Goal: Information Seeking & Learning: Learn about a topic

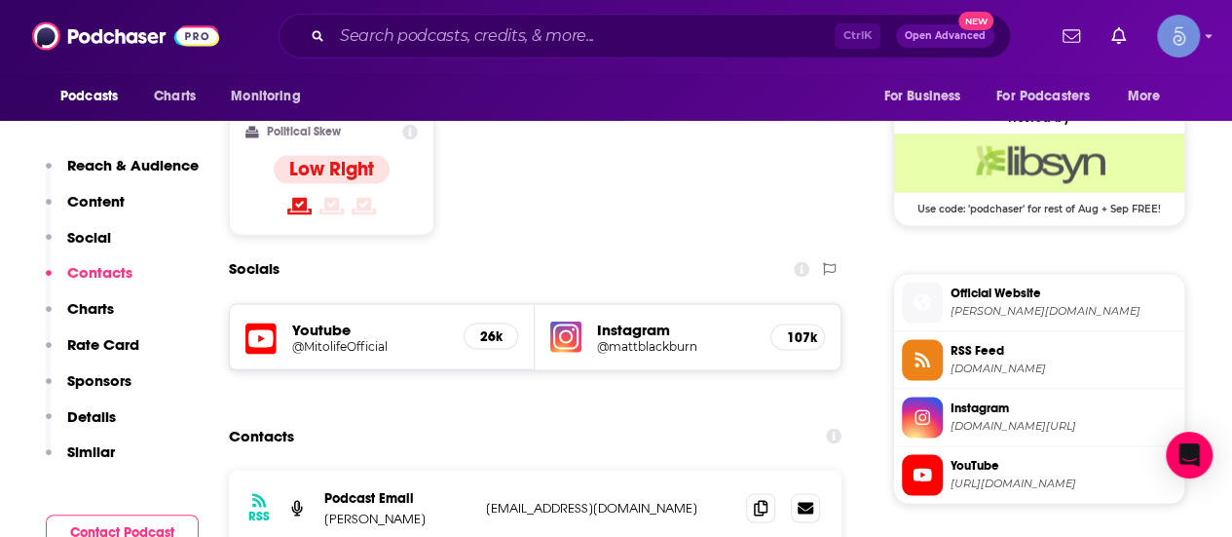
scroll to position [1461, 0]
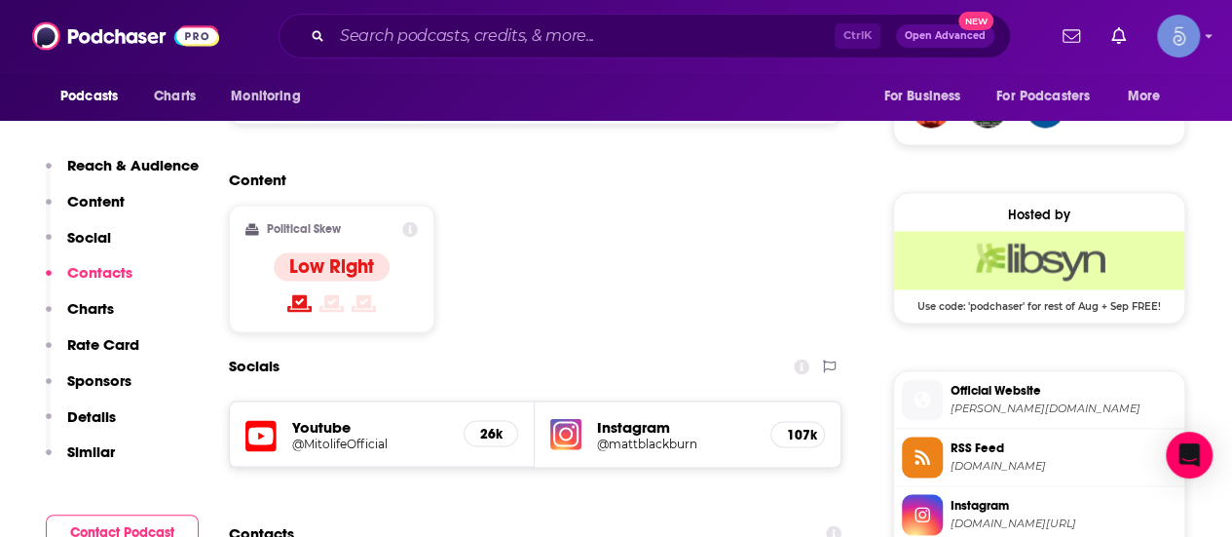
click at [464, 5] on div "Podcasts Charts Monitoring Ctrl K Open Advanced New For Business For Podcasters…" at bounding box center [616, 36] width 1232 height 72
click at [471, 35] on input "Search podcasts, credits, & more..." at bounding box center [583, 35] width 503 height 31
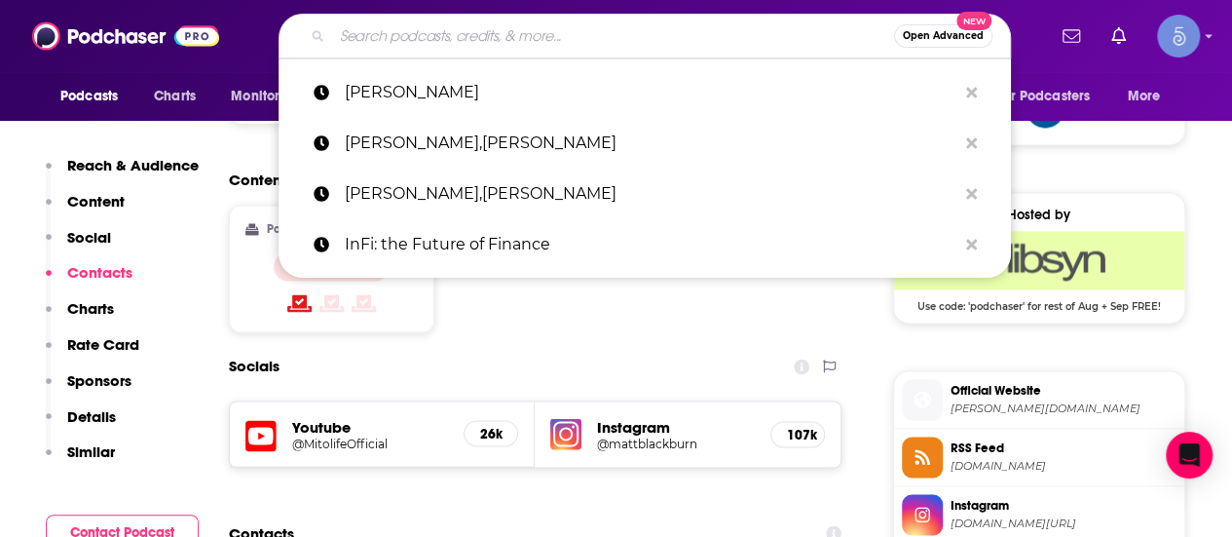
paste input "The Frontline Herbalism Podcast"
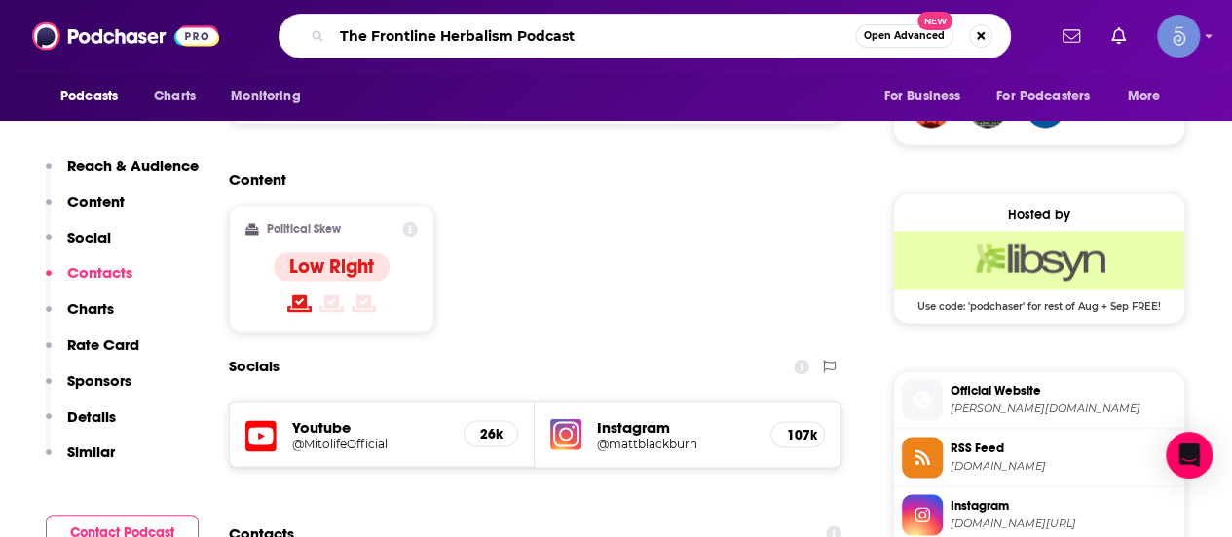
type input "The Frontline Herbalism Podcast"
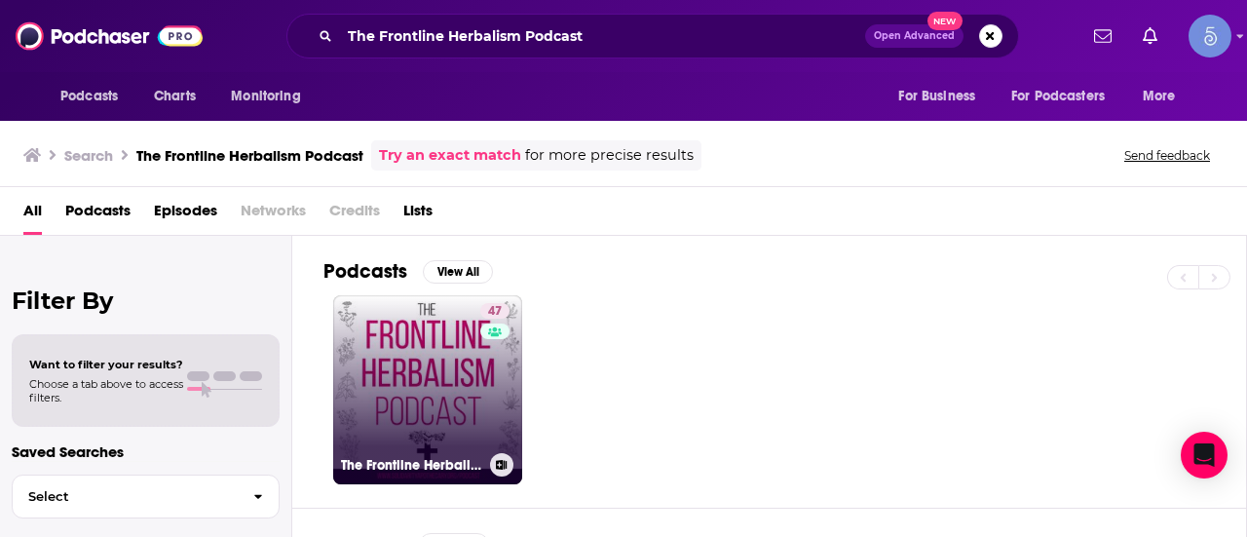
click at [498, 416] on div "47" at bounding box center [497, 378] width 34 height 150
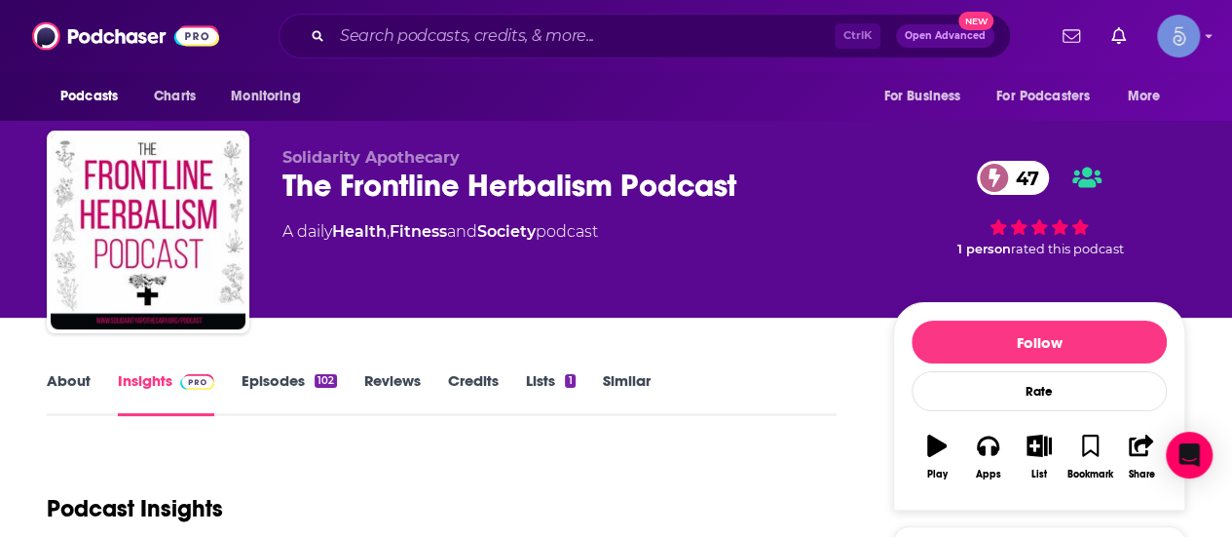
click at [505, 15] on div "Ctrl K Open Advanced New" at bounding box center [645, 36] width 733 height 45
click at [495, 30] on input "Search podcasts, credits, & more..." at bounding box center [583, 35] width 503 height 31
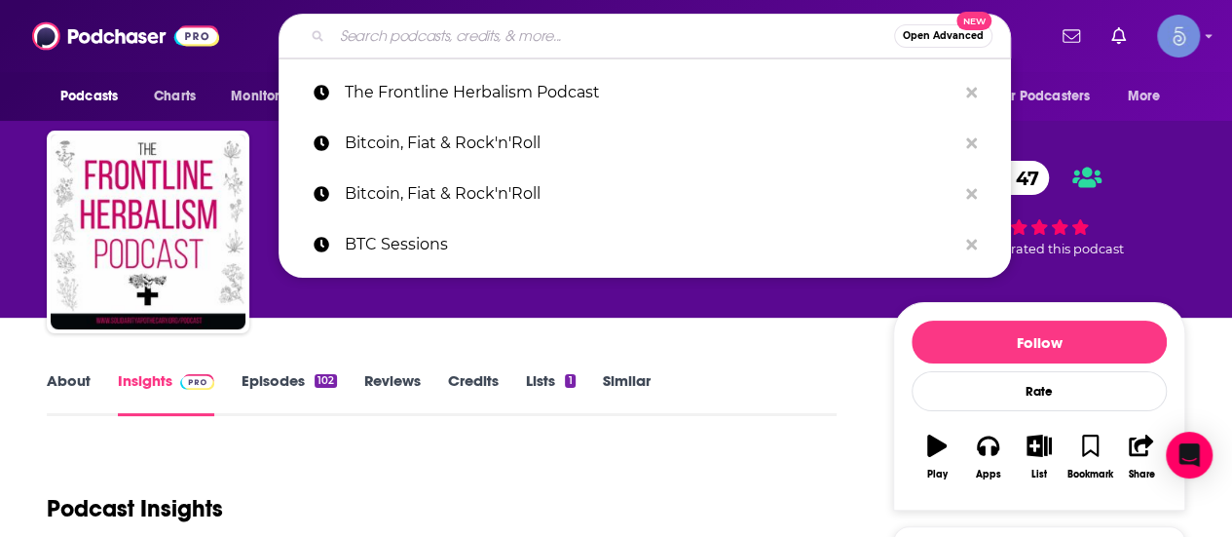
paste input "[DOMAIN_NAME]: A Man's Podcast by [PERSON_NAME]"
type input "[DOMAIN_NAME]: A Man's Podcast by [PERSON_NAME]"
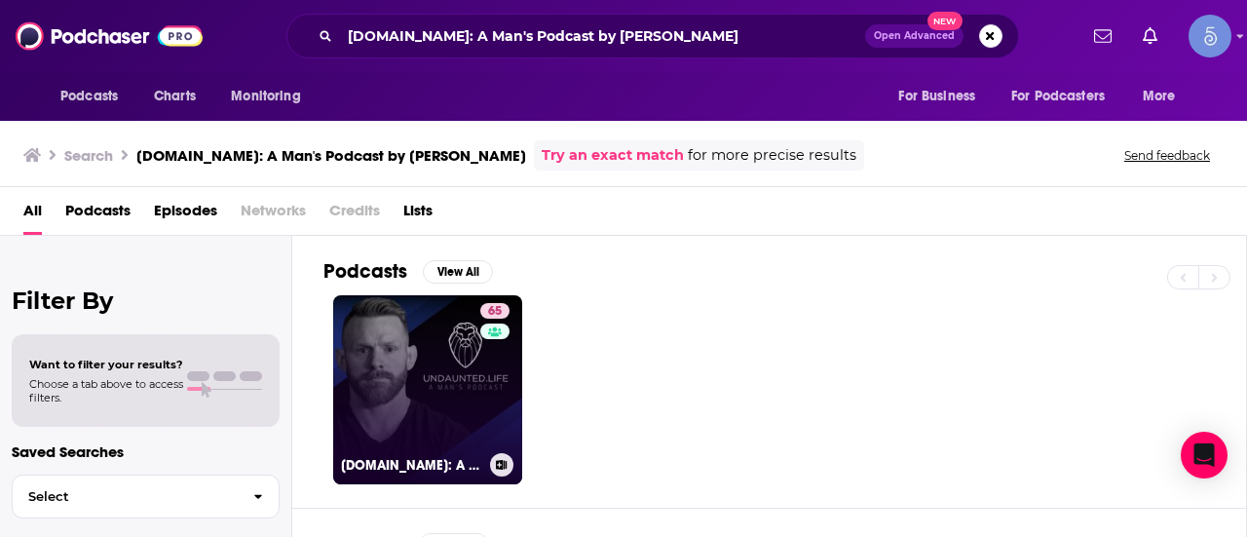
click at [451, 355] on link "65 [DOMAIN_NAME]: A Man's Podcast by [PERSON_NAME]" at bounding box center [427, 389] width 189 height 189
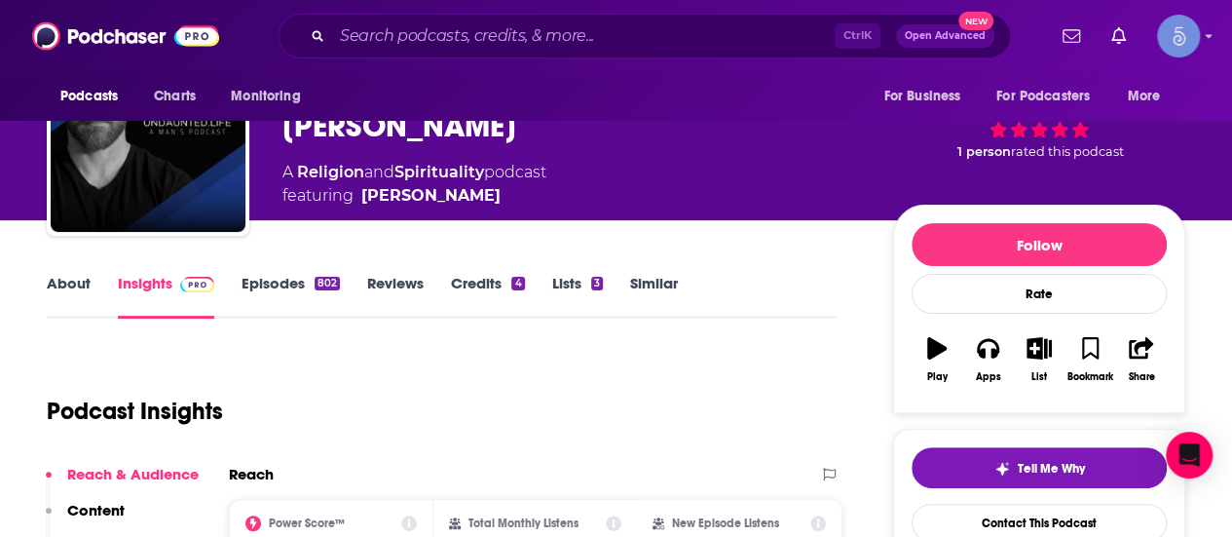
scroll to position [292, 0]
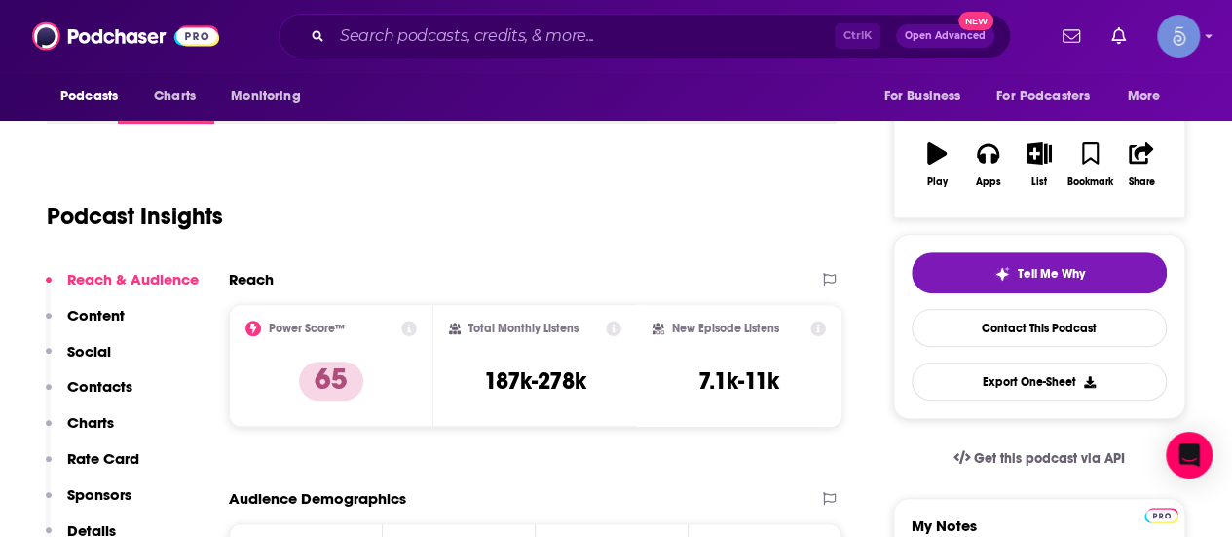
click at [534, 19] on div "Ctrl K Open Advanced New" at bounding box center [645, 36] width 733 height 45
click at [530, 42] on input "Search podcasts, credits, & more..." at bounding box center [583, 35] width 503 height 31
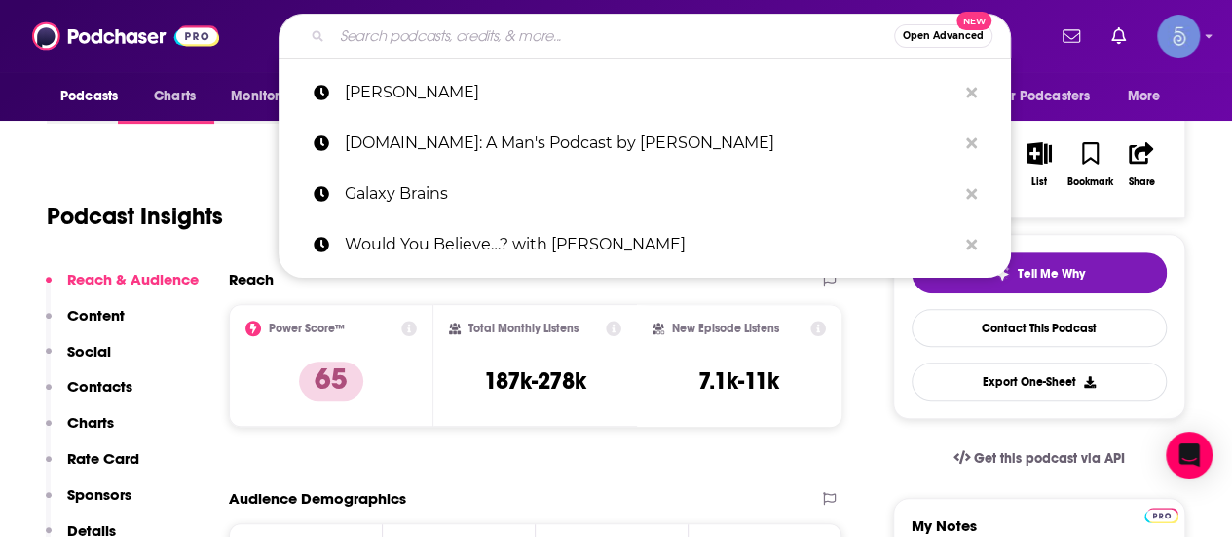
paste input "Talks with [PERSON_NAME]"
type input "Talks with [PERSON_NAME]"
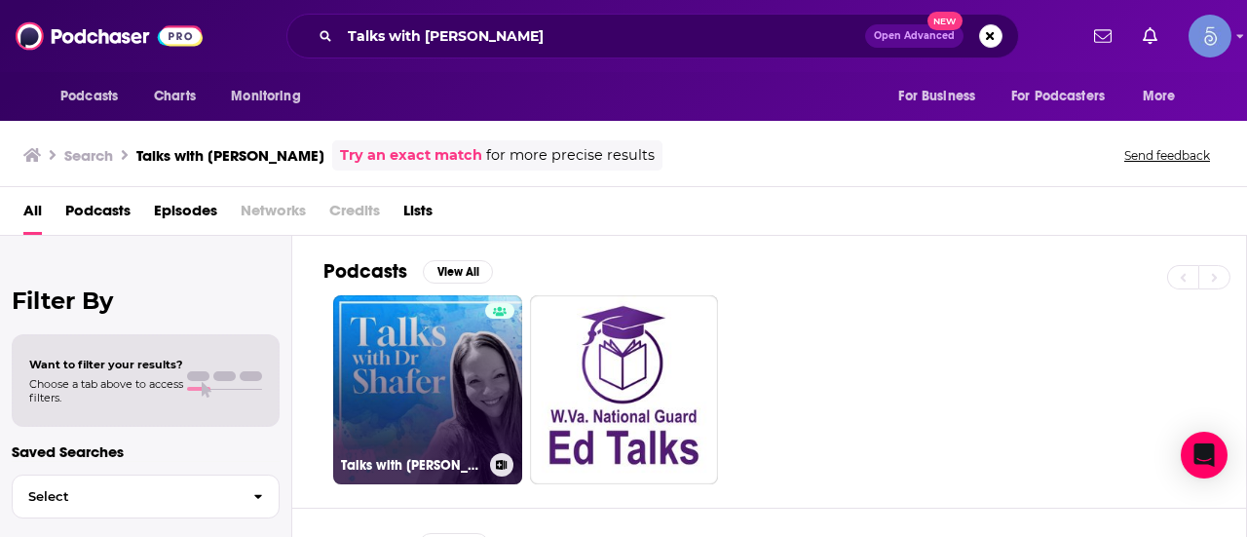
click at [406, 407] on link "Talks with [PERSON_NAME]" at bounding box center [427, 389] width 189 height 189
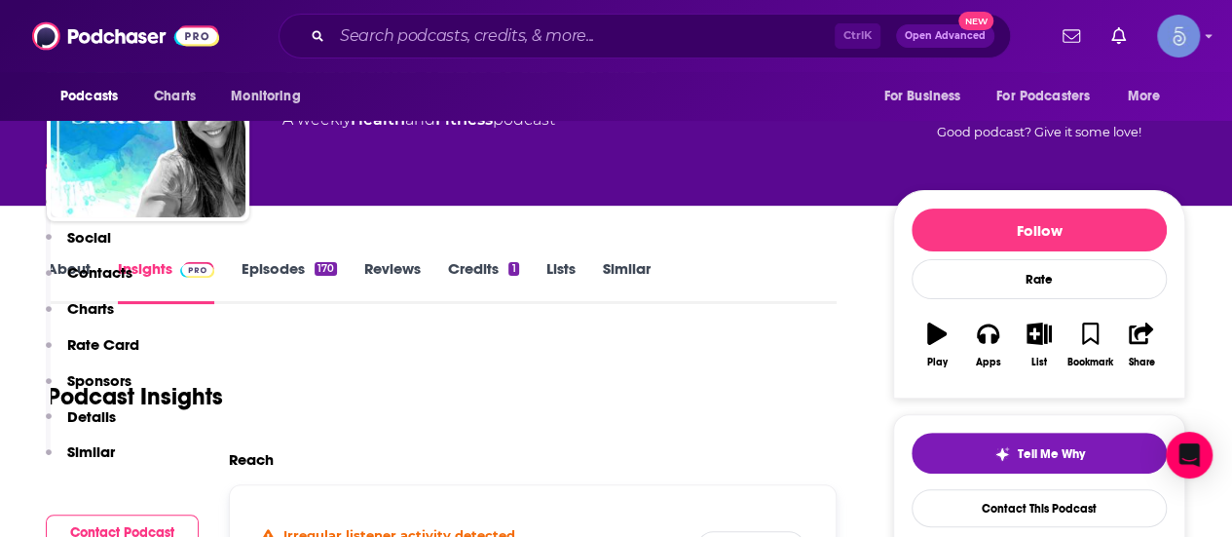
scroll to position [390, 0]
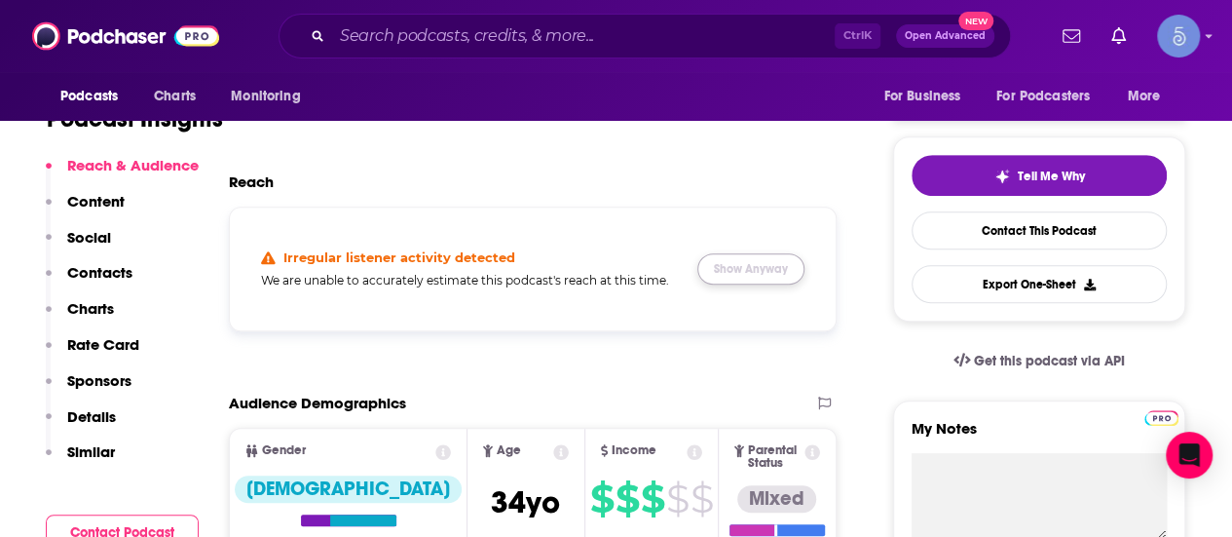
click at [768, 268] on button "Show Anyway" at bounding box center [751, 268] width 107 height 31
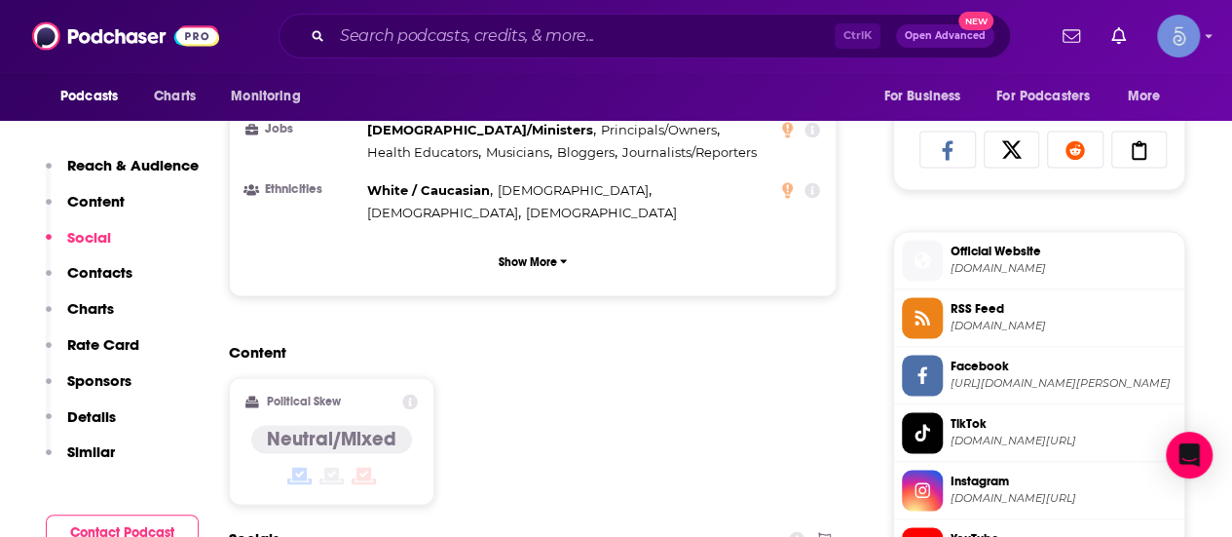
scroll to position [1461, 0]
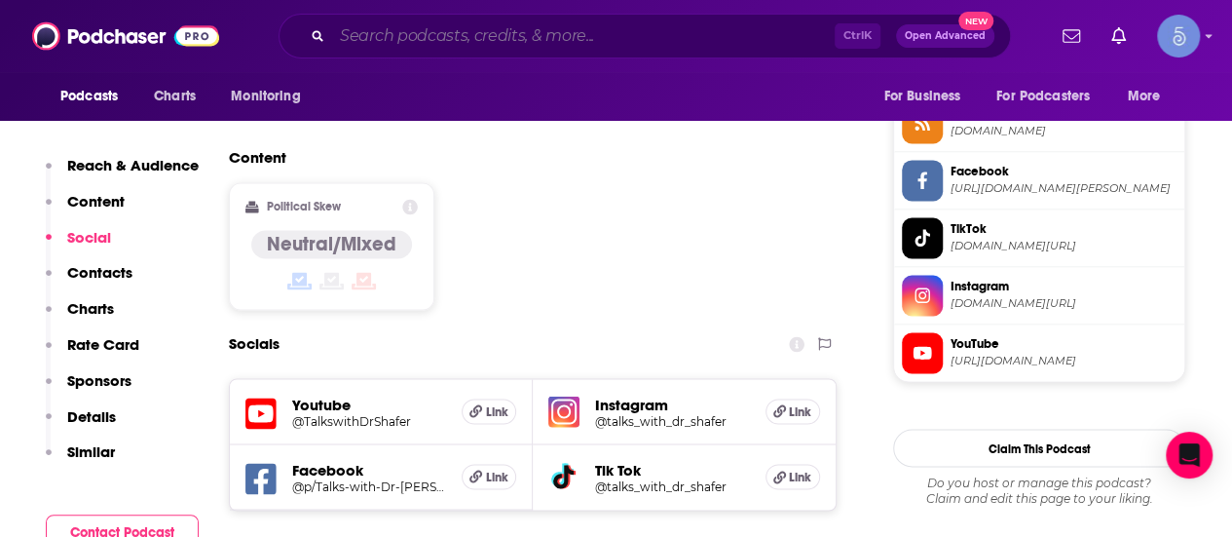
click at [509, 34] on input "Search podcasts, credits, & more..." at bounding box center [583, 35] width 503 height 31
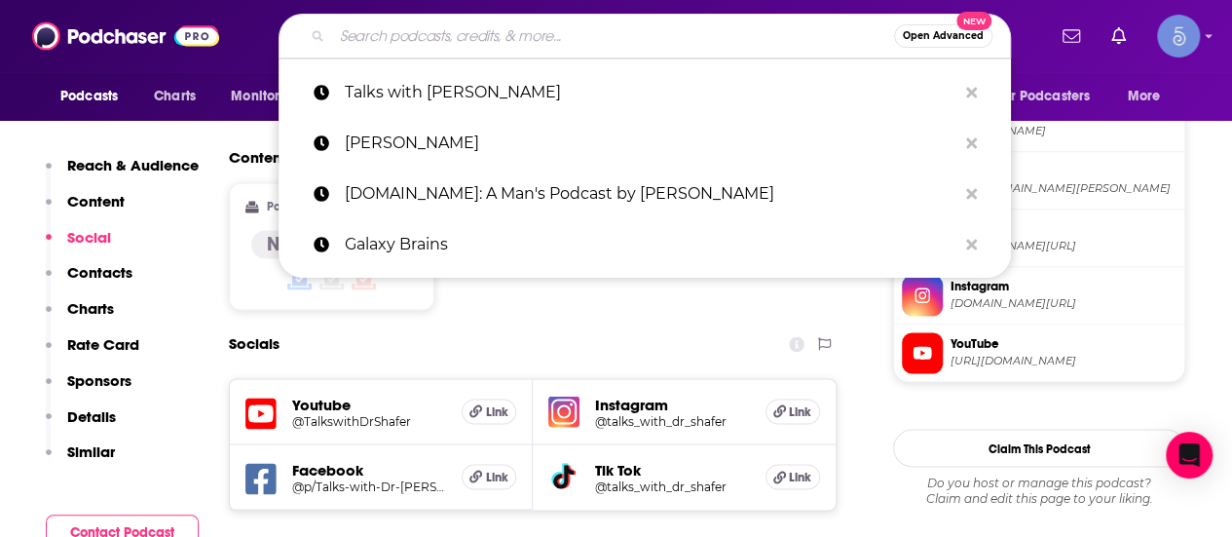
paste input "The Mental Health & Wellness Show"
type input "The Mental Health & Wellness Show"
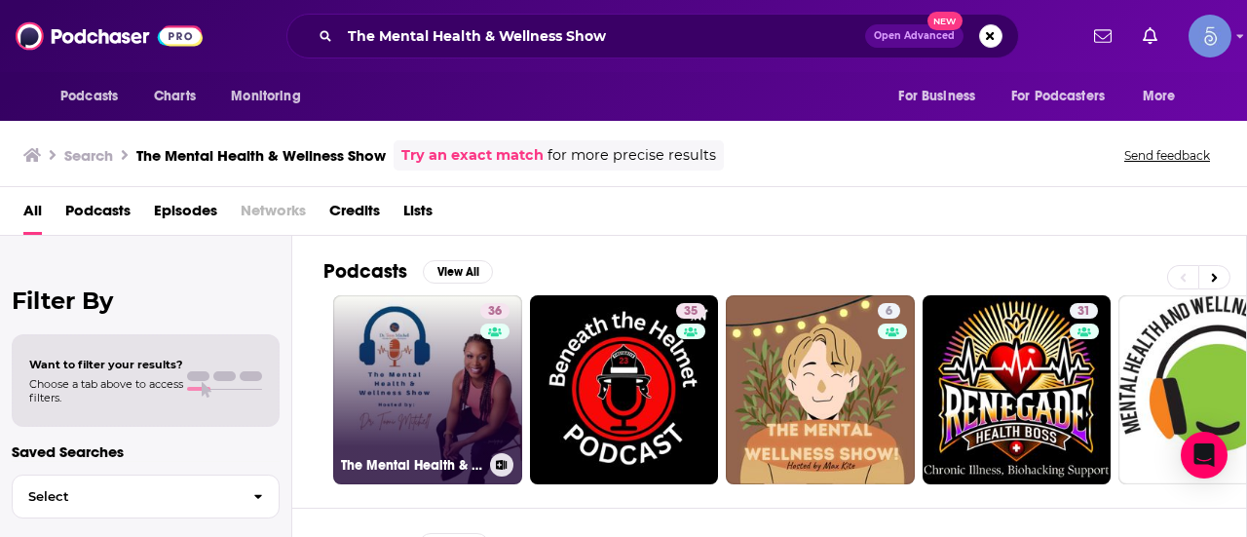
click at [404, 390] on link "36 The Mental Health & Wellness Show" at bounding box center [427, 389] width 189 height 189
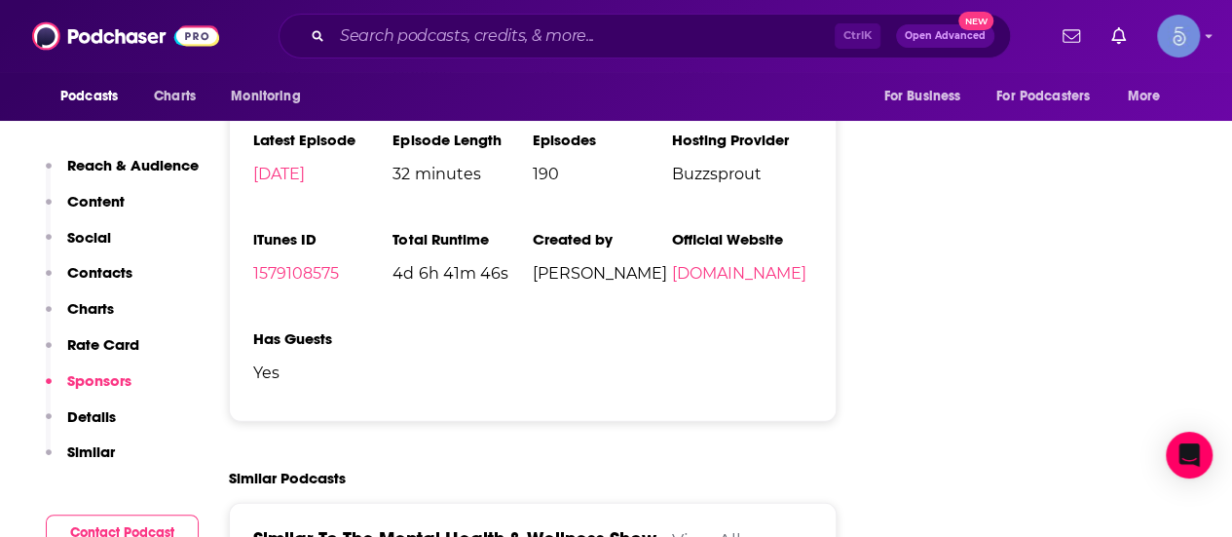
scroll to position [1461, 0]
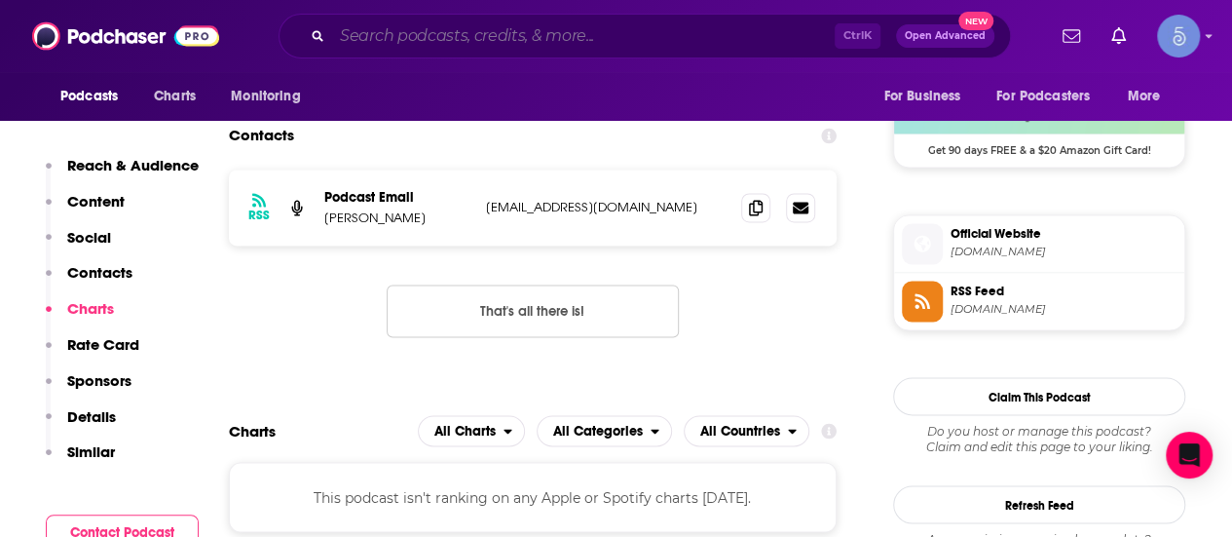
click at [520, 50] on input "Search podcasts, credits, & more..." at bounding box center [583, 35] width 503 height 31
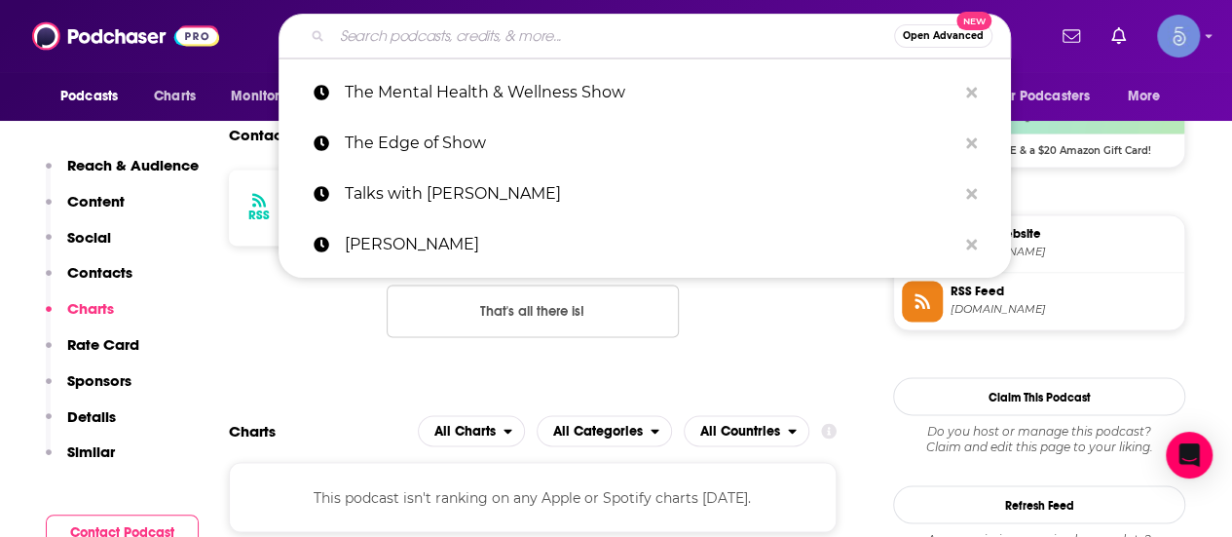
paste input "Beneath The Helmet Show - Firefighter Wellness & Mental Health (mind-body-spiri…"
type input "Beneath The Helmet Show - Firefighter Wellness & Mental Health (mind-body-spiri…"
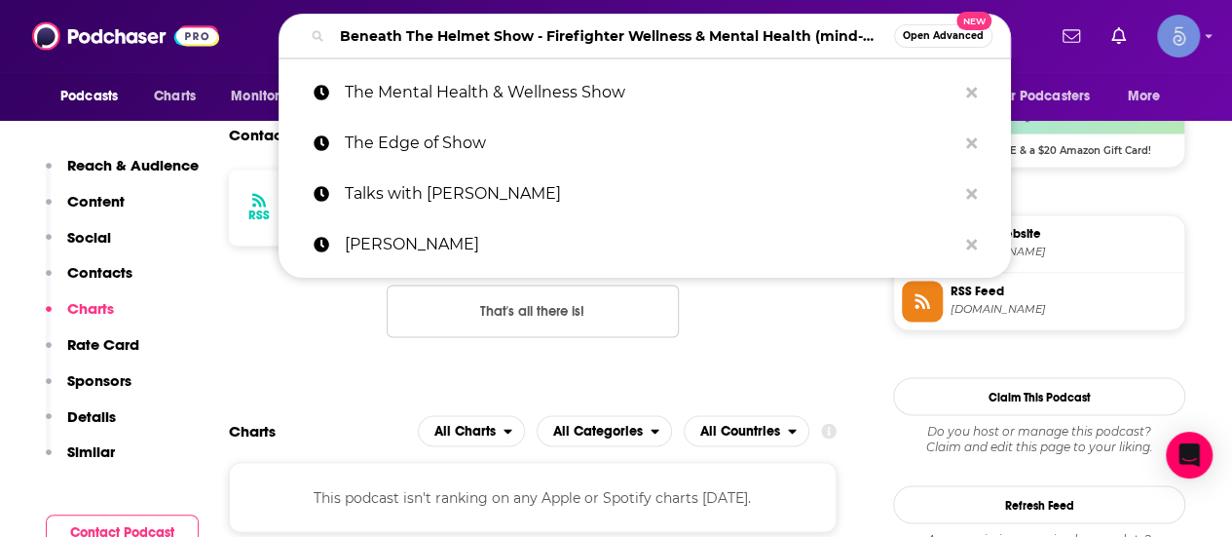
scroll to position [0, 94]
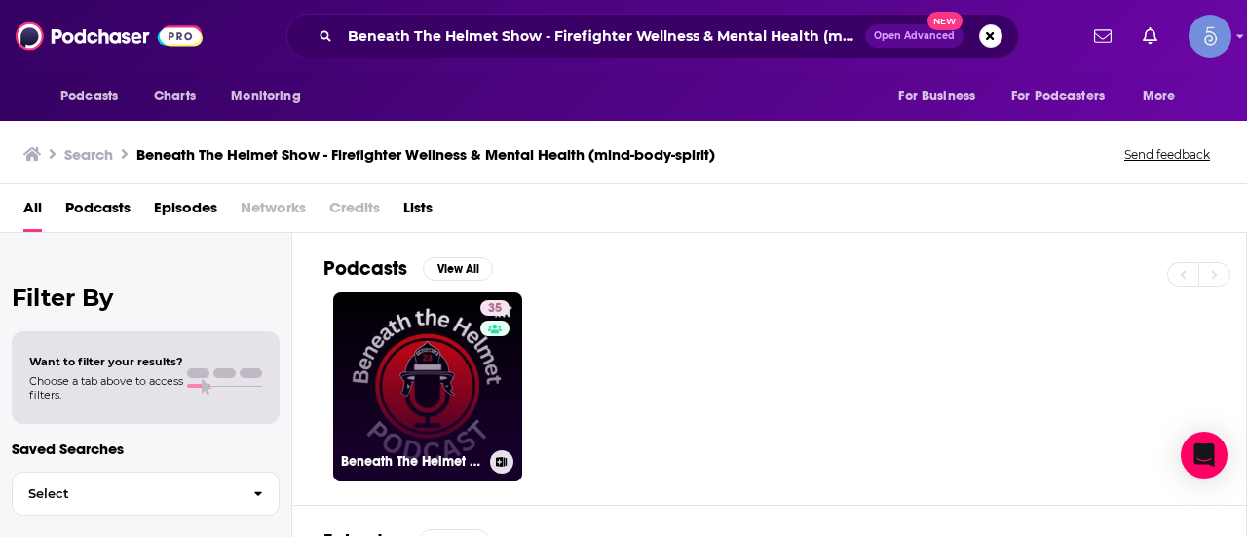
click at [427, 367] on link "35 Beneath The Helmet Show - Firefighter Wellness & Mental Health (mind-body-sp…" at bounding box center [427, 386] width 189 height 189
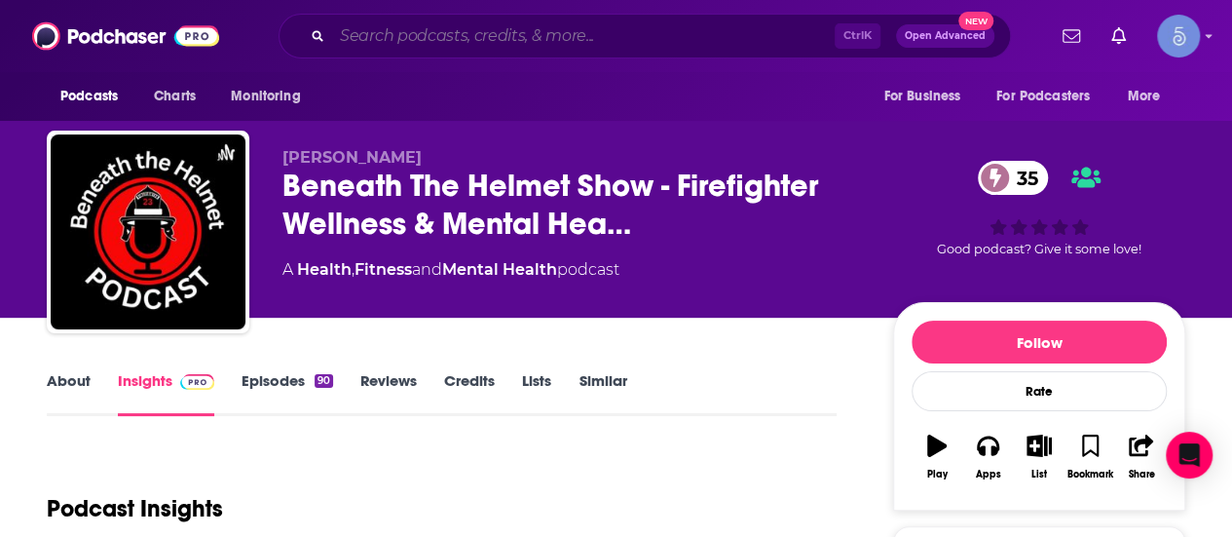
click at [454, 30] on input "Search podcasts, credits, & more..." at bounding box center [583, 35] width 503 height 31
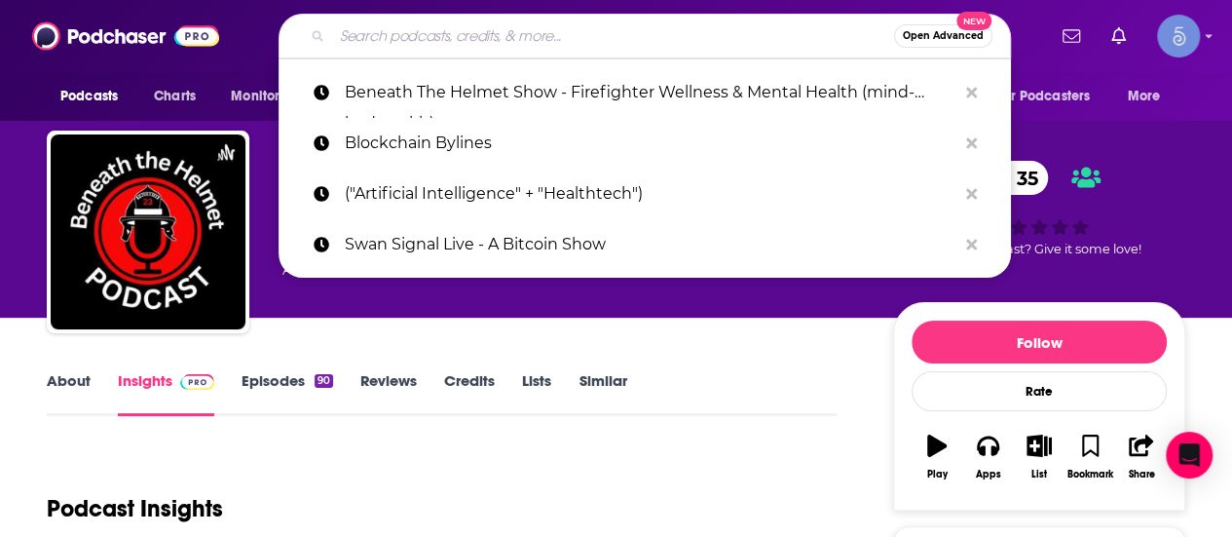
paste input "Mad in [GEOGRAPHIC_DATA]: Rethinking Mental Health"
type input "Mad in [GEOGRAPHIC_DATA]: Rethinking Mental Health"
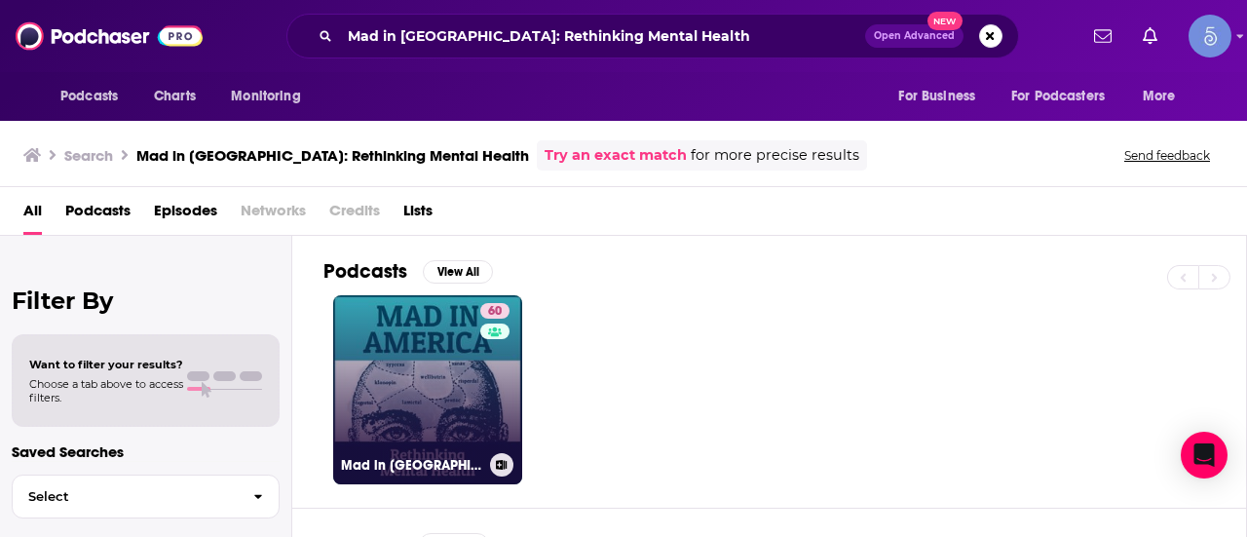
click at [375, 391] on link "60 Mad in [GEOGRAPHIC_DATA]: Rethinking Mental Health" at bounding box center [427, 389] width 189 height 189
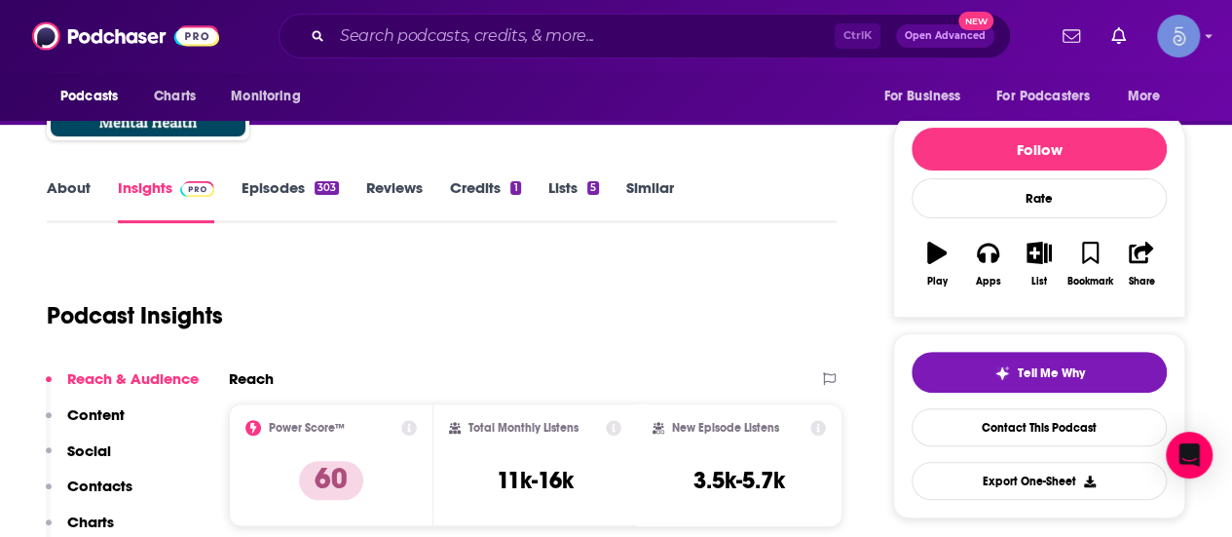
scroll to position [195, 0]
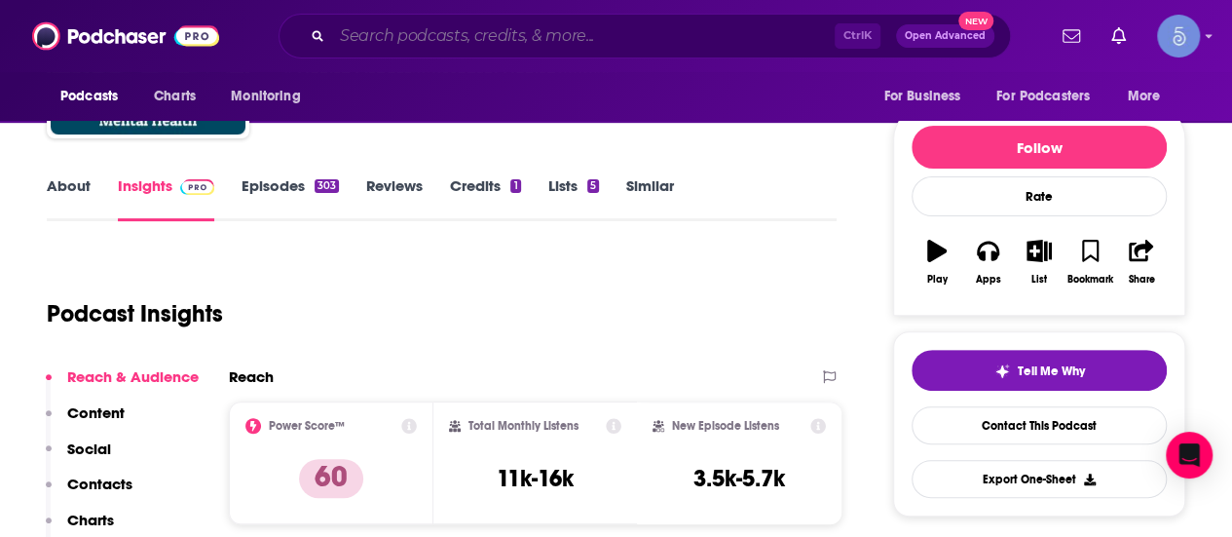
click at [526, 34] on input "Search podcasts, credits, & more..." at bounding box center [583, 35] width 503 height 31
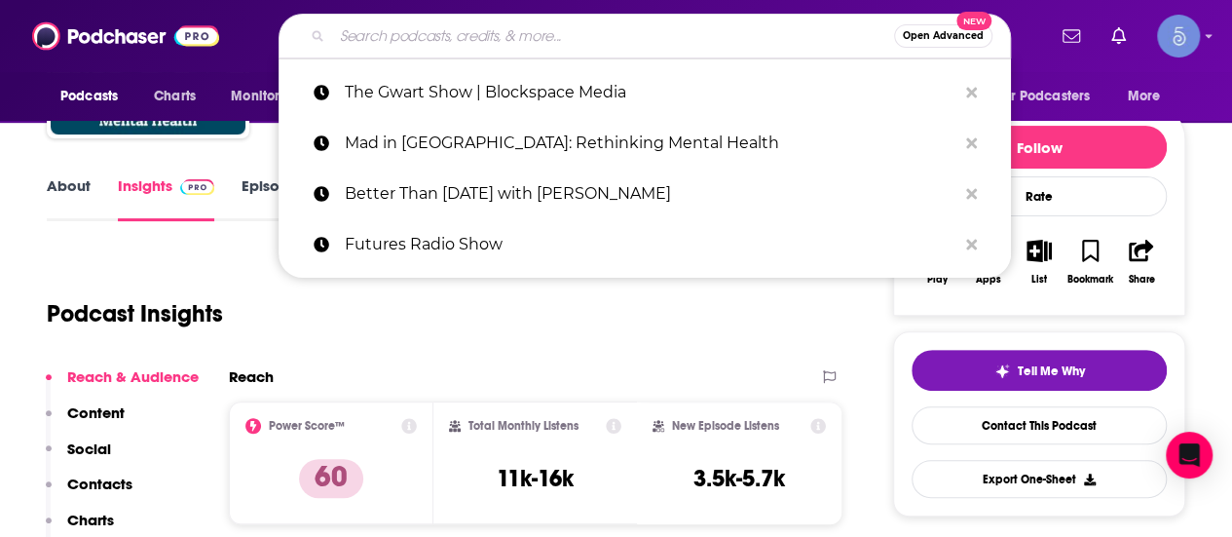
paste input "Anxiety At Work? Reduce Stress, Uncertainty & Boost Mental Health"
type input "Anxiety At Work? Reduce Stress, Uncertainty & Boost Mental Health"
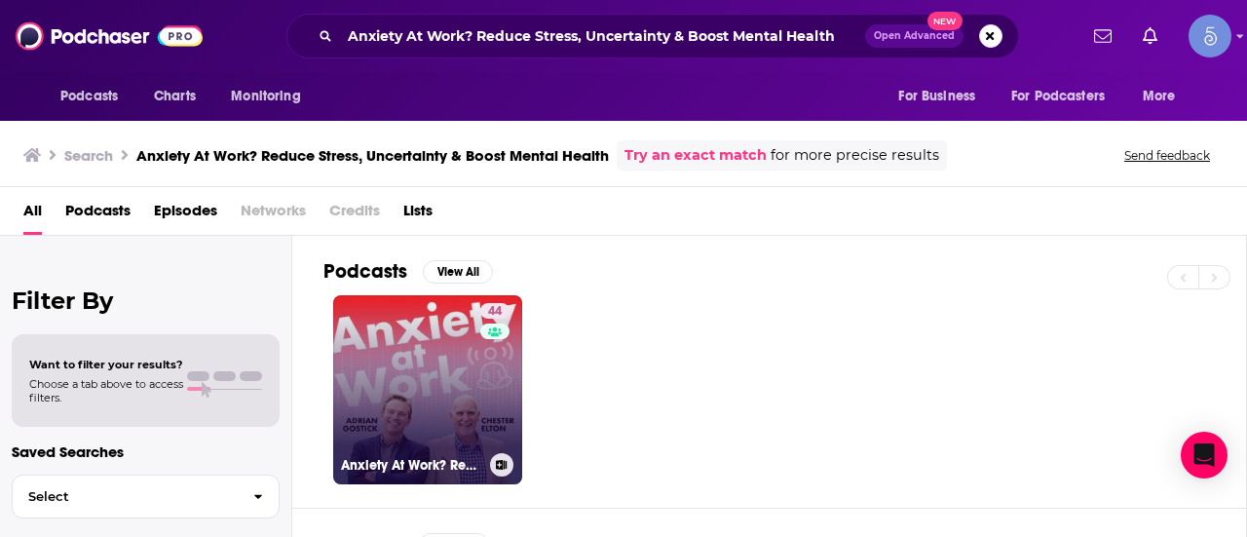
click at [399, 377] on link "44 Anxiety At Work? Reduce Stress, Uncertainty & Boost Mental Health" at bounding box center [427, 389] width 189 height 189
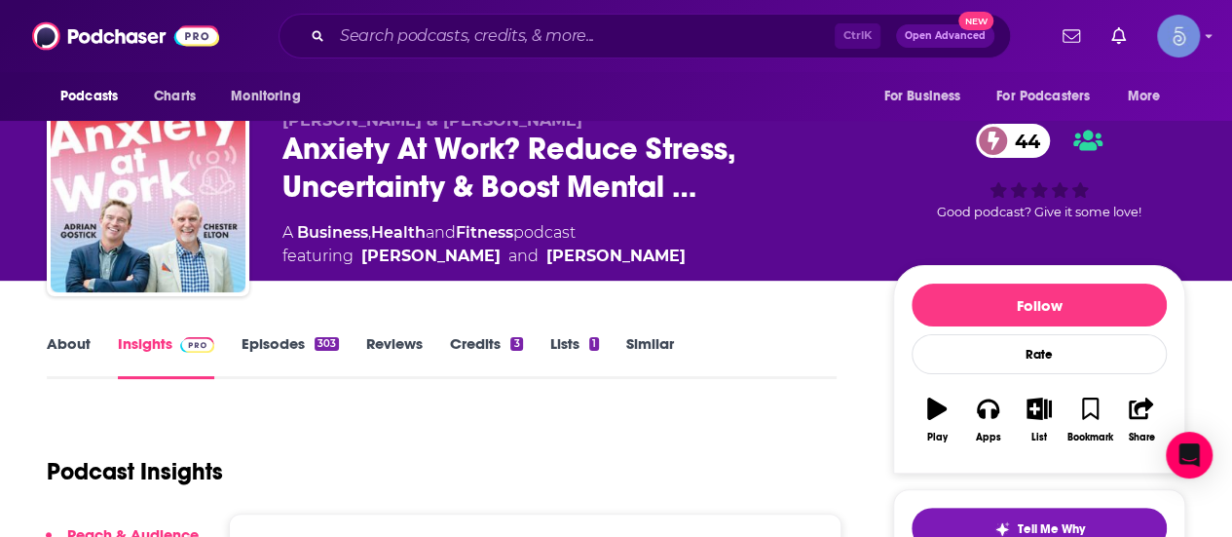
scroll to position [292, 0]
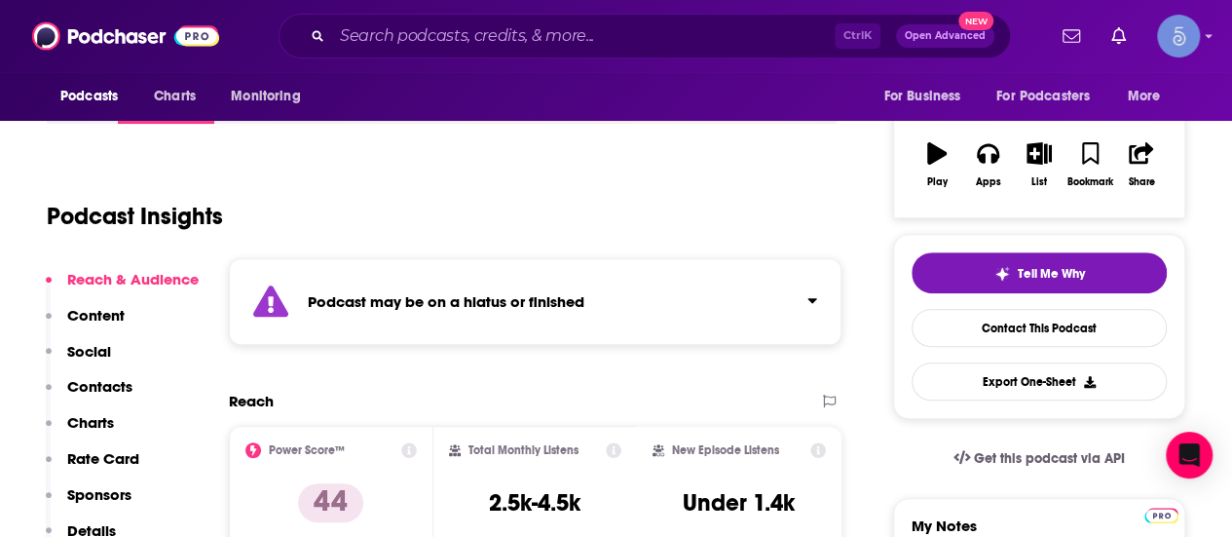
click at [789, 295] on div "Podcast may be on a hiatus or finished" at bounding box center [535, 301] width 613 height 87
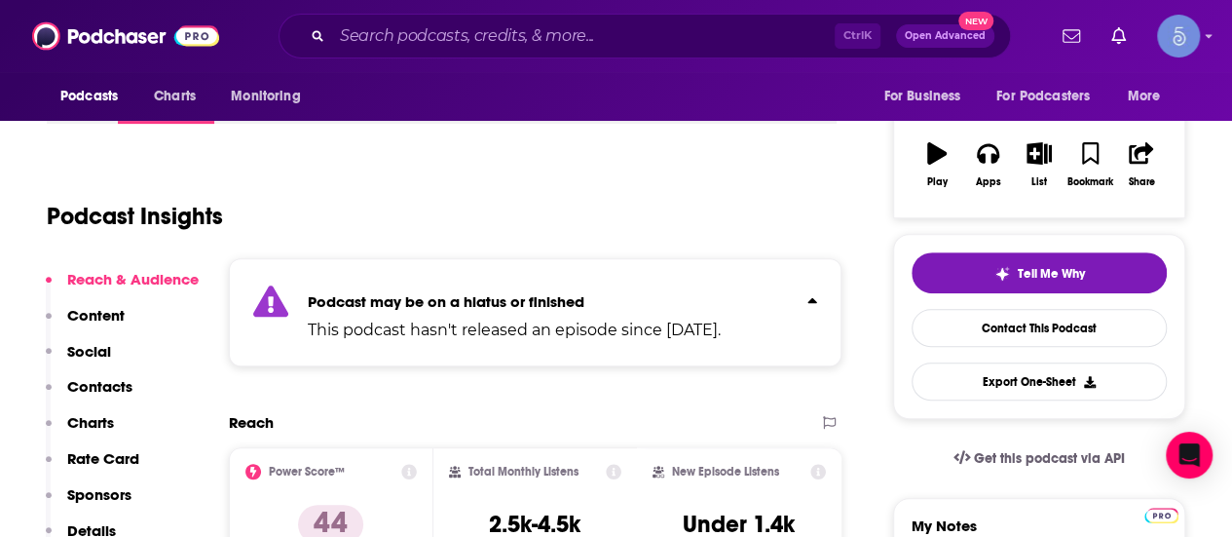
click at [816, 297] on icon "Click to expand status details" at bounding box center [813, 300] width 10 height 16
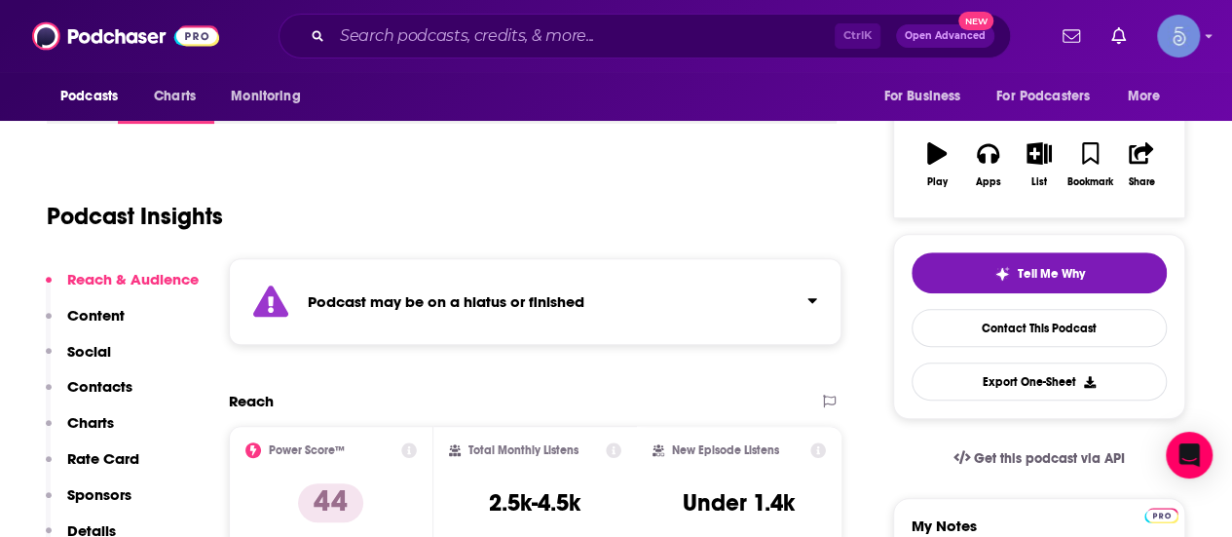
click at [817, 307] on button "Click to expand status details" at bounding box center [804, 296] width 25 height 27
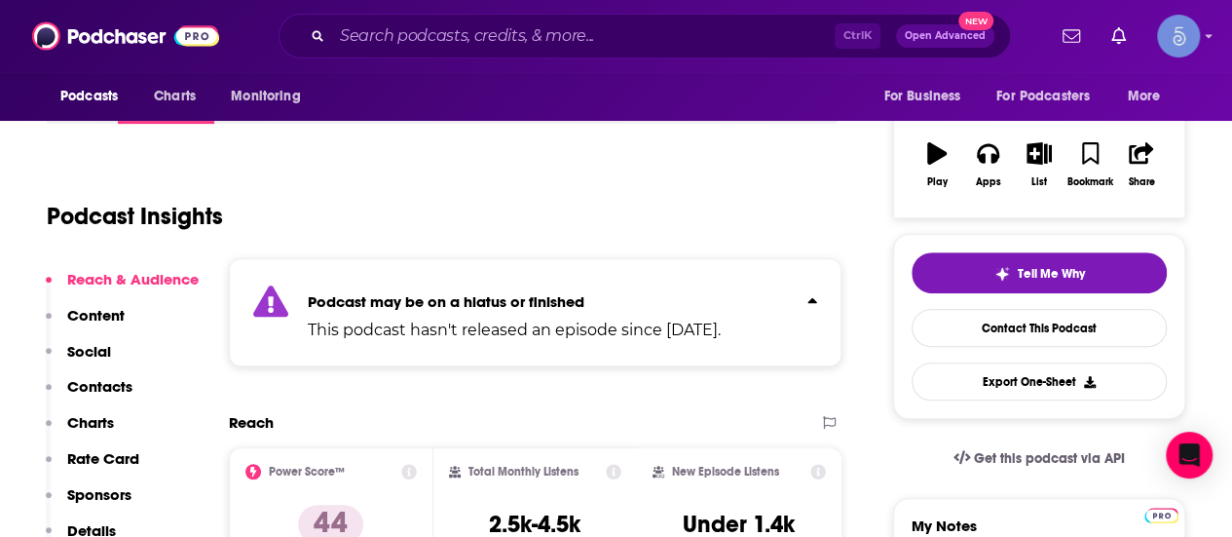
scroll to position [0, 0]
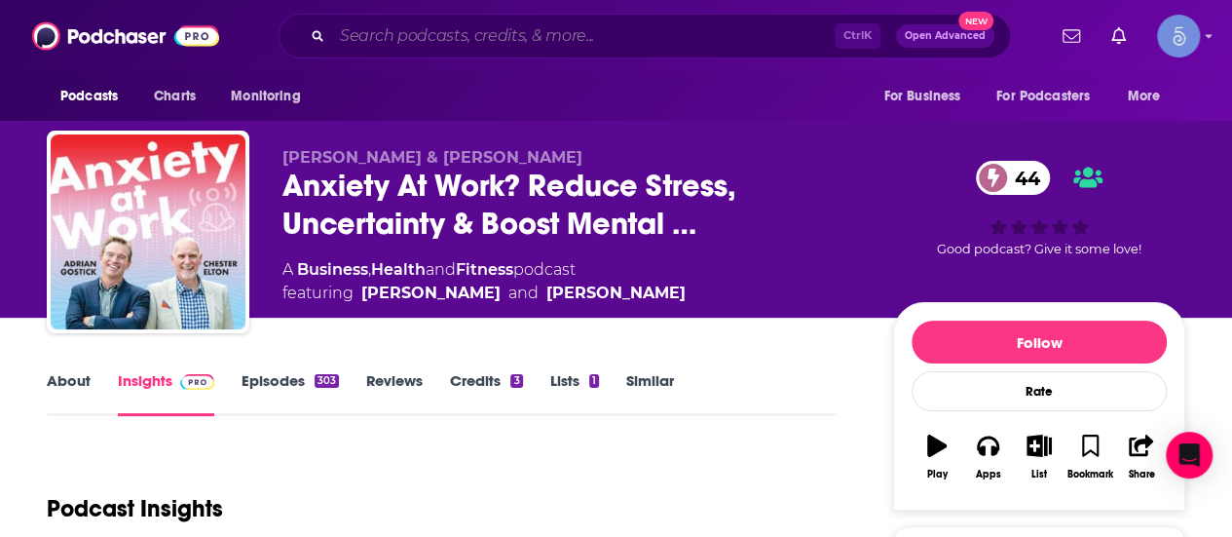
click at [472, 46] on input "Search podcasts, credits, & more..." at bounding box center [583, 35] width 503 height 31
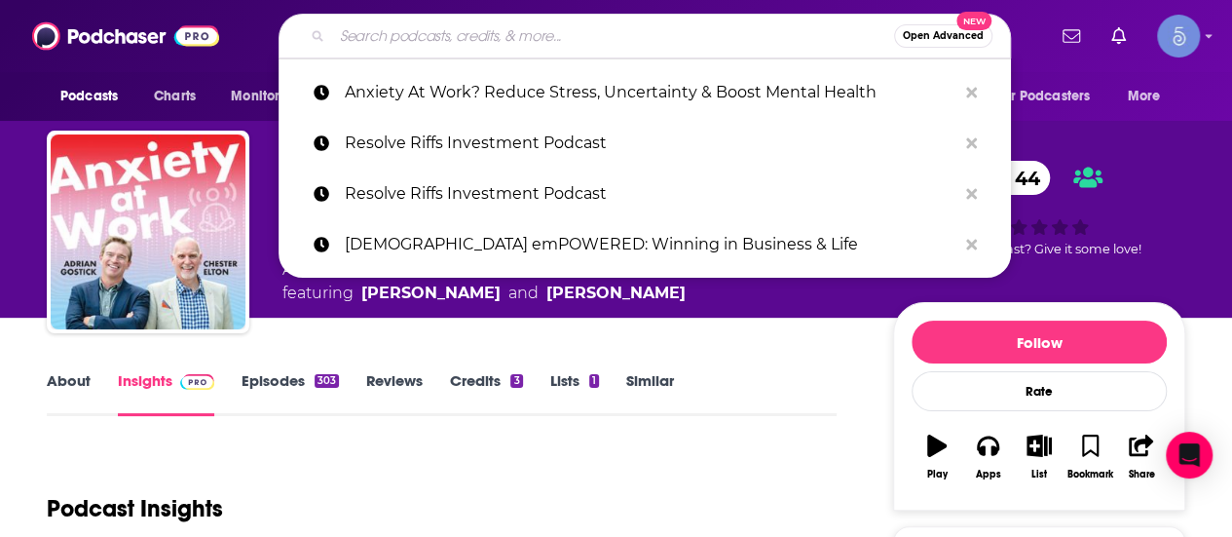
paste input "Spirit Gym with [PERSON_NAME]"
type input "Spirit Gym with [PERSON_NAME]"
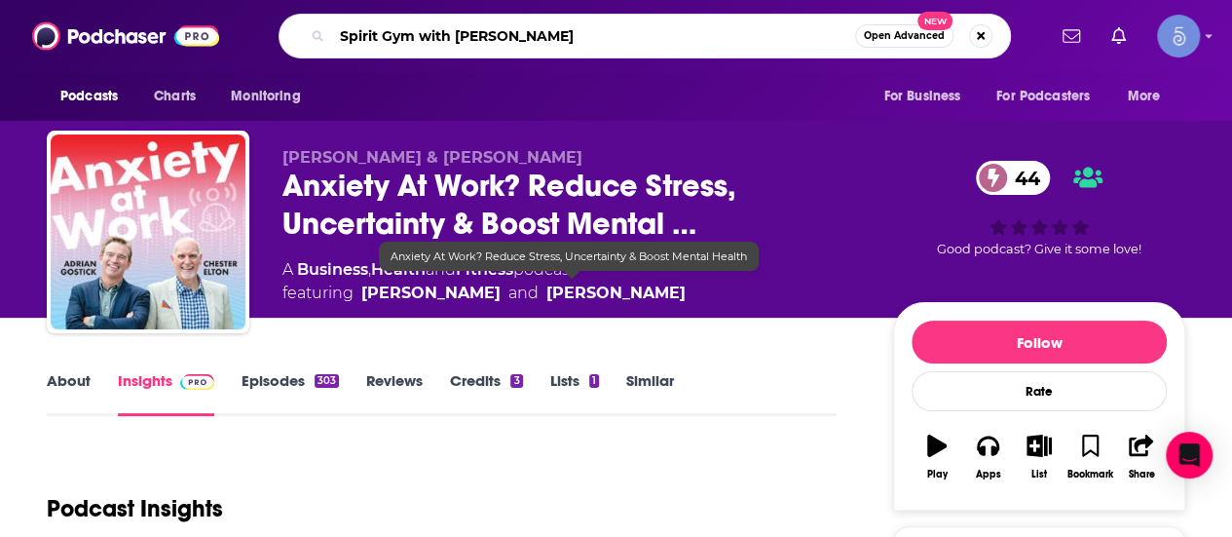
scroll to position [292, 0]
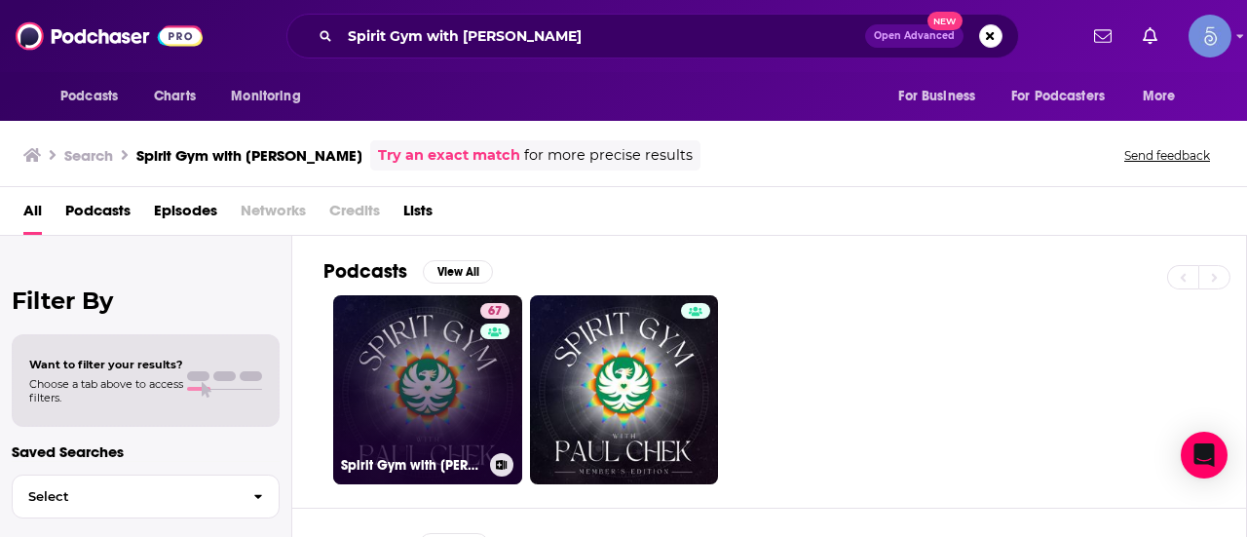
click at [418, 404] on link "67 Spirit Gym with [PERSON_NAME]" at bounding box center [427, 389] width 189 height 189
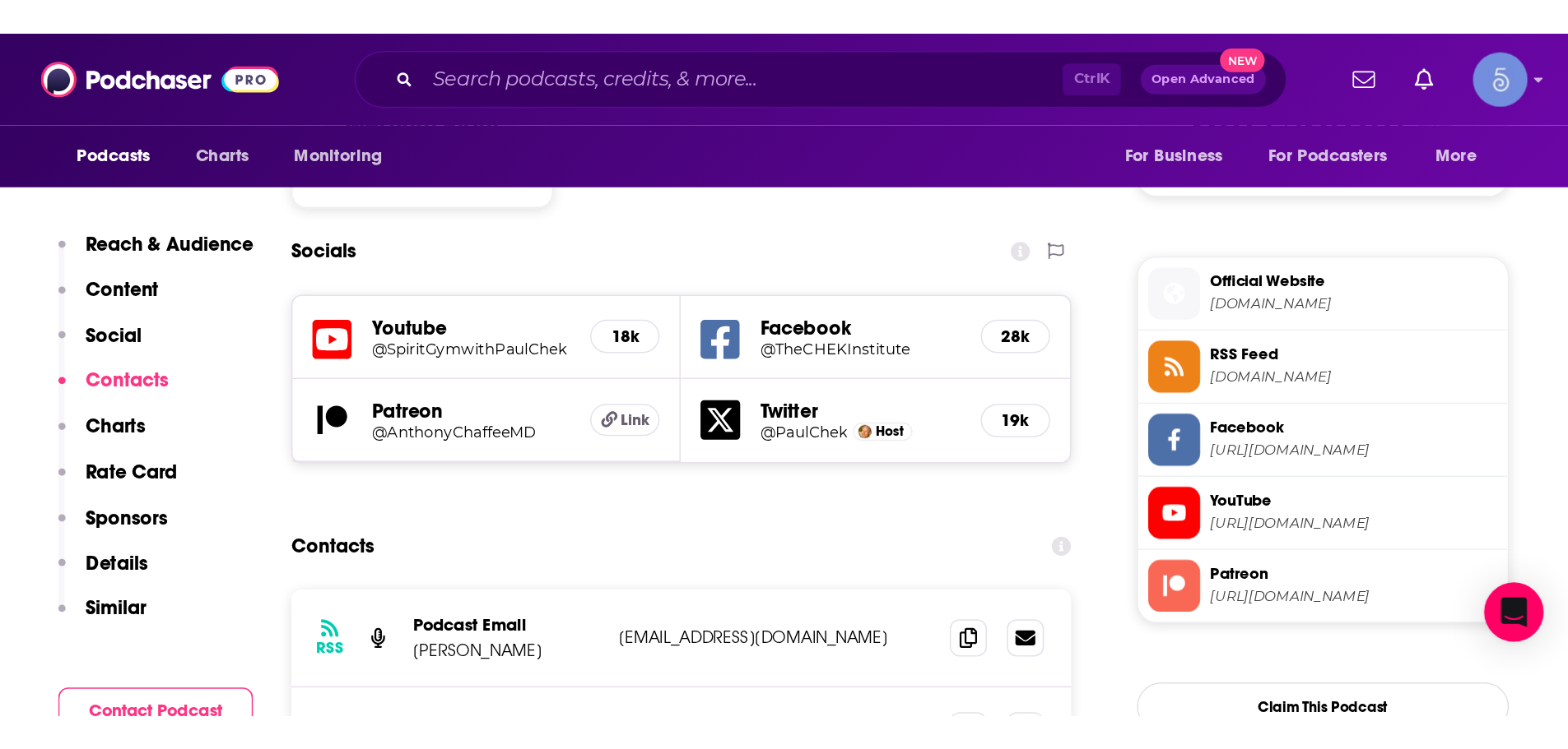
scroll to position [1234, 0]
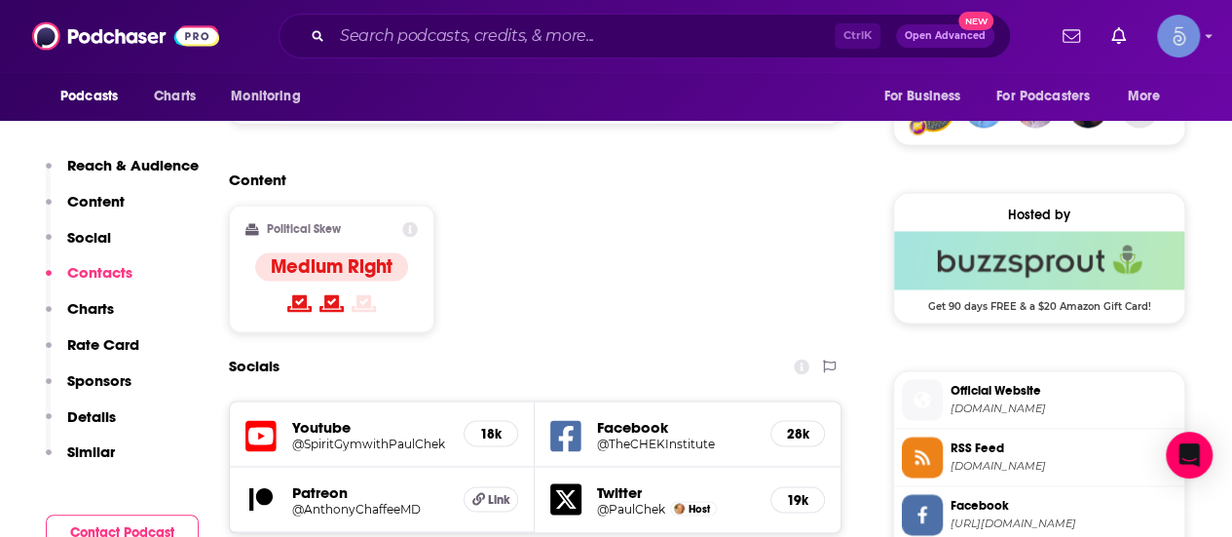
drag, startPoint x: 587, startPoint y: 372, endPoint x: 567, endPoint y: 376, distance: 20.8
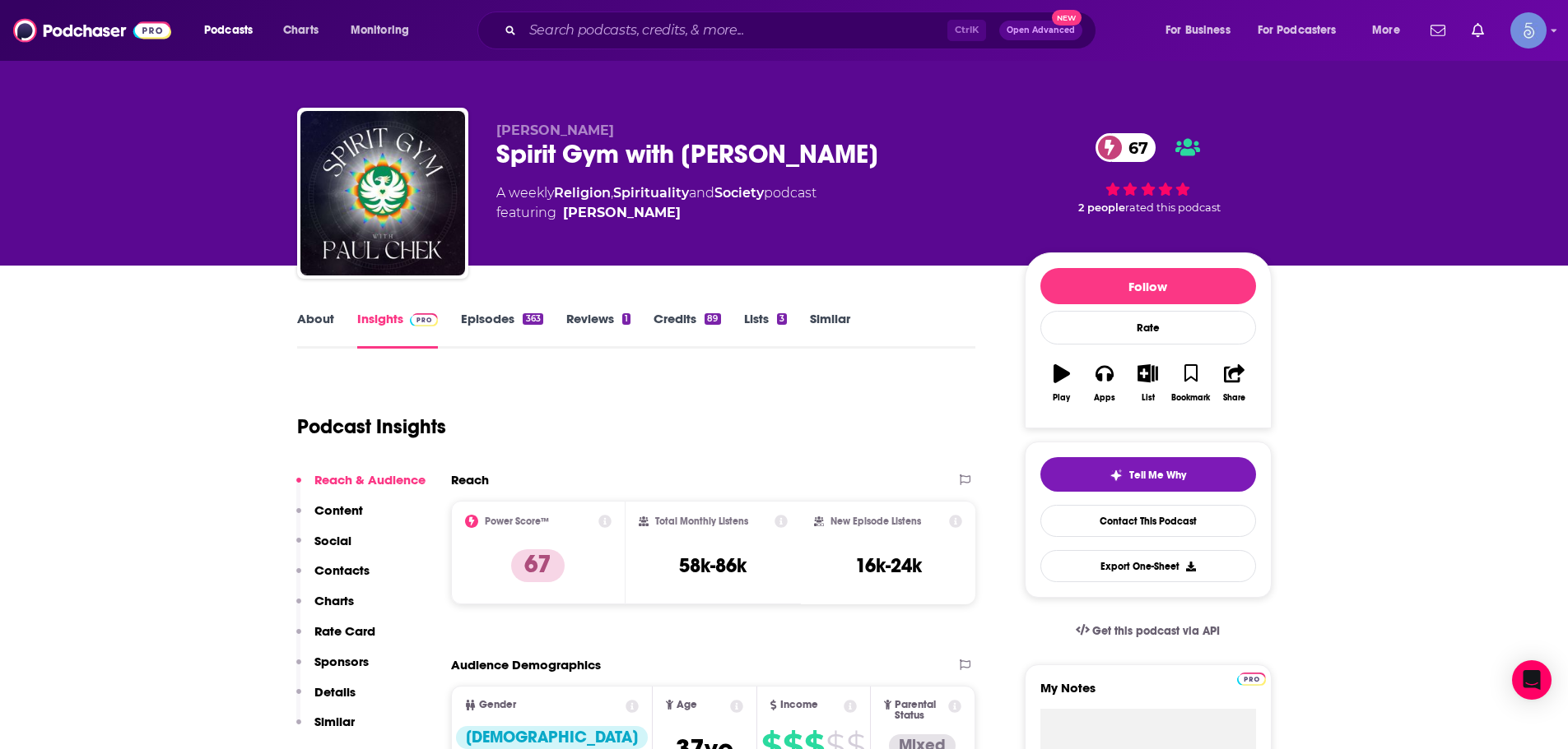
scroll to position [0, 0]
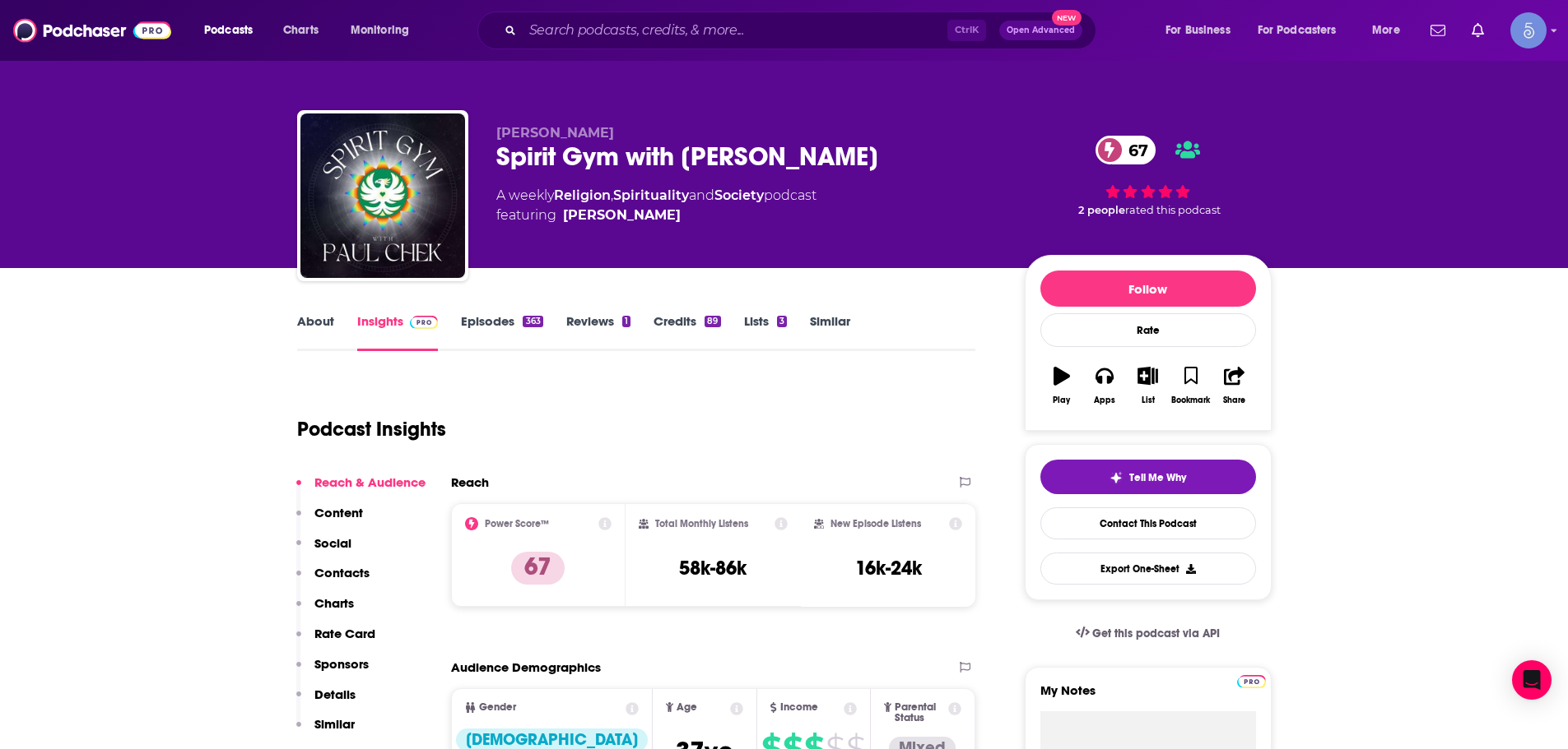
click at [565, 12] on div "Ctrl K Open Advanced New" at bounding box center [787, 30] width 619 height 38
click at [576, 42] on input "Search podcasts, credits, & more..." at bounding box center [735, 30] width 425 height 26
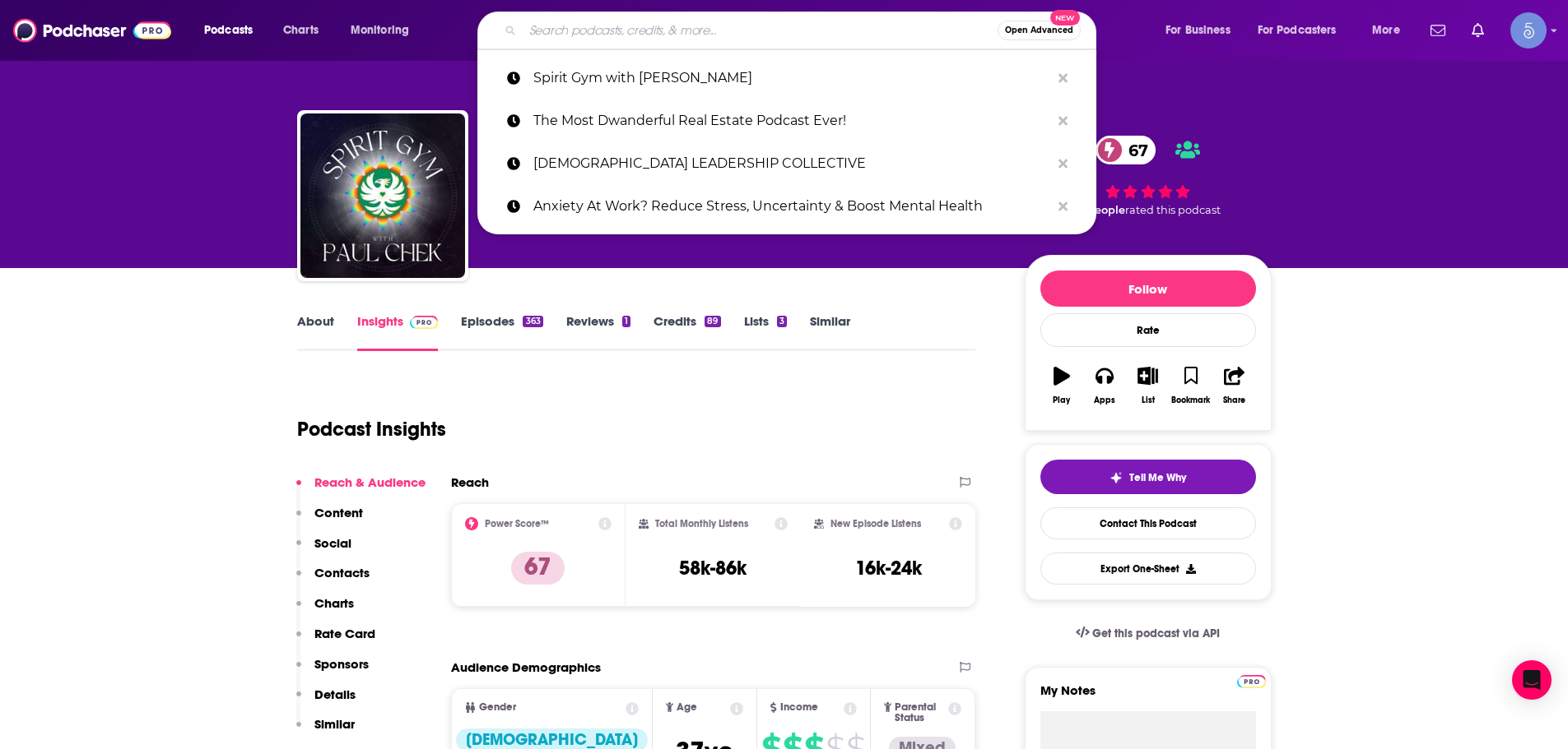
paste input "THIRD EYE DROPS"
type input "THIRD EYE DROPS"
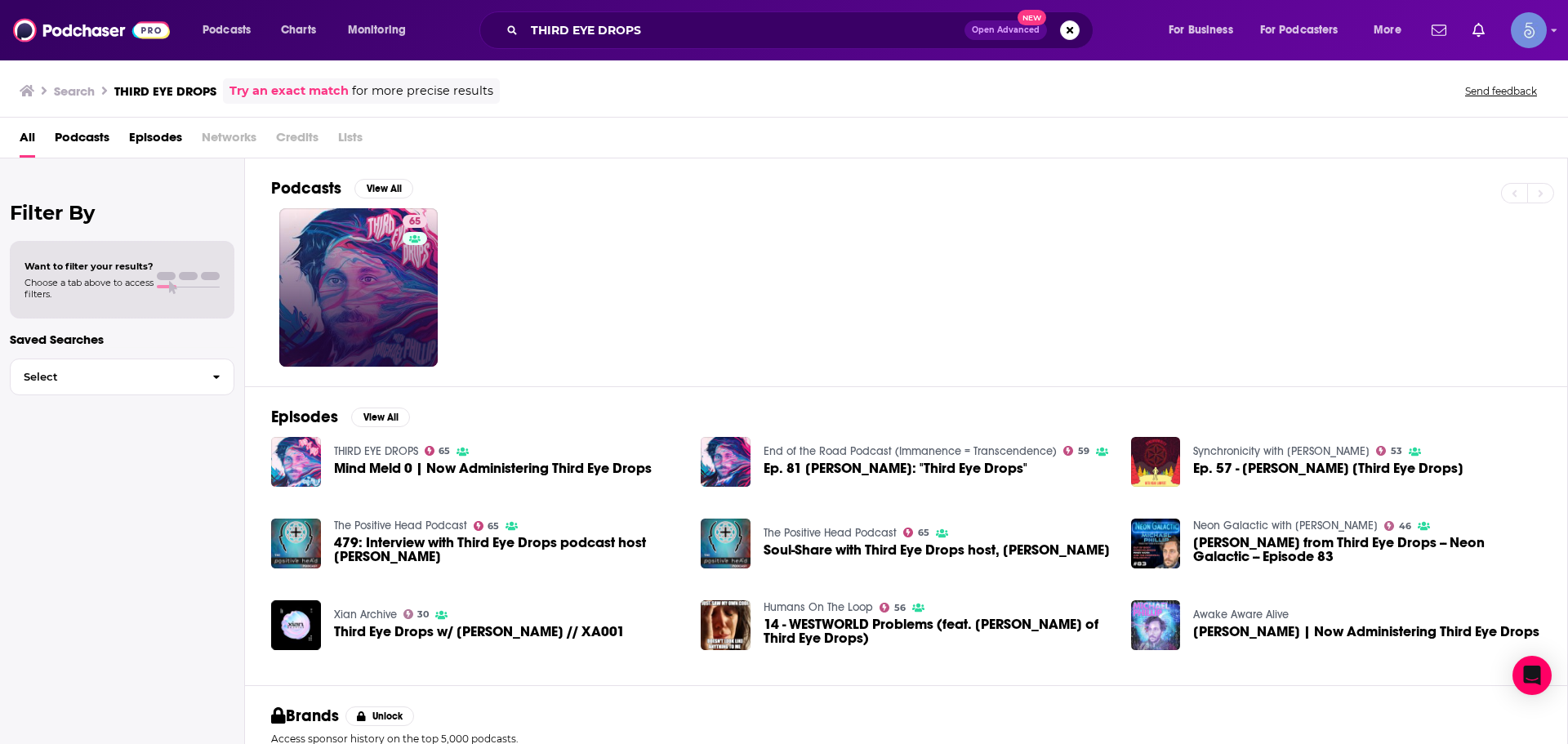
click at [373, 270] on link "65" at bounding box center [358, 287] width 158 height 159
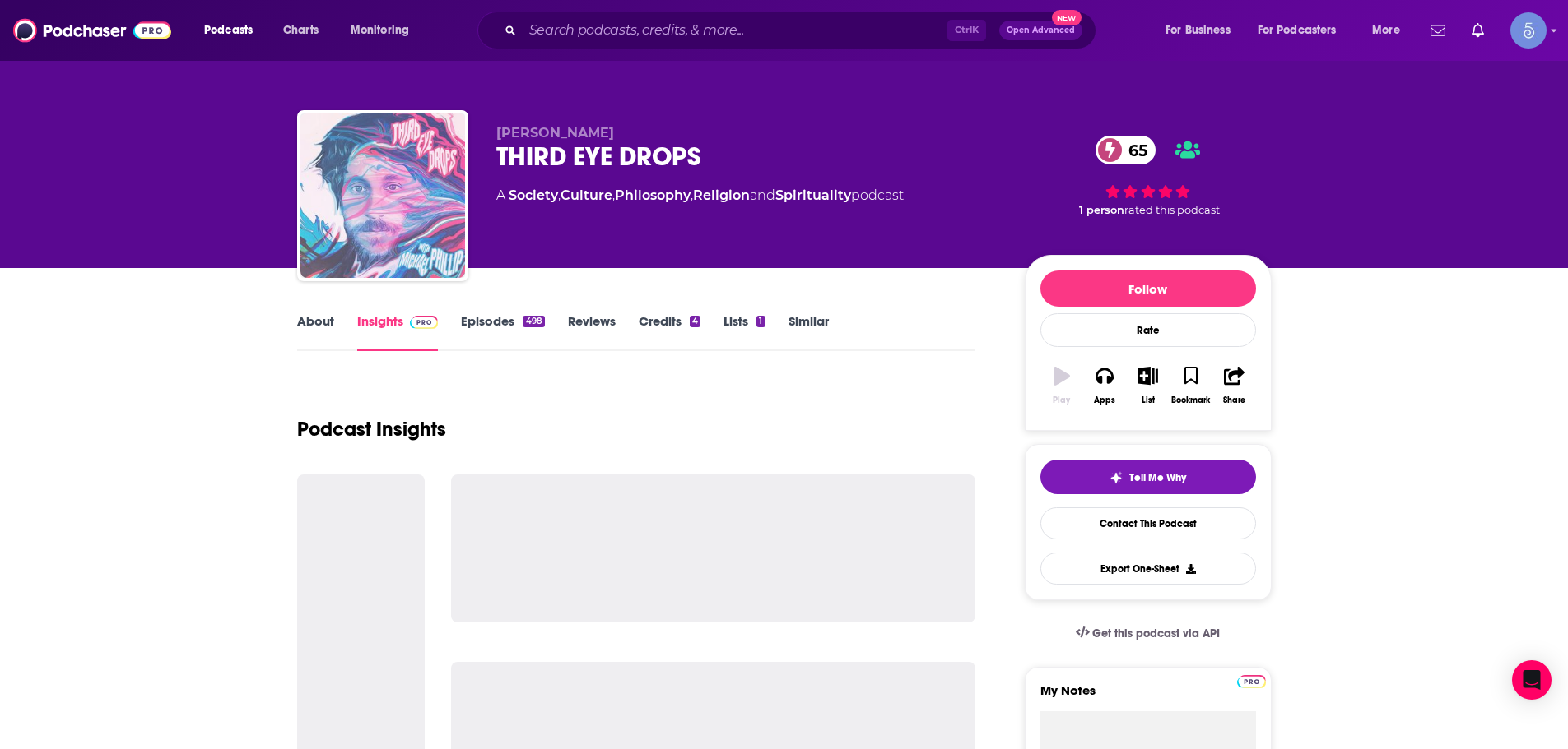
click at [376, 271] on img "THIRD EYE DROPS" at bounding box center [383, 195] width 165 height 165
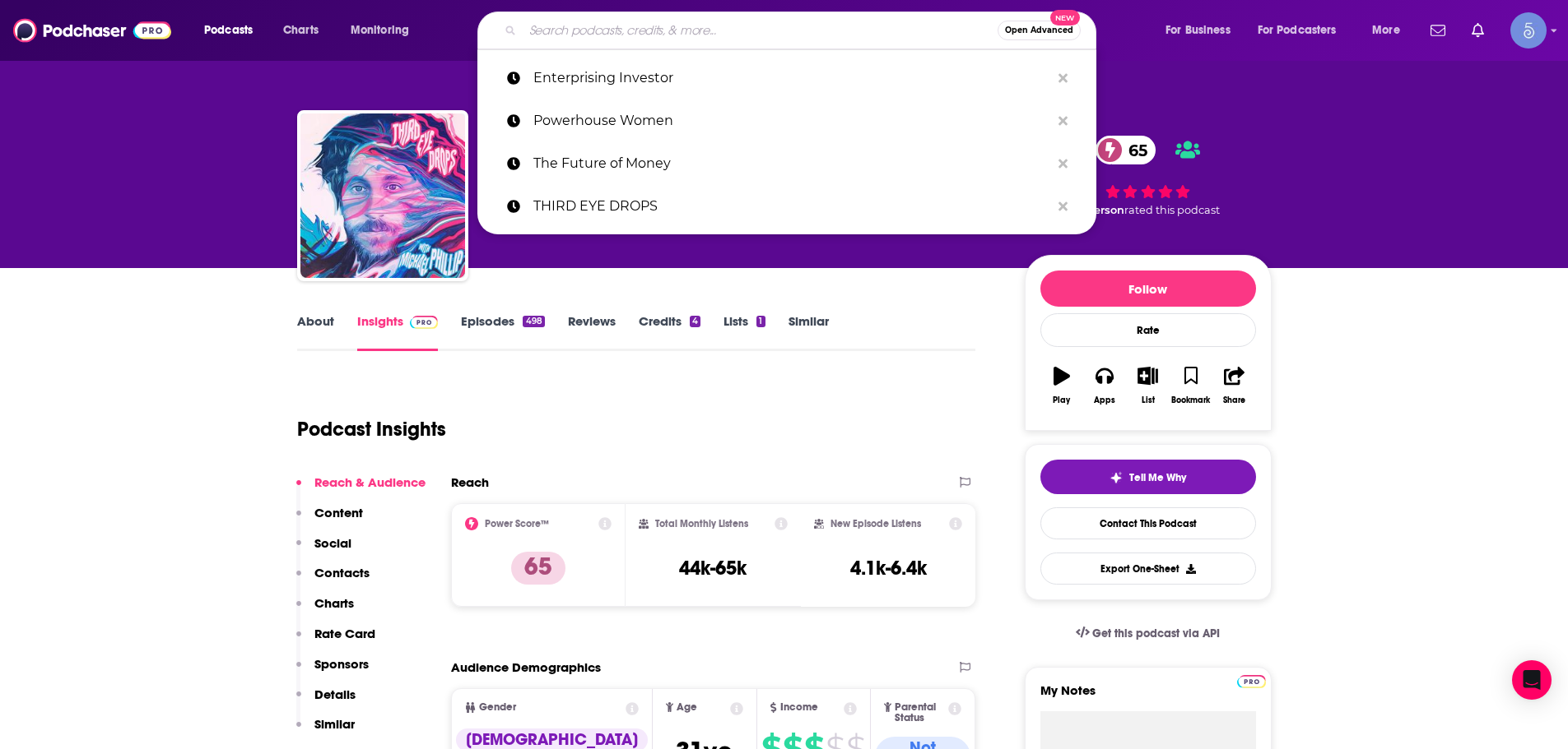
click at [632, 30] on input "Search podcasts, credits, & more..." at bounding box center [760, 30] width 475 height 26
paste input "Sh!t That Goes On In Our Heads"
type input "Sh!t That Goes On In Our Heads"
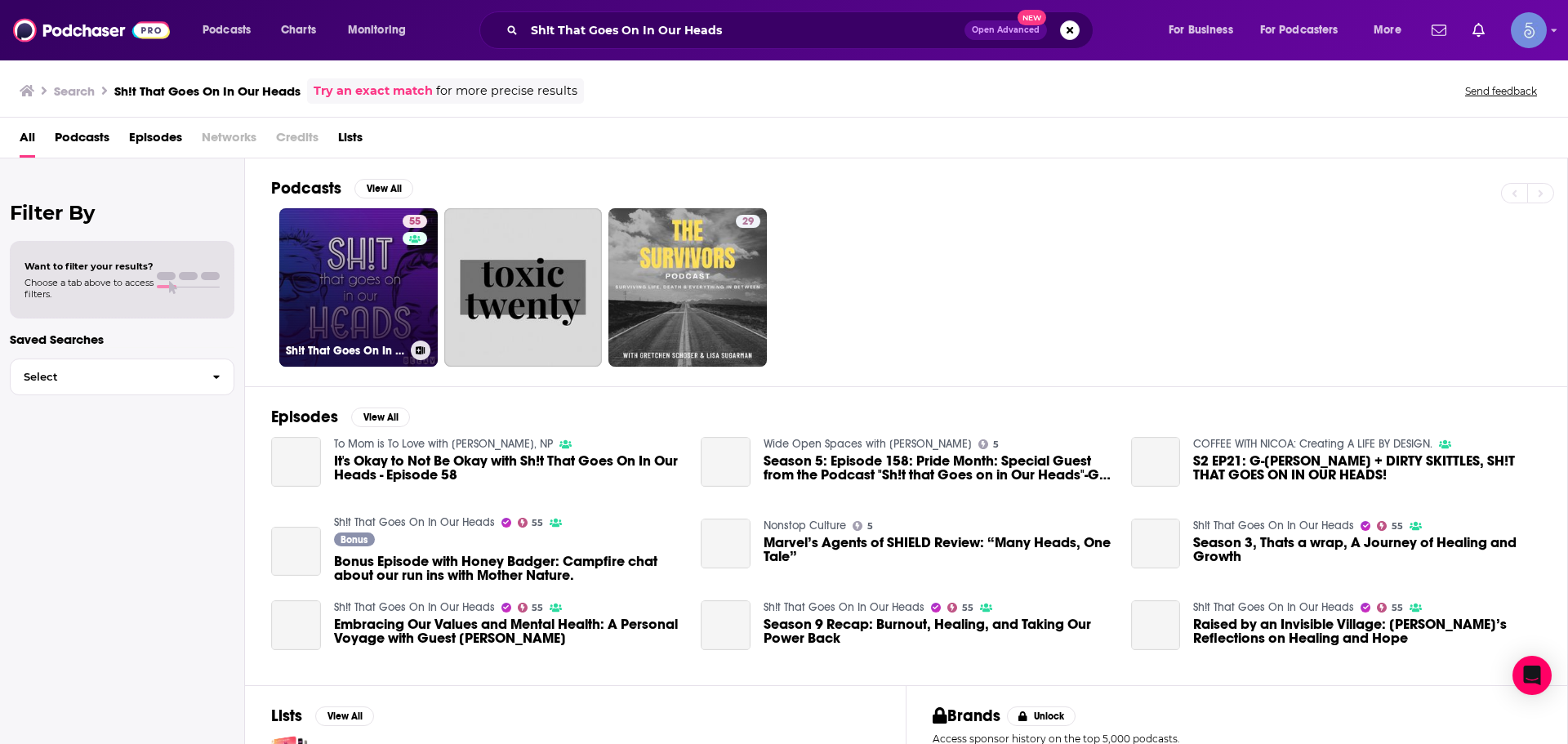
click at [287, 294] on link "55 Sh!t That Goes On In Our Heads" at bounding box center [358, 287] width 158 height 159
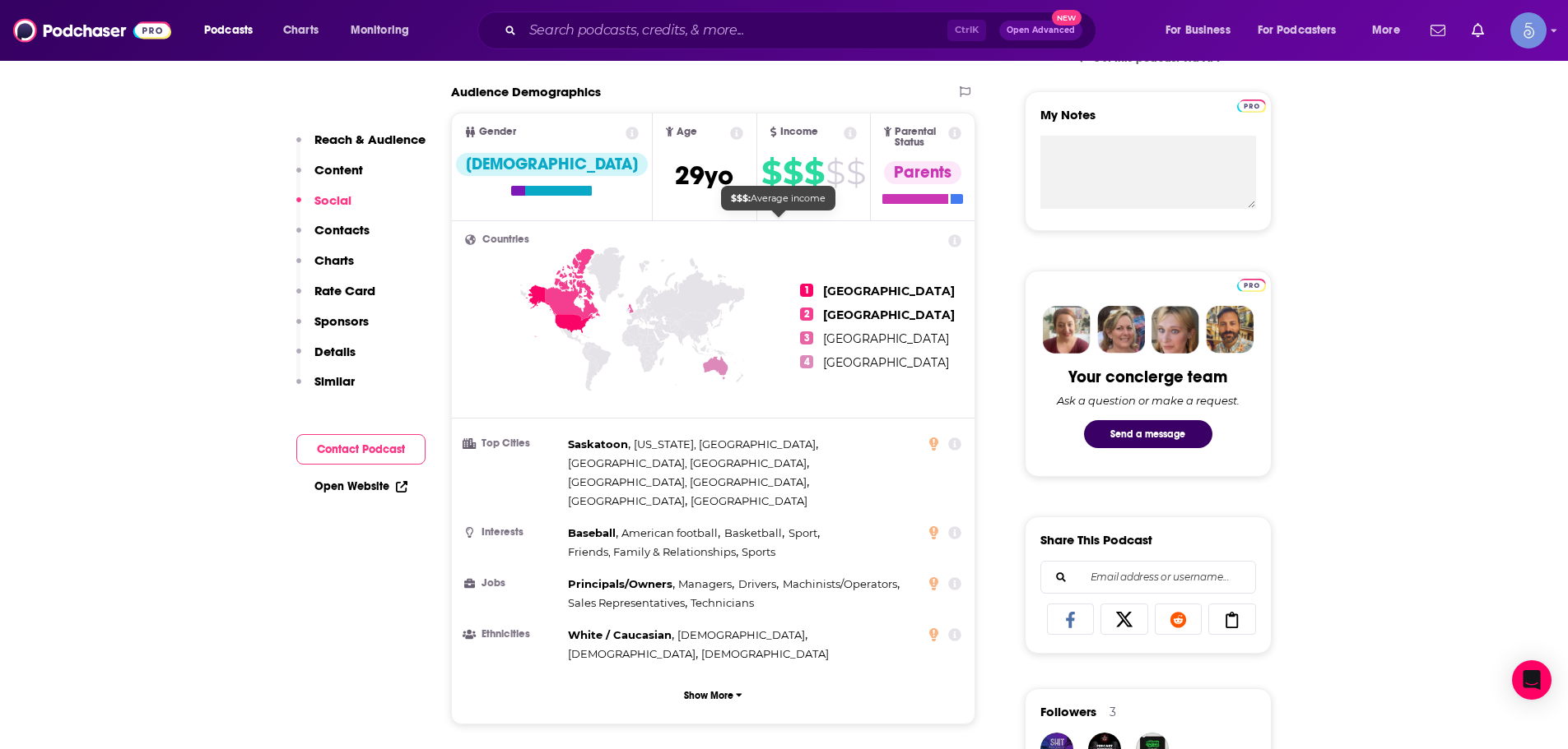
scroll to position [1152, 0]
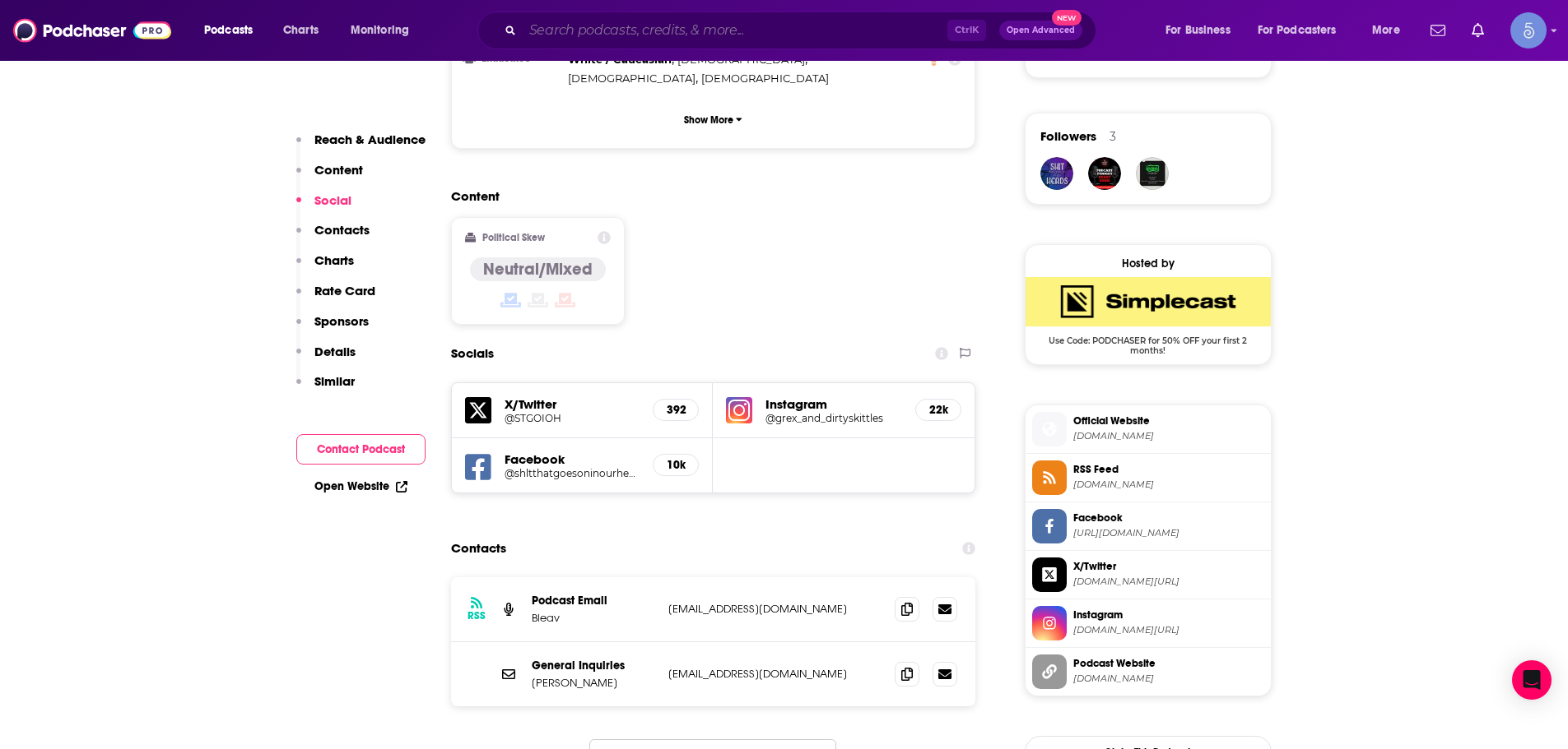
drag, startPoint x: 704, startPoint y: 44, endPoint x: 698, endPoint y: 25, distance: 19.9
click at [698, 25] on input "Search podcasts, credits, & more..." at bounding box center [735, 30] width 425 height 26
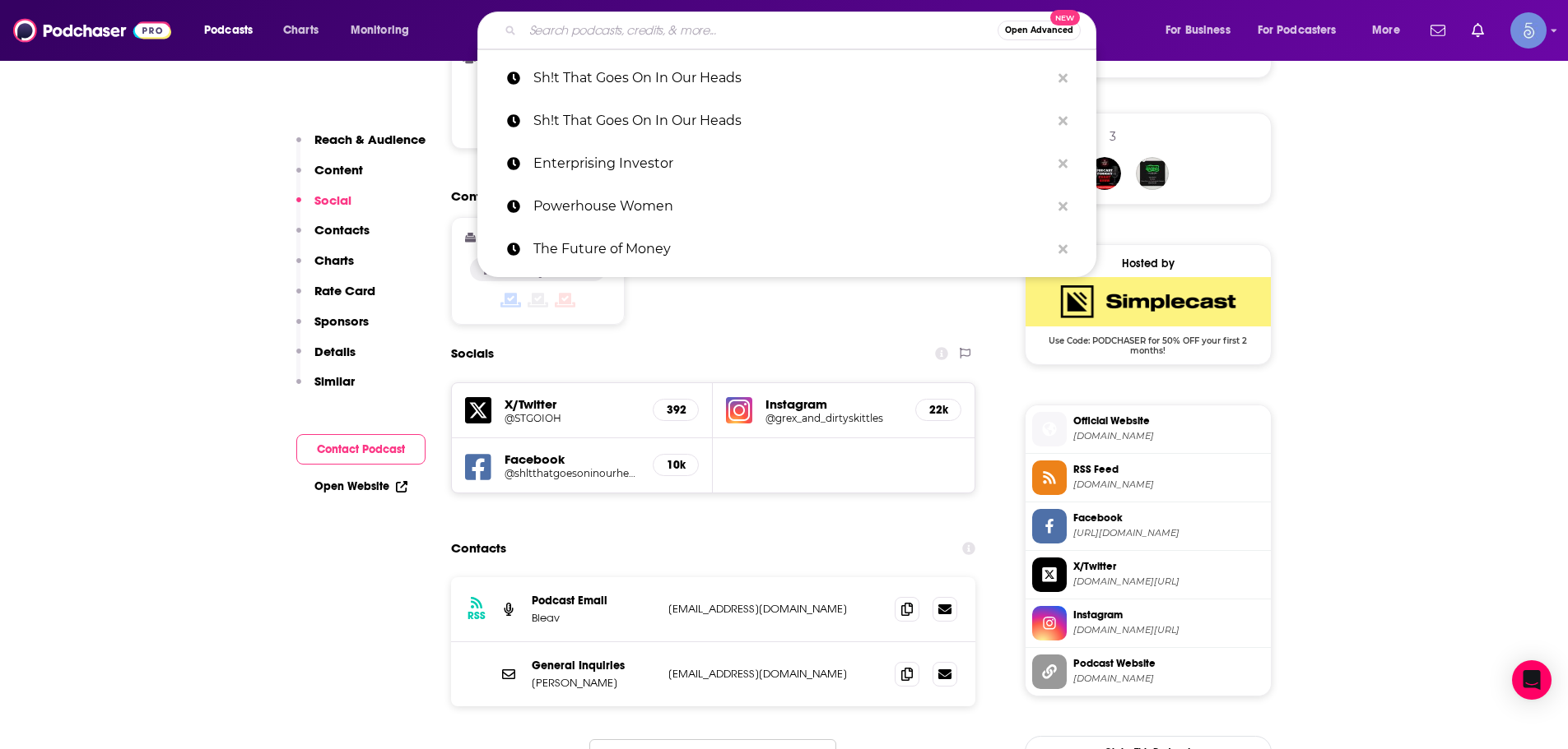
paste input "Change Your Brain Every Day"
type input "Change Your Brain Every Day"
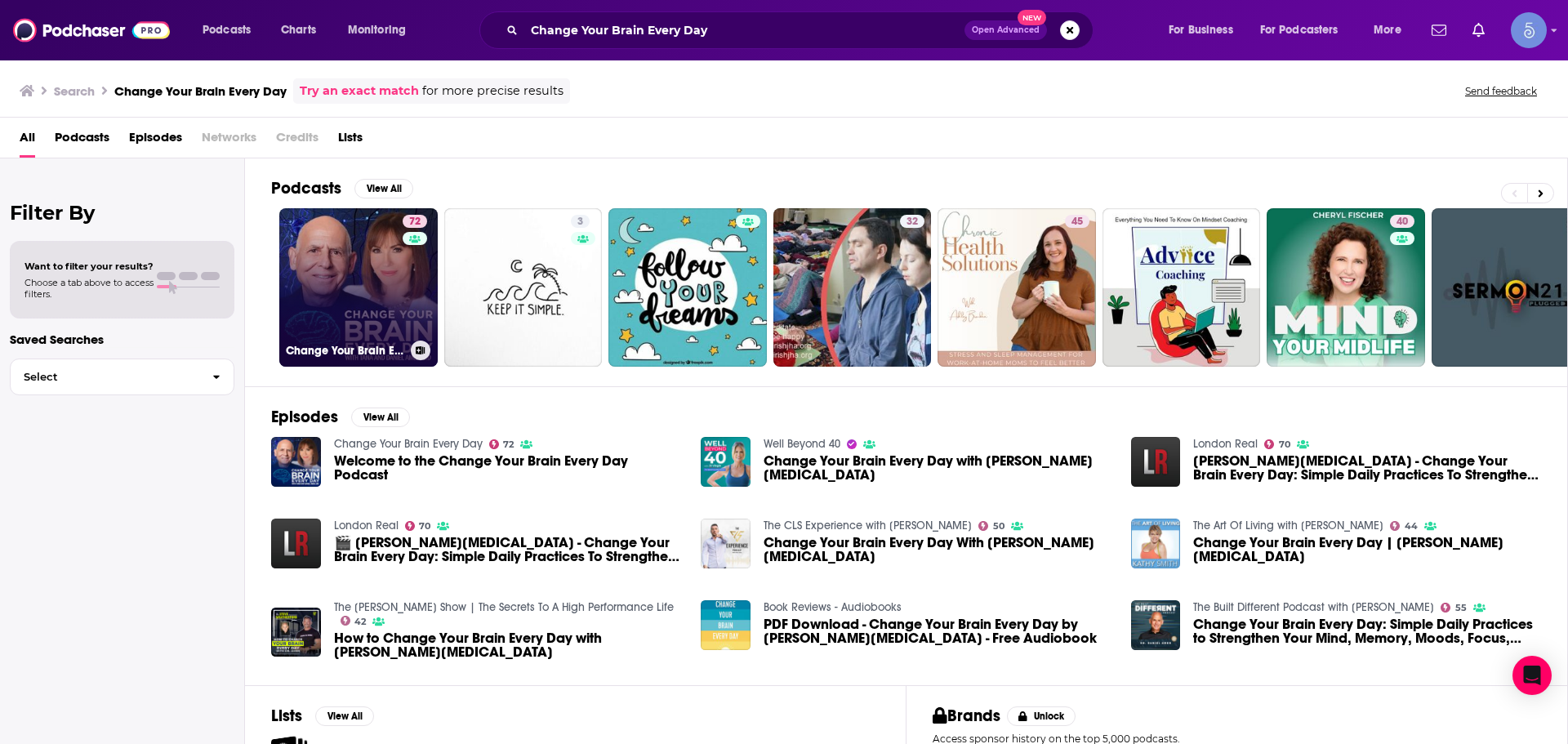
click at [353, 233] on link "72 Change Your Brain Every Day" at bounding box center [358, 287] width 158 height 159
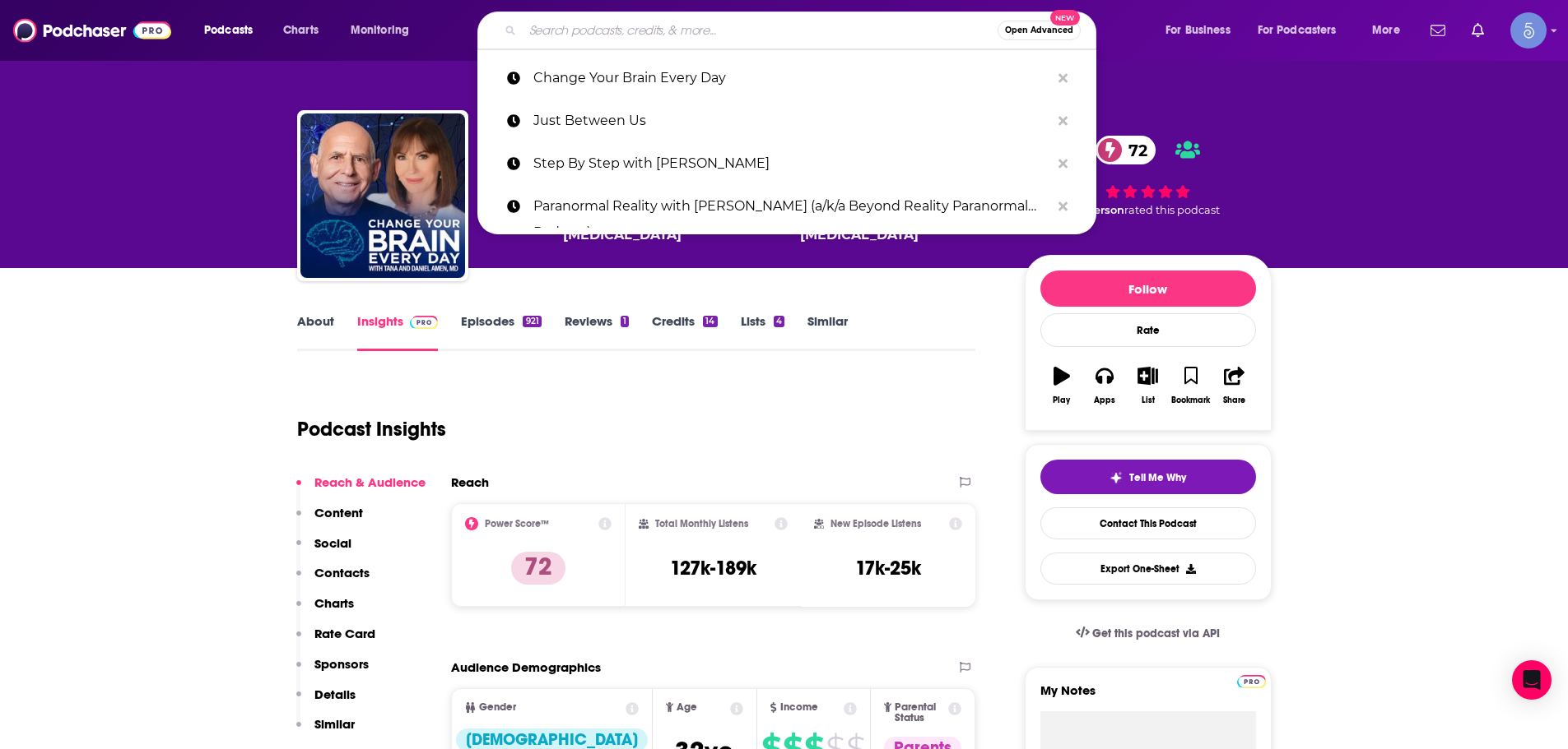
click at [621, 38] on input "Search podcasts, credits, & more..." at bounding box center [760, 30] width 475 height 26
paste input "The Brain People Podcast"
type input "The Brain People Podcast"
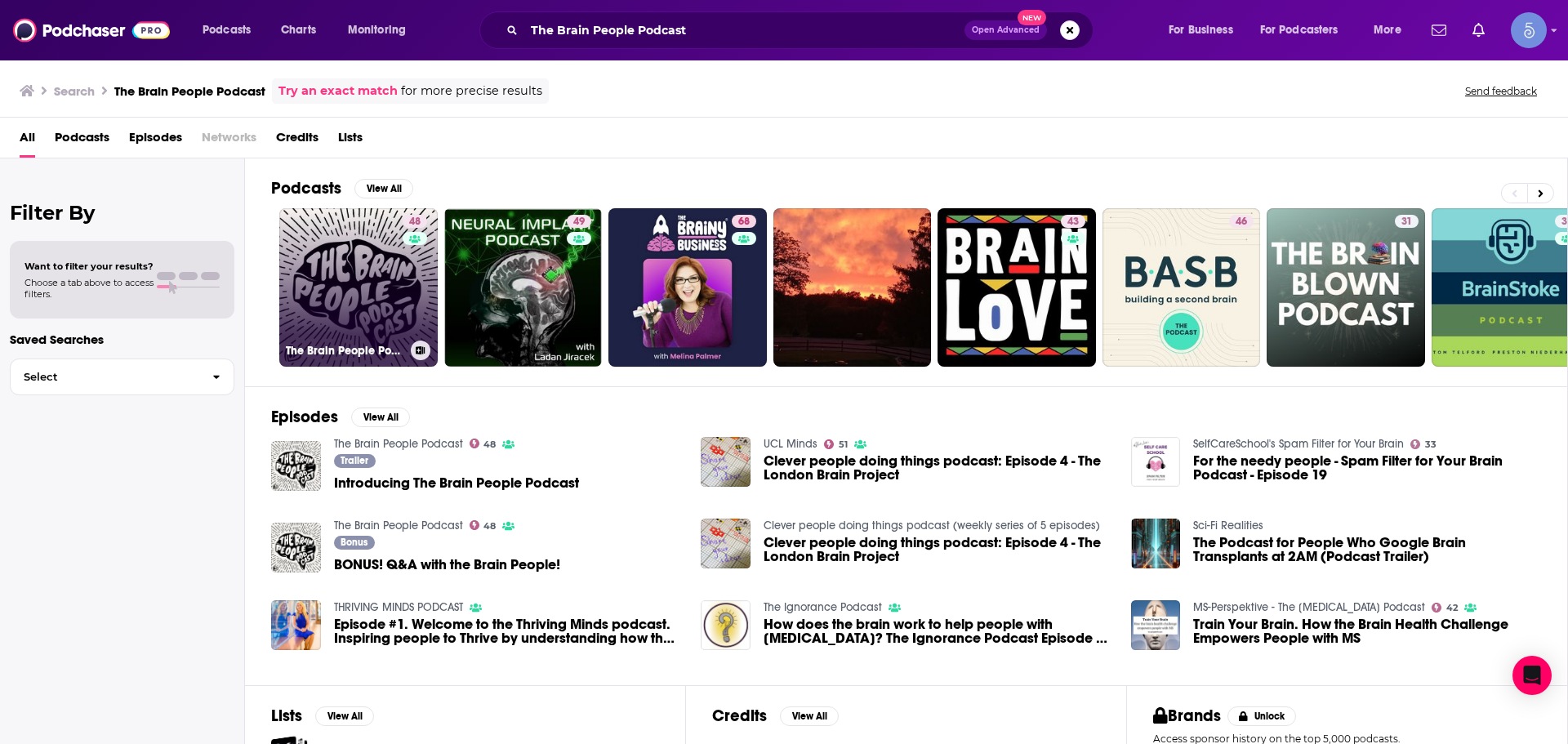
click at [309, 268] on link "48 The Brain People Podcast" at bounding box center [358, 287] width 158 height 159
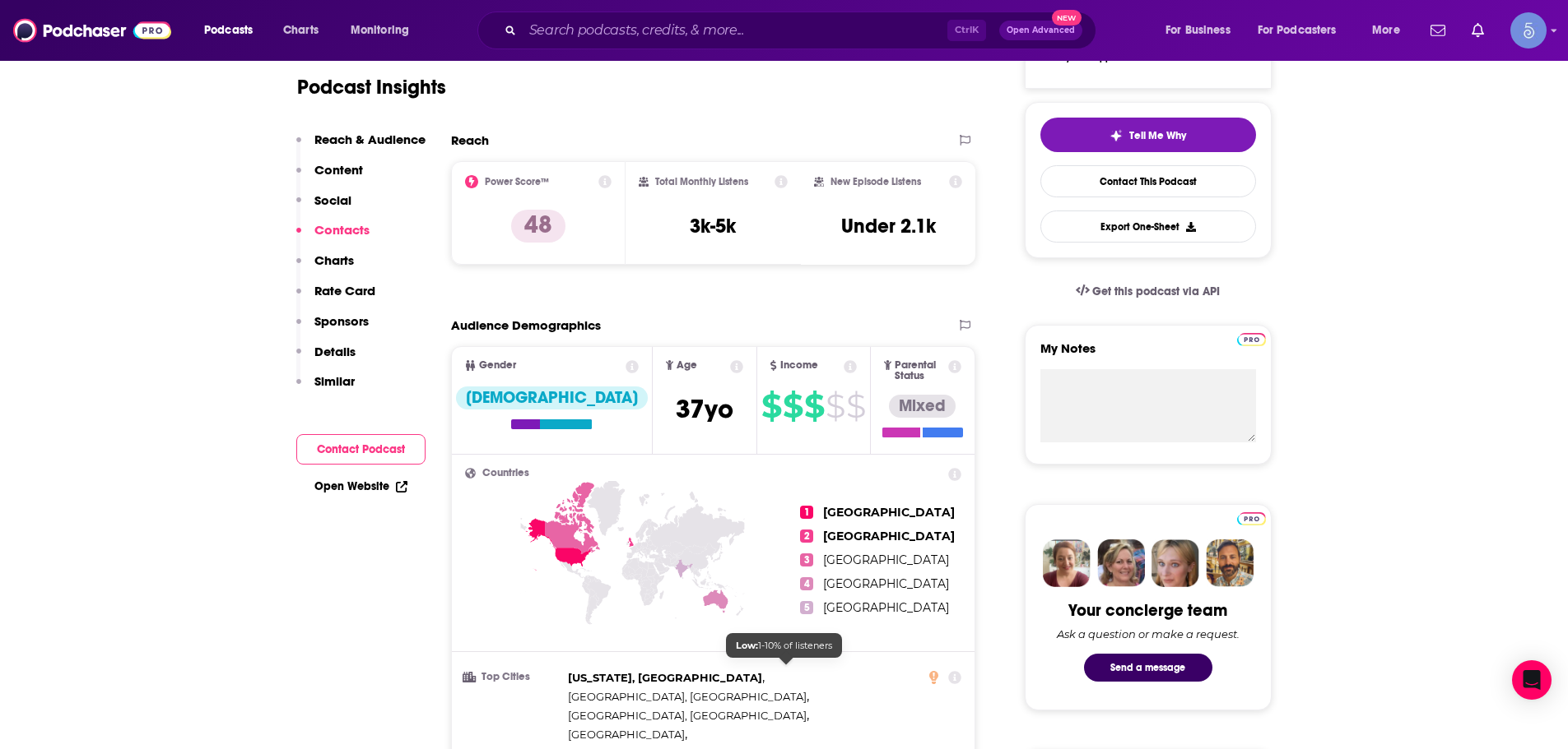
scroll to position [82, 0]
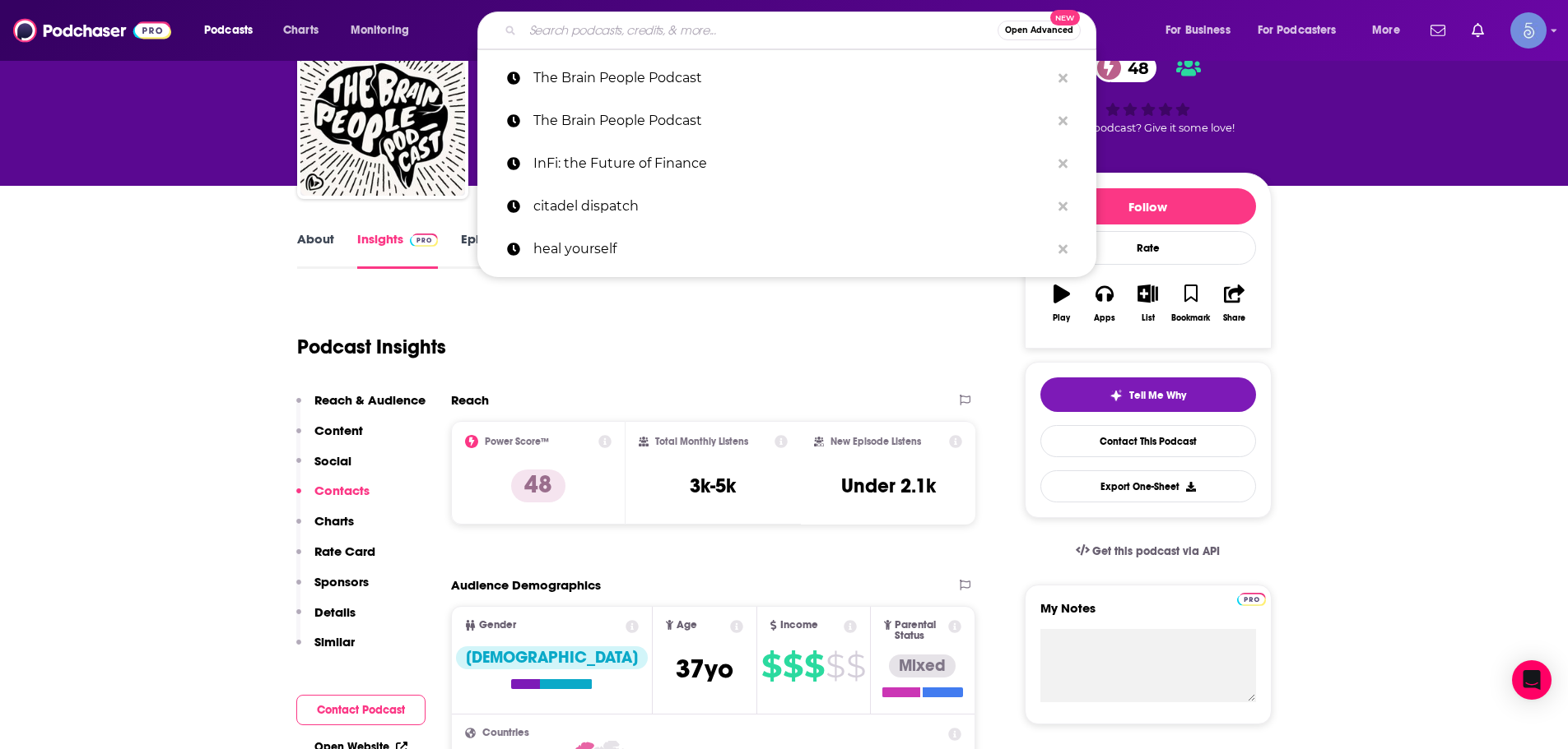
click at [665, 30] on input "Search podcasts, credits, & more..." at bounding box center [760, 30] width 475 height 26
paste input "The Skeptic Metaphysicians: Metaphysics, Spiritual Awakenings, Expanded Conscio…"
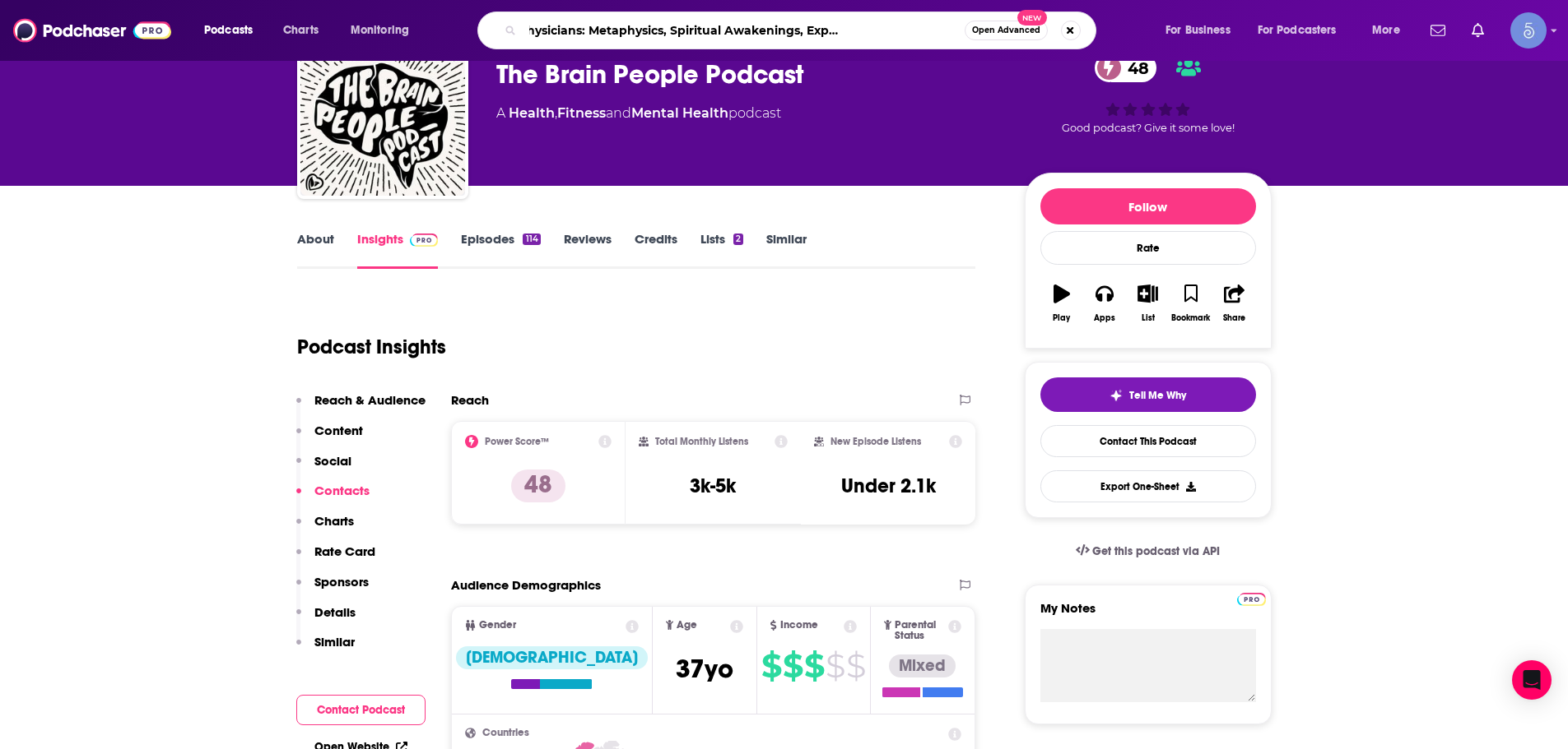
drag, startPoint x: 584, startPoint y: 24, endPoint x: 1057, endPoint y: 15, distance: 473.1
click at [1057, 15] on div "The Skeptic Metaphysicians: Metaphysics, Spiritual Awakenings, Expanded Conscio…" at bounding box center [787, 30] width 619 height 38
type input "The Skeptic Metaphysicians"
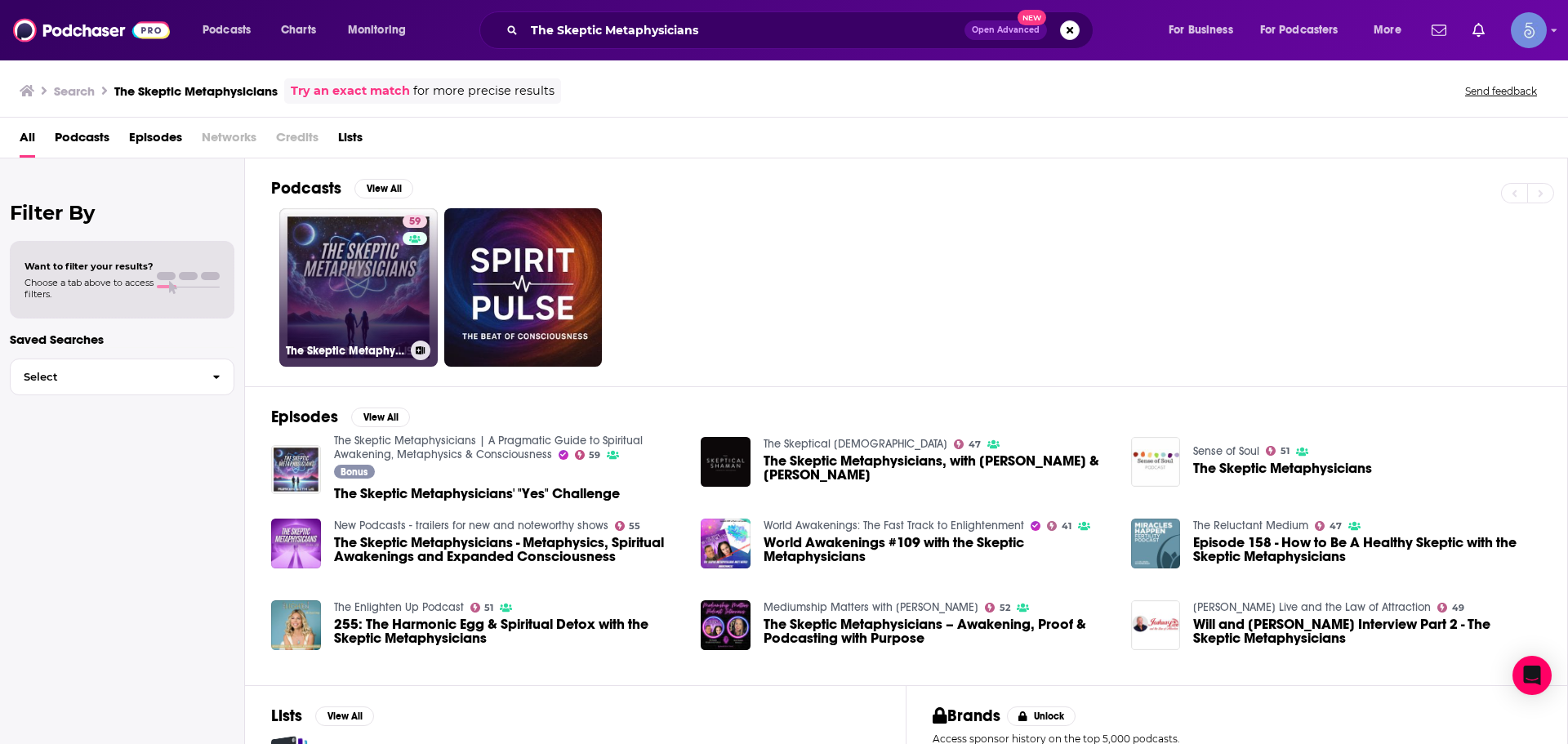
click at [393, 281] on link "59 The Skeptic Metaphysicians | A Pragmatic Guide to Spiritual Awakening, Metap…" at bounding box center [358, 287] width 158 height 159
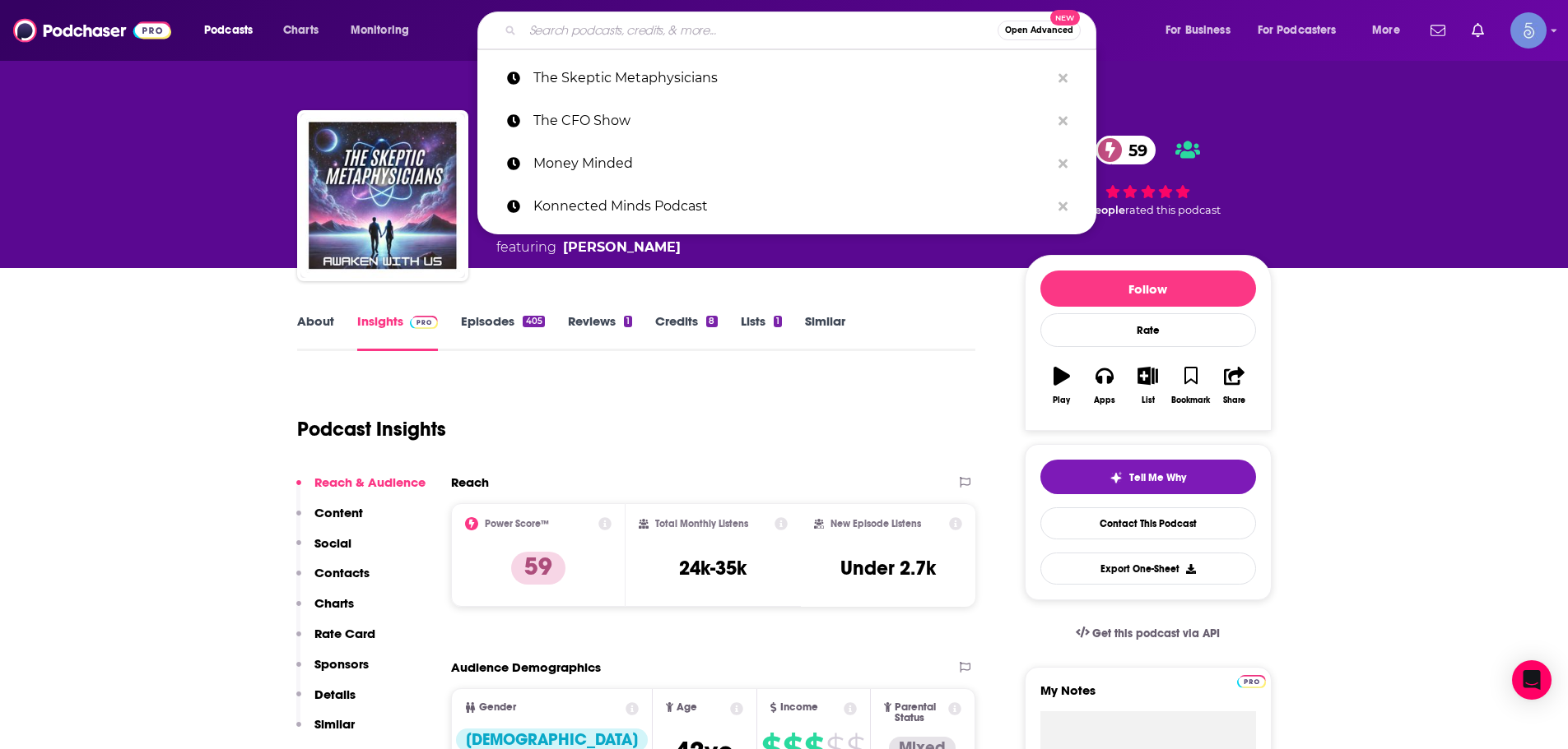
paste input "The Skeptic Metaphysicians: Metaphysics, Spiritual Awakenings, Expanded Conscio…"
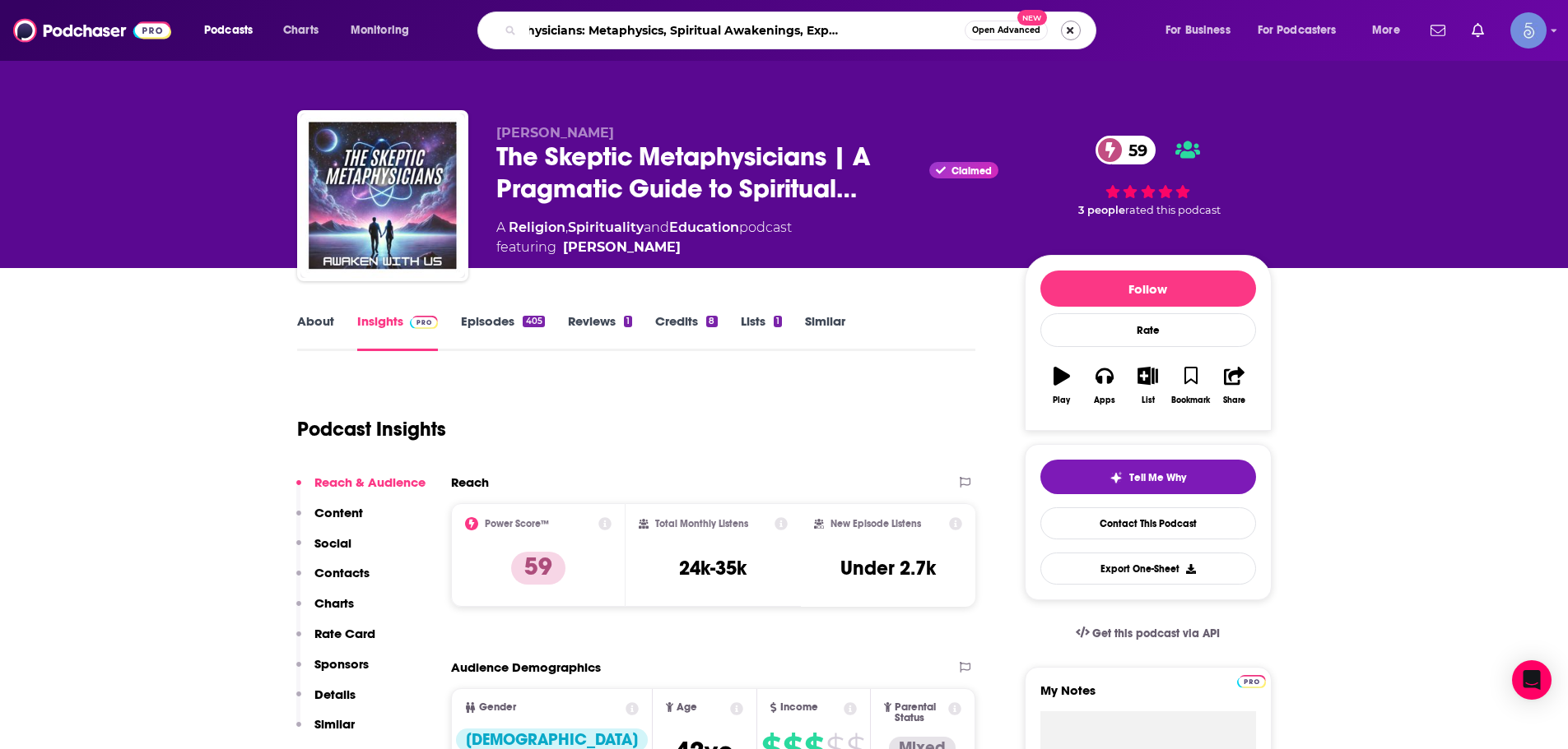
type input "The Skeptic Metaphysicians: Metaphysics, Spiritual Awakenings, Expanded Conscio…"
click at [1065, 35] on button "Search podcasts, credits, & more..." at bounding box center [1070, 30] width 19 height 19
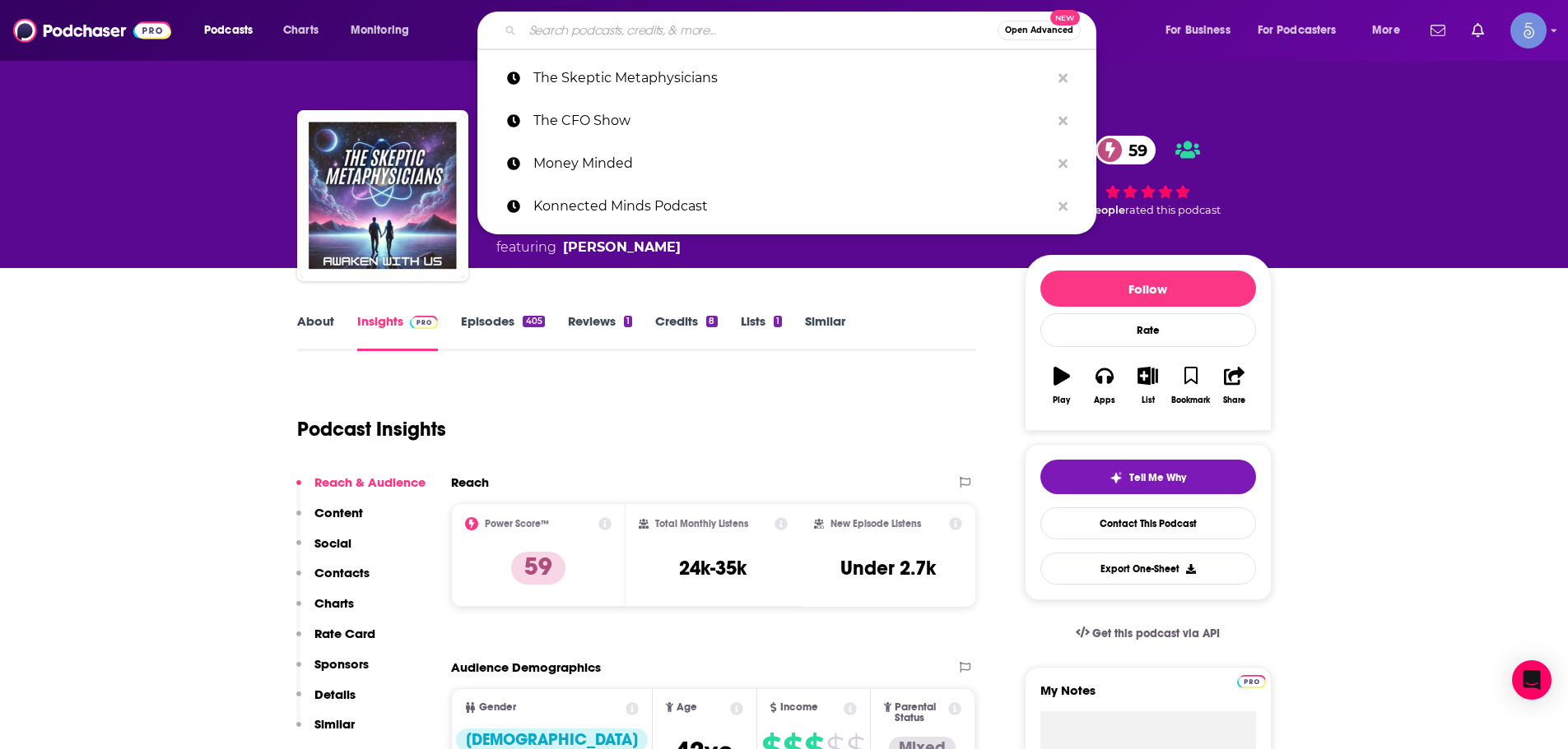
scroll to position [0, 0]
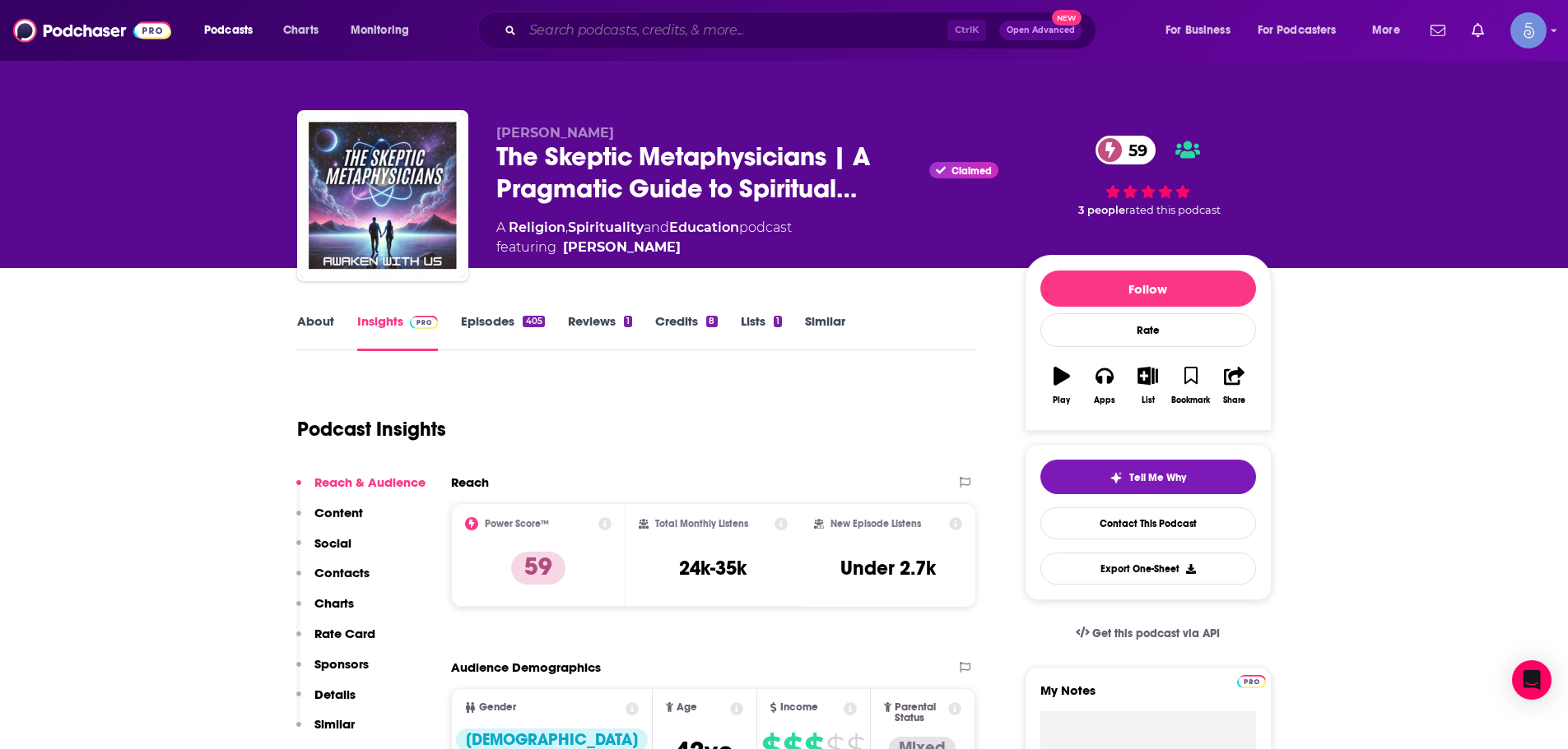
click at [683, 31] on input "Search podcasts, credits, & more..." at bounding box center [735, 30] width 425 height 26
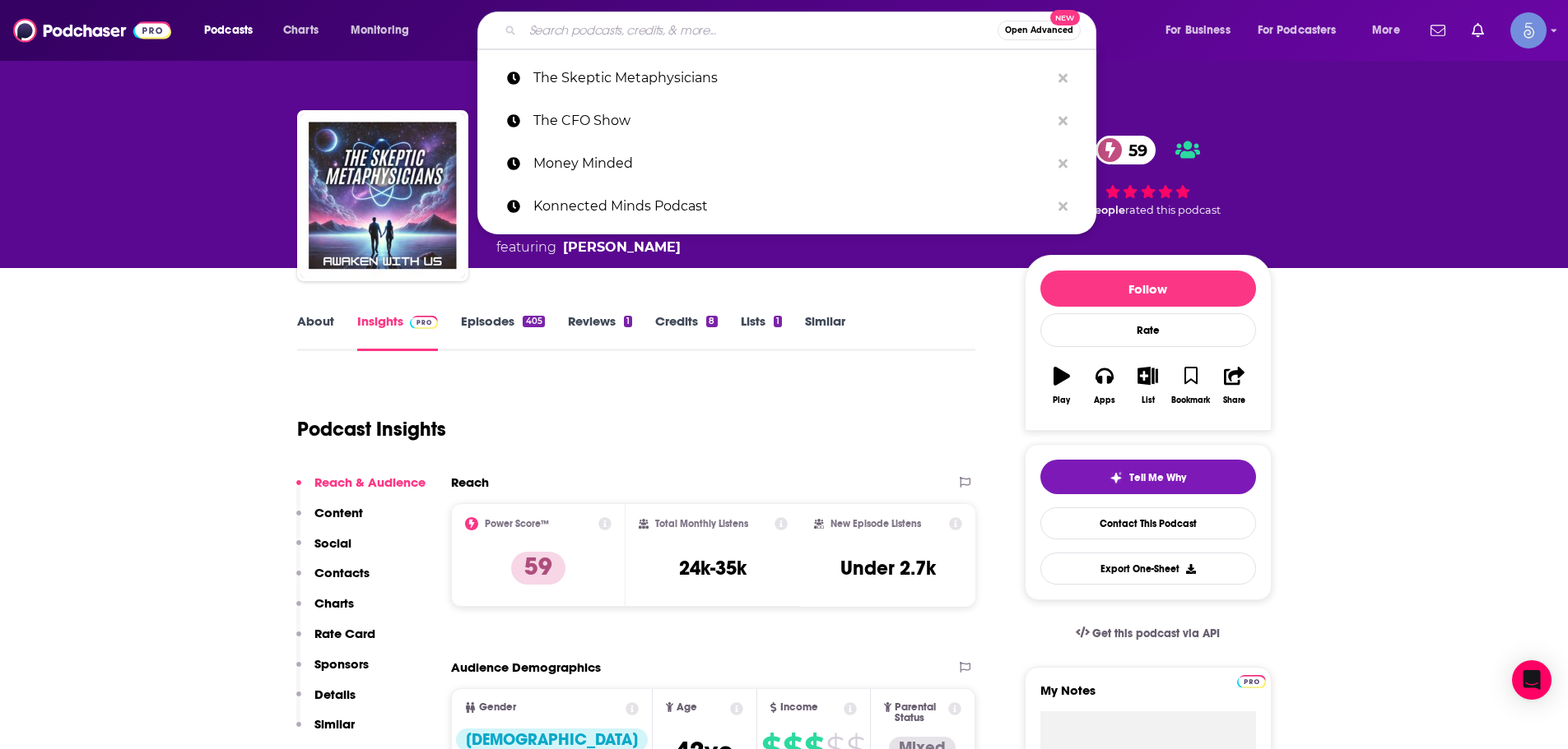
paste input "Anxiety Slayer™ with [PERSON_NAME] and Ananga"
type input "Anxiety Slayer™ with [PERSON_NAME] and Ananga"
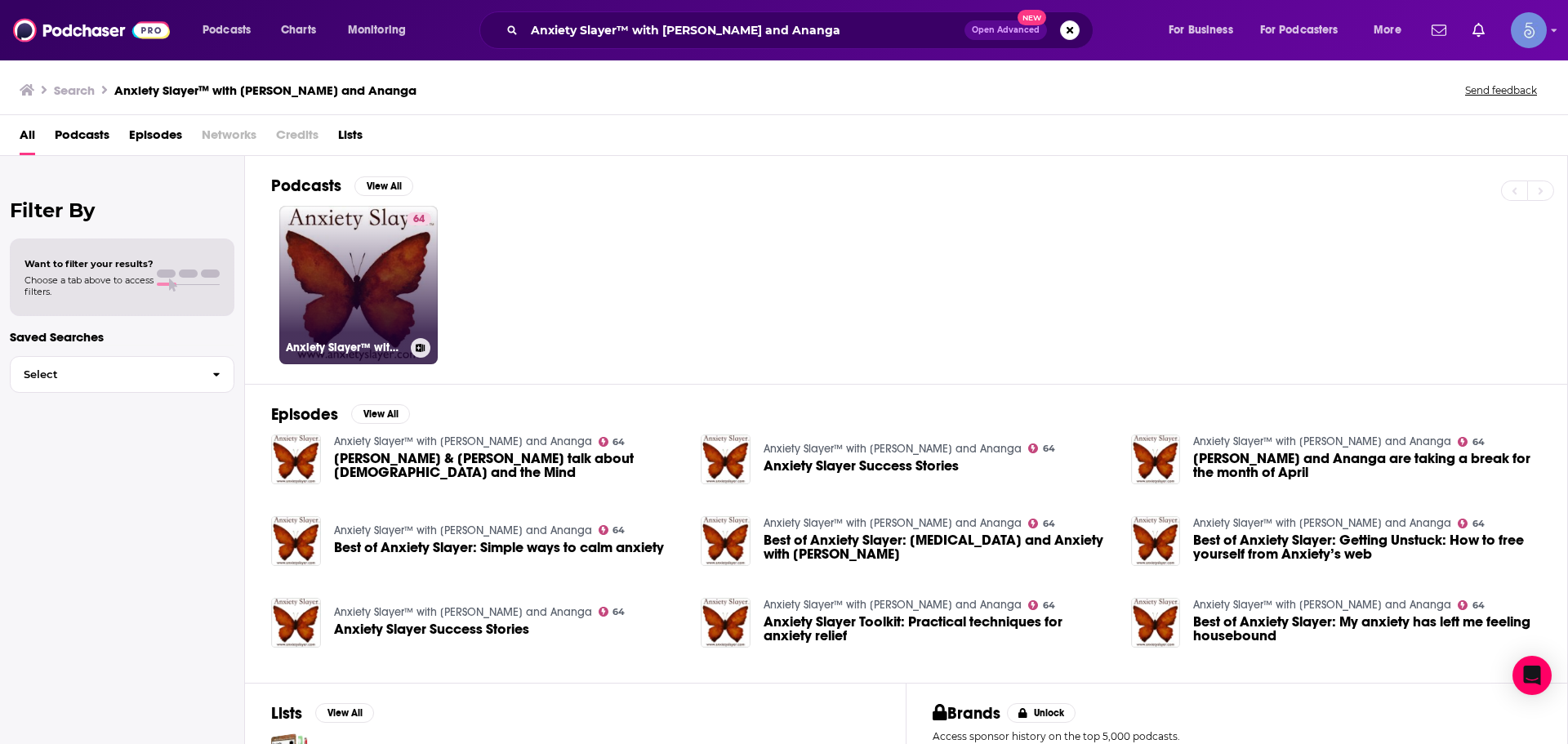
click at [359, 276] on link "64 Anxiety Slayer™ with [PERSON_NAME] and Ananga" at bounding box center [358, 284] width 158 height 159
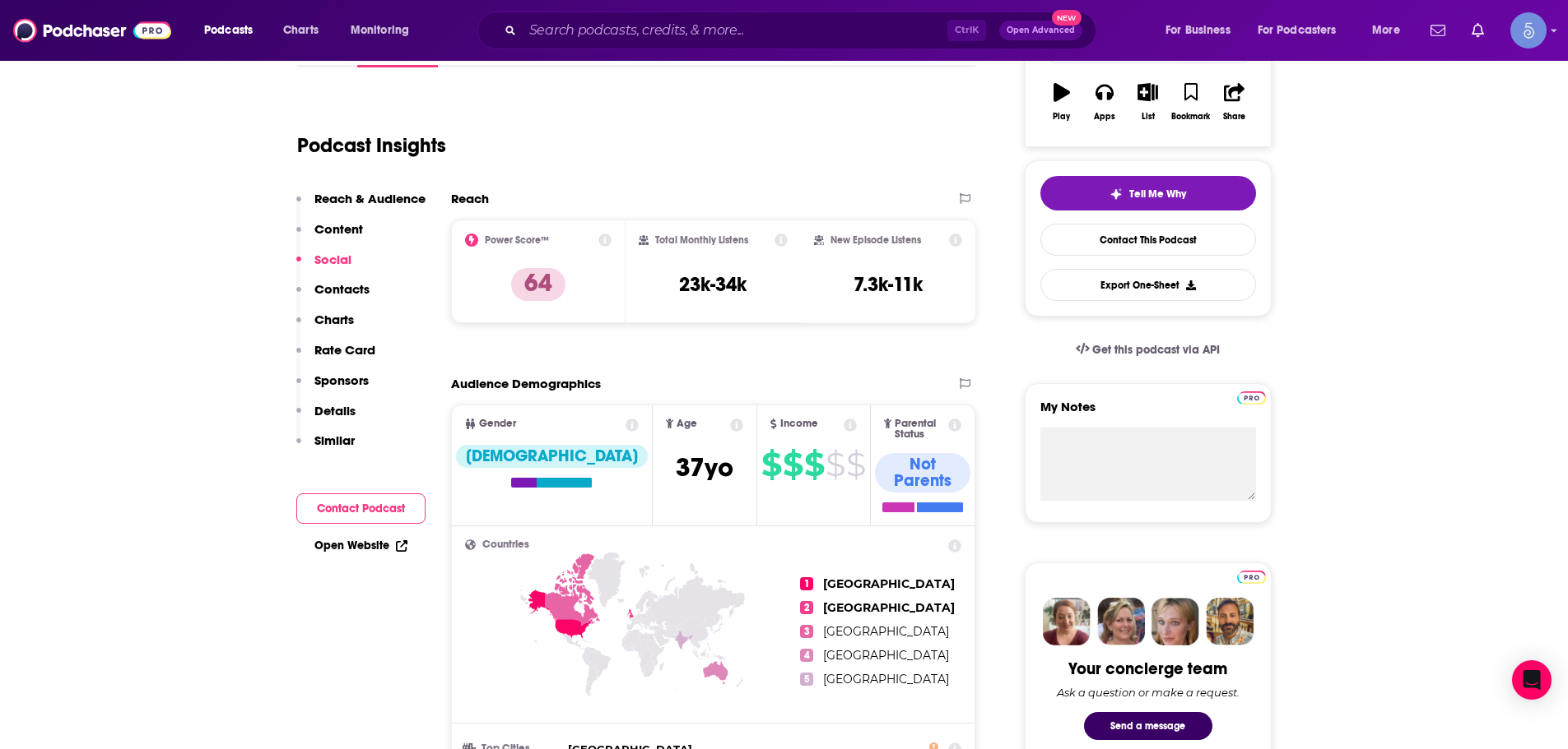
scroll to position [82, 0]
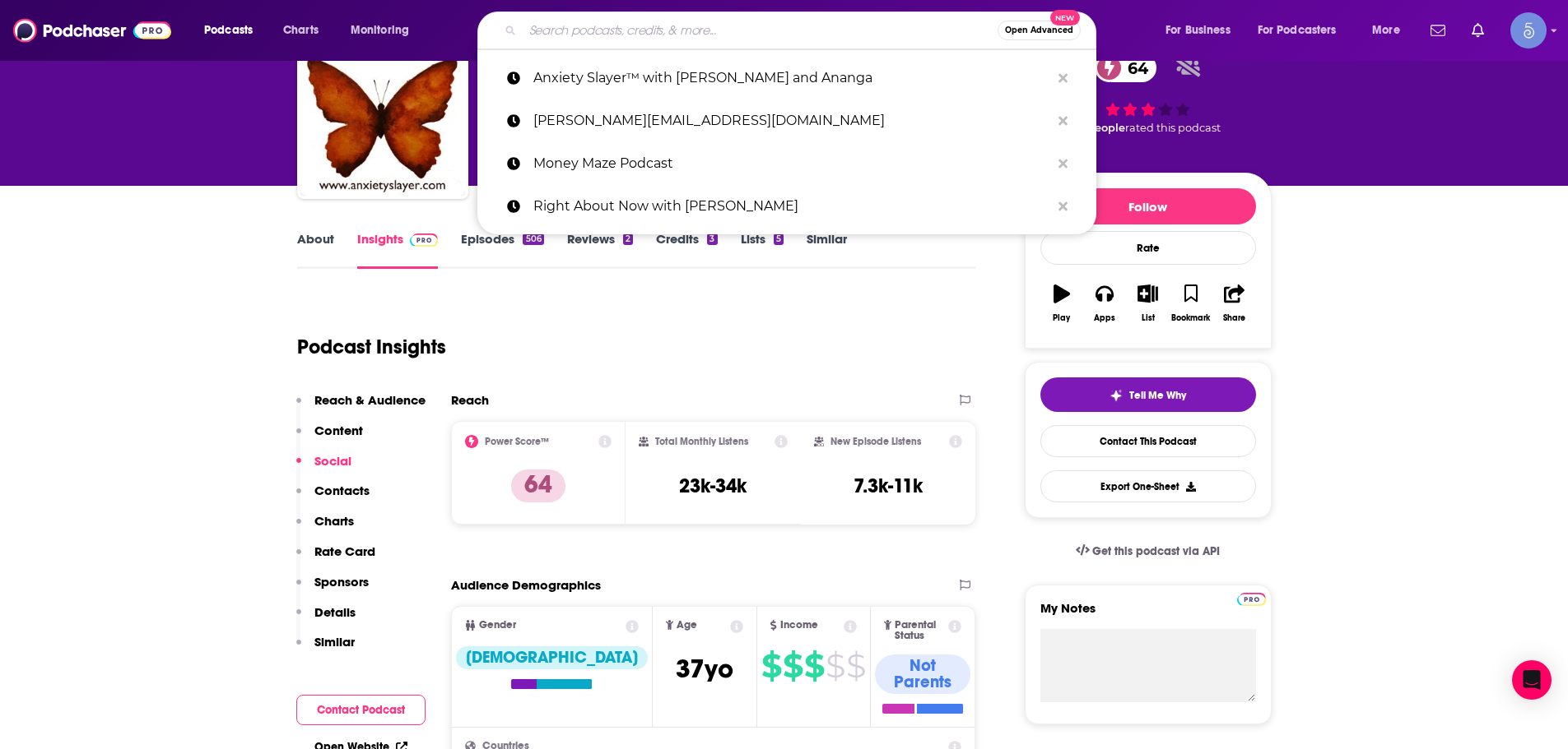
paste input "The Anxiety Dr. Podcast"
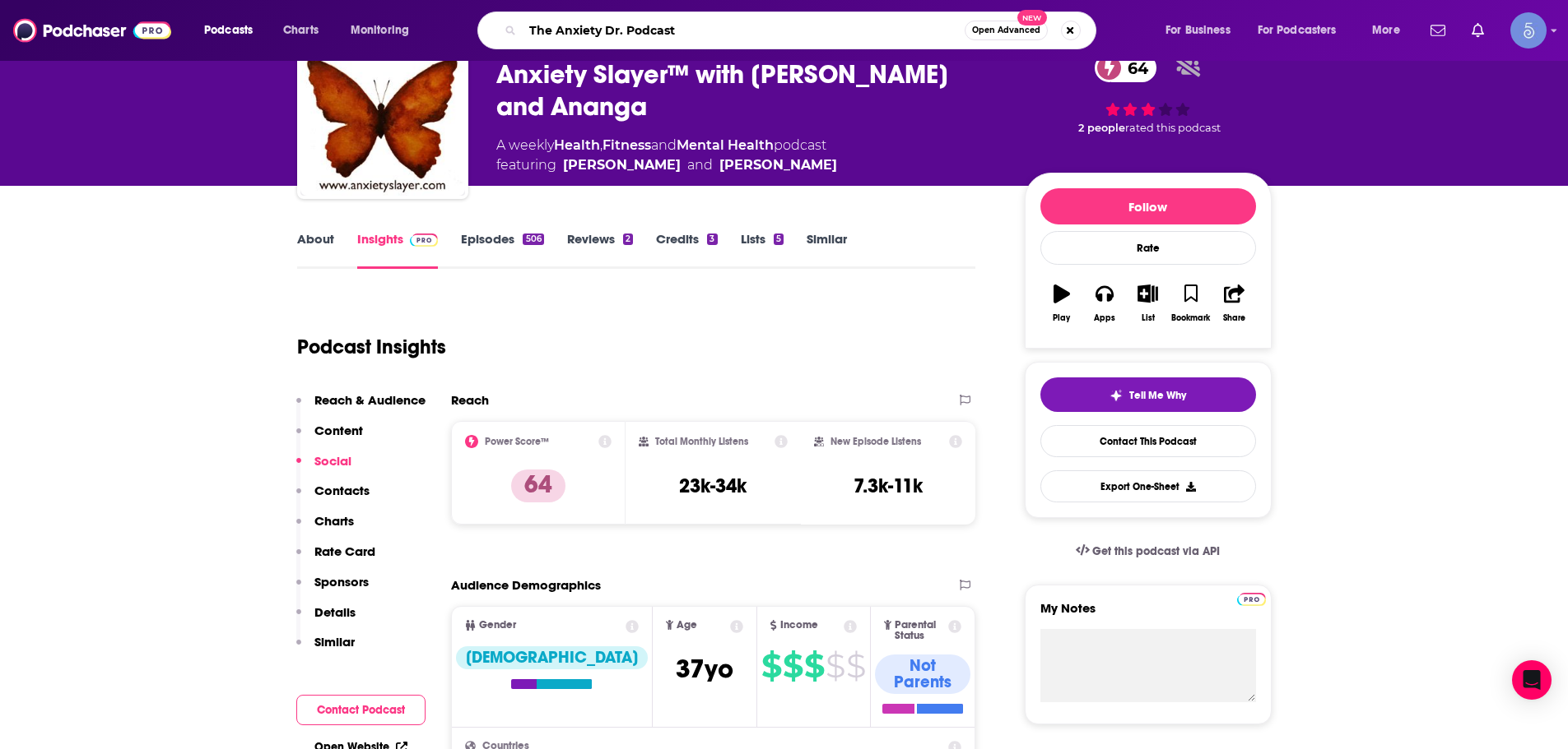
type input "The Anxiety Dr. Podcast"
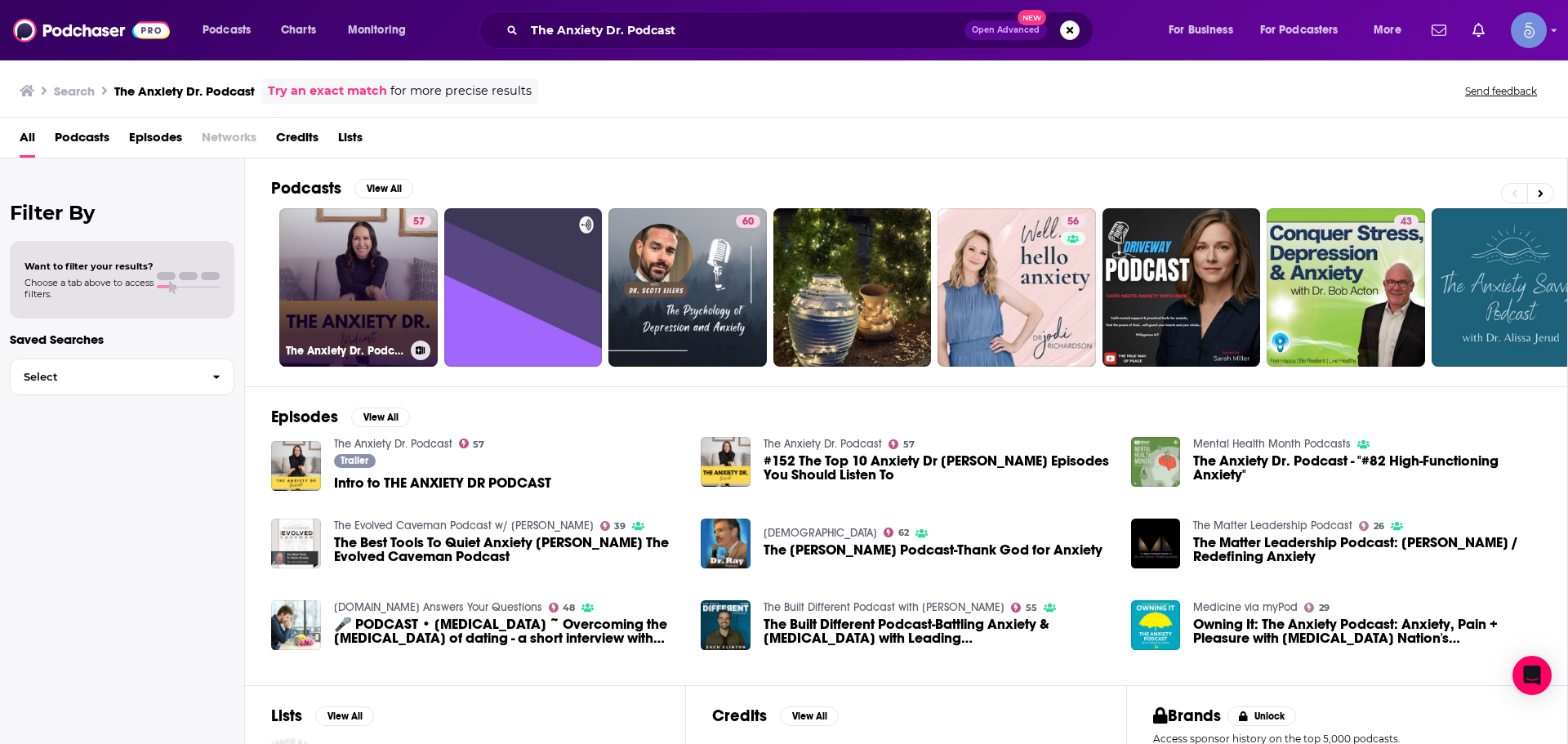
click at [347, 258] on link "57 The Anxiety Dr. Podcast" at bounding box center [358, 287] width 158 height 159
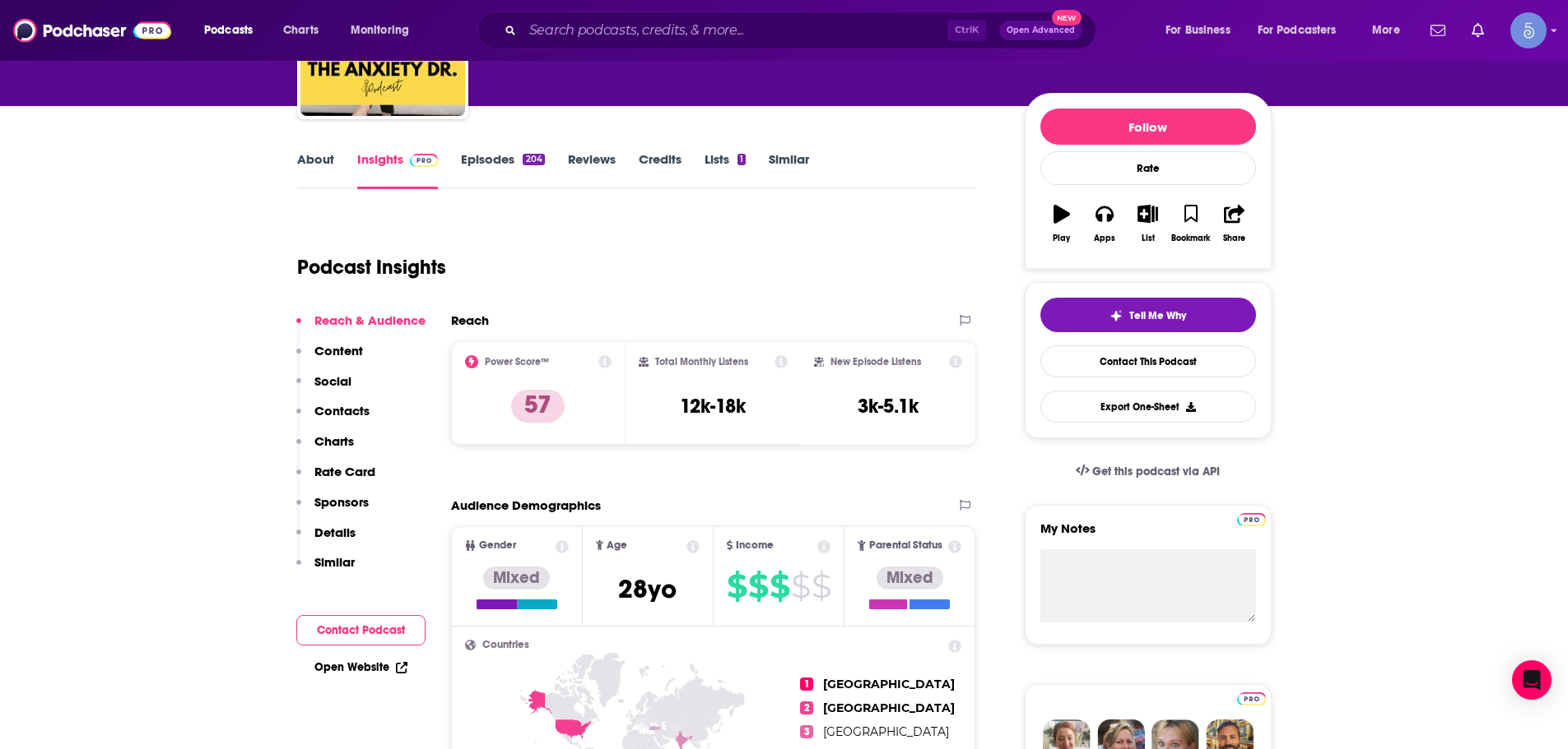
scroll to position [82, 0]
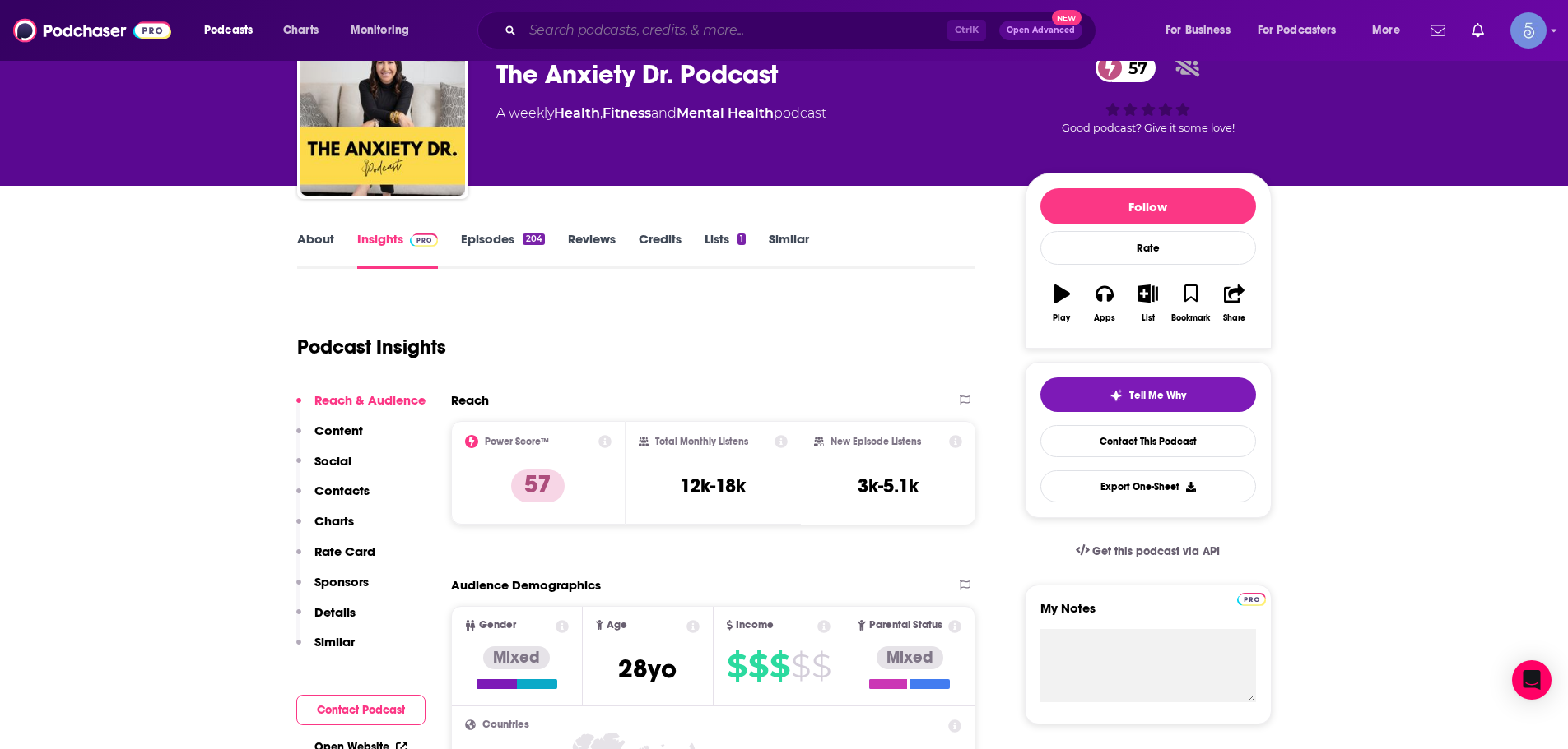
click at [667, 40] on input "Search podcasts, credits, & more..." at bounding box center [735, 30] width 425 height 26
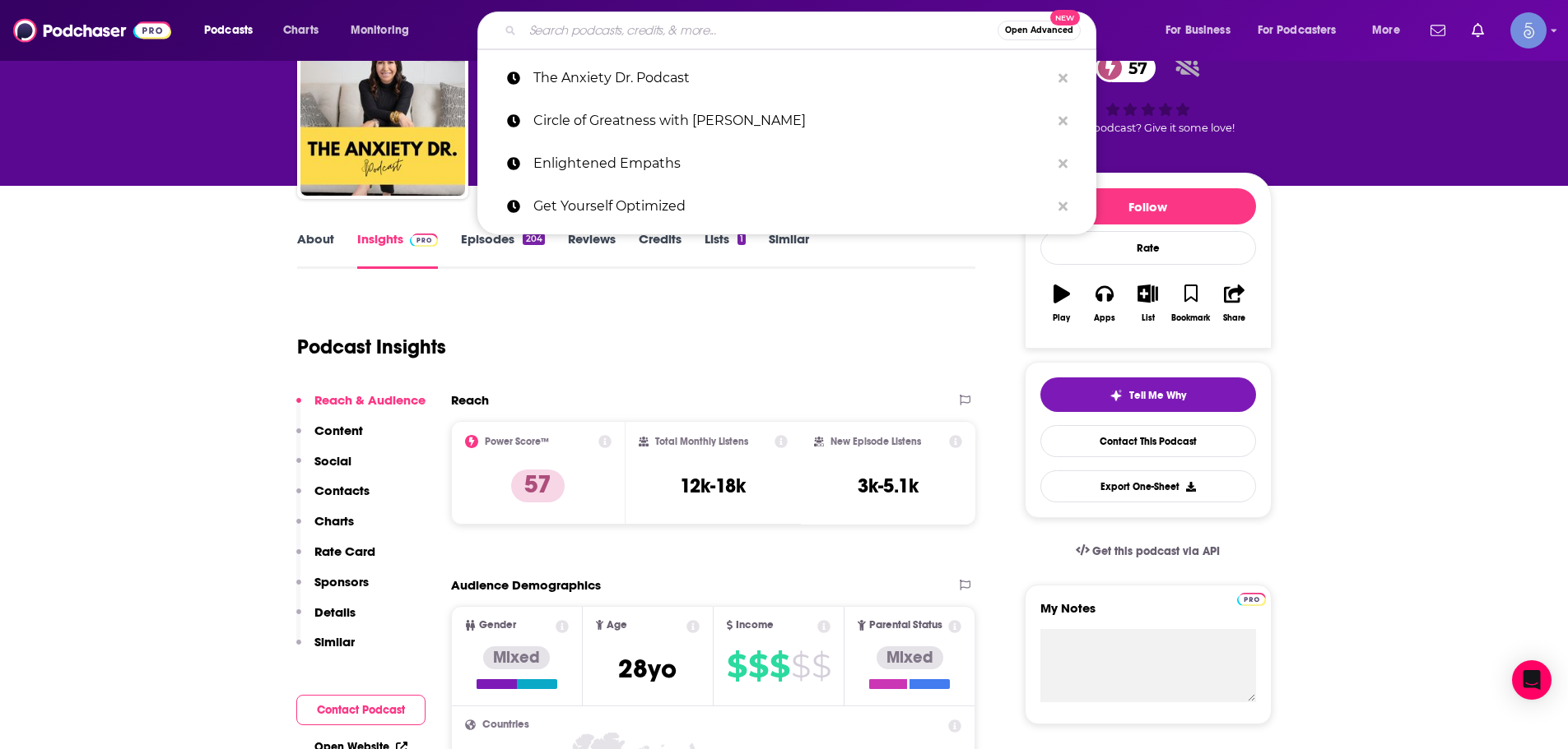
paste input "Giving Voice to [MEDICAL_DATA]"
type input "Giving Voice to [MEDICAL_DATA]"
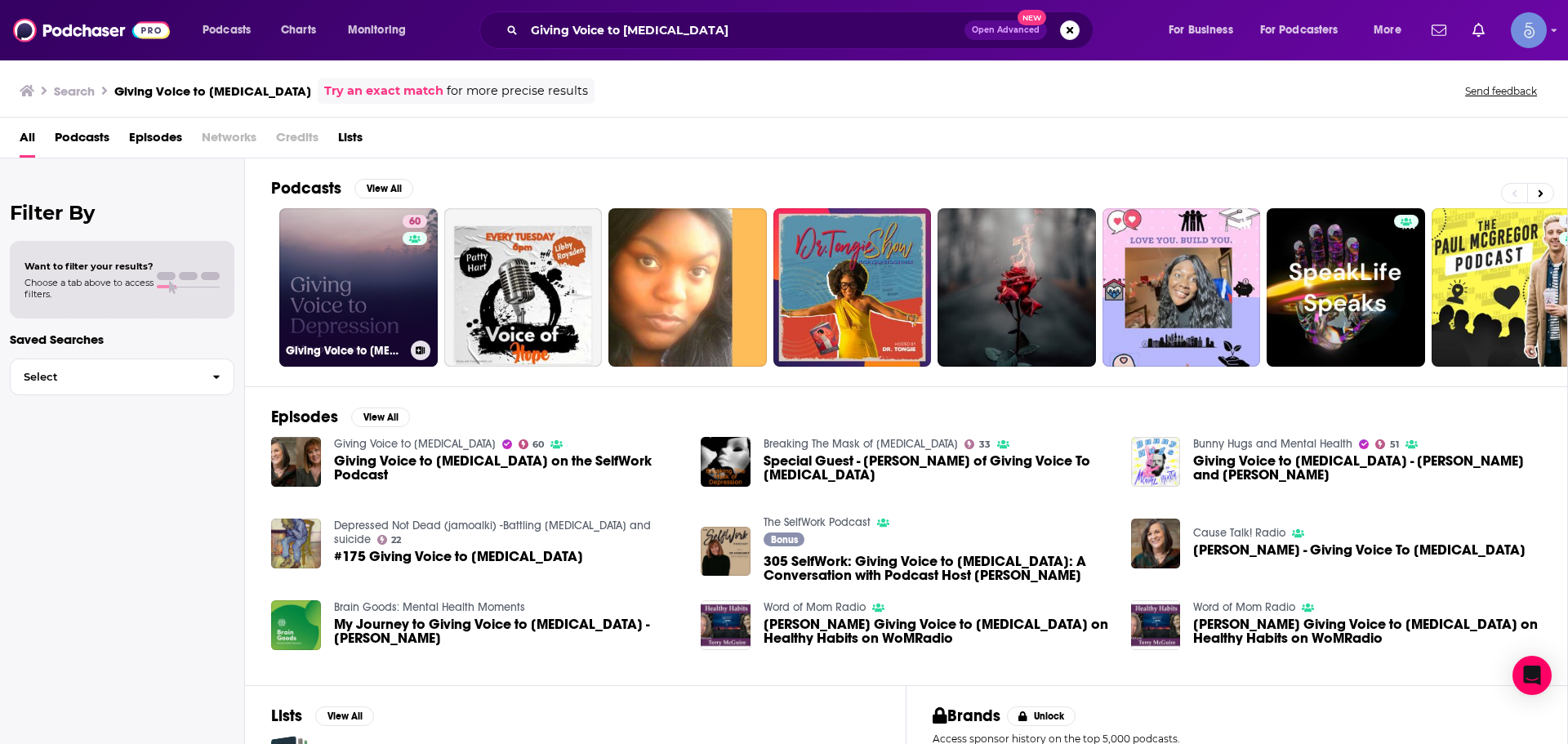
click at [378, 338] on link "60 Giving Voice to [MEDICAL_DATA]" at bounding box center [358, 287] width 158 height 159
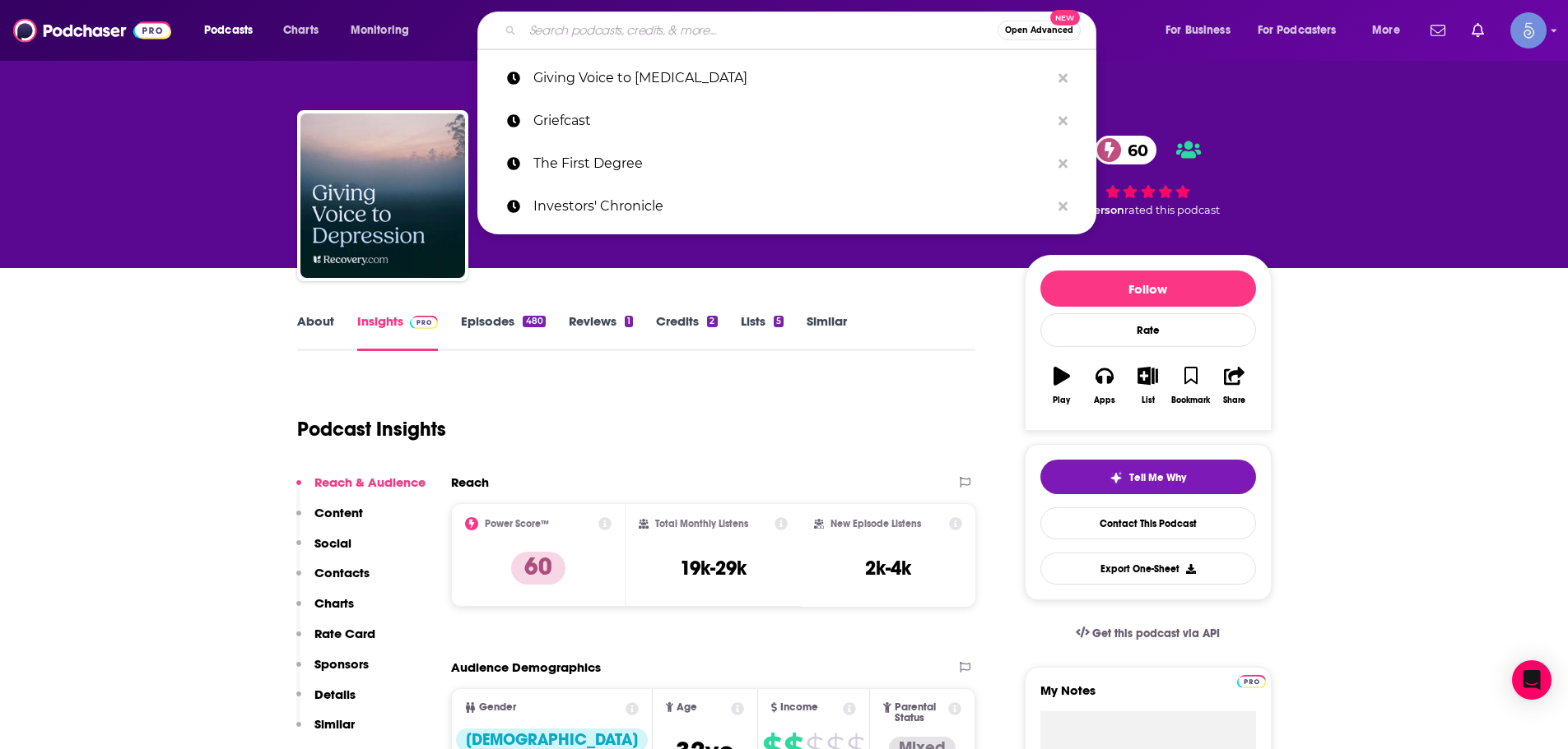
click at [602, 42] on input "Search podcasts, credits, & more..." at bounding box center [760, 30] width 475 height 26
paste input "Healthy Mind, Healthy Life"
type input "Healthy Mind, Healthy Life"
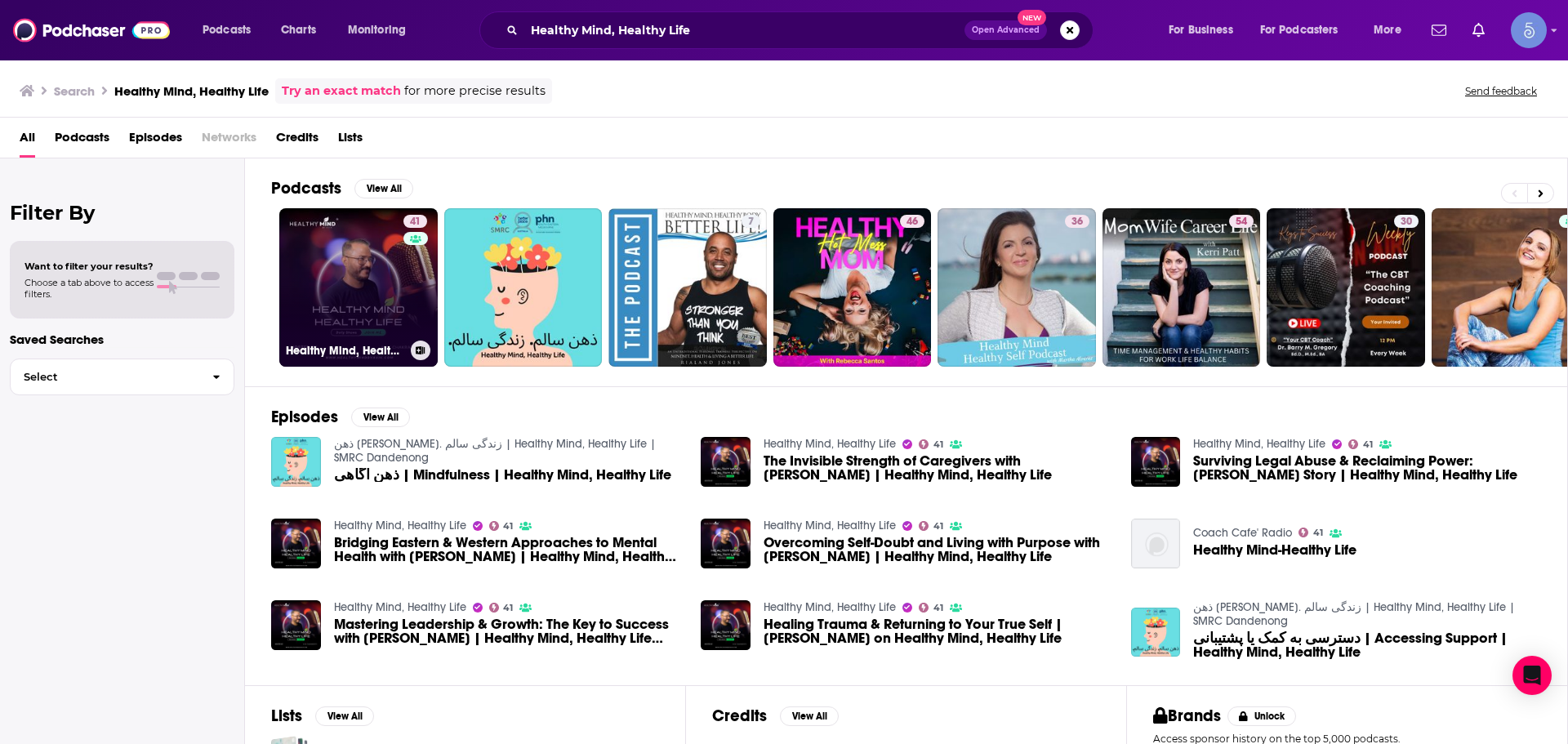
click at [410, 318] on div "41" at bounding box center [417, 278] width 28 height 126
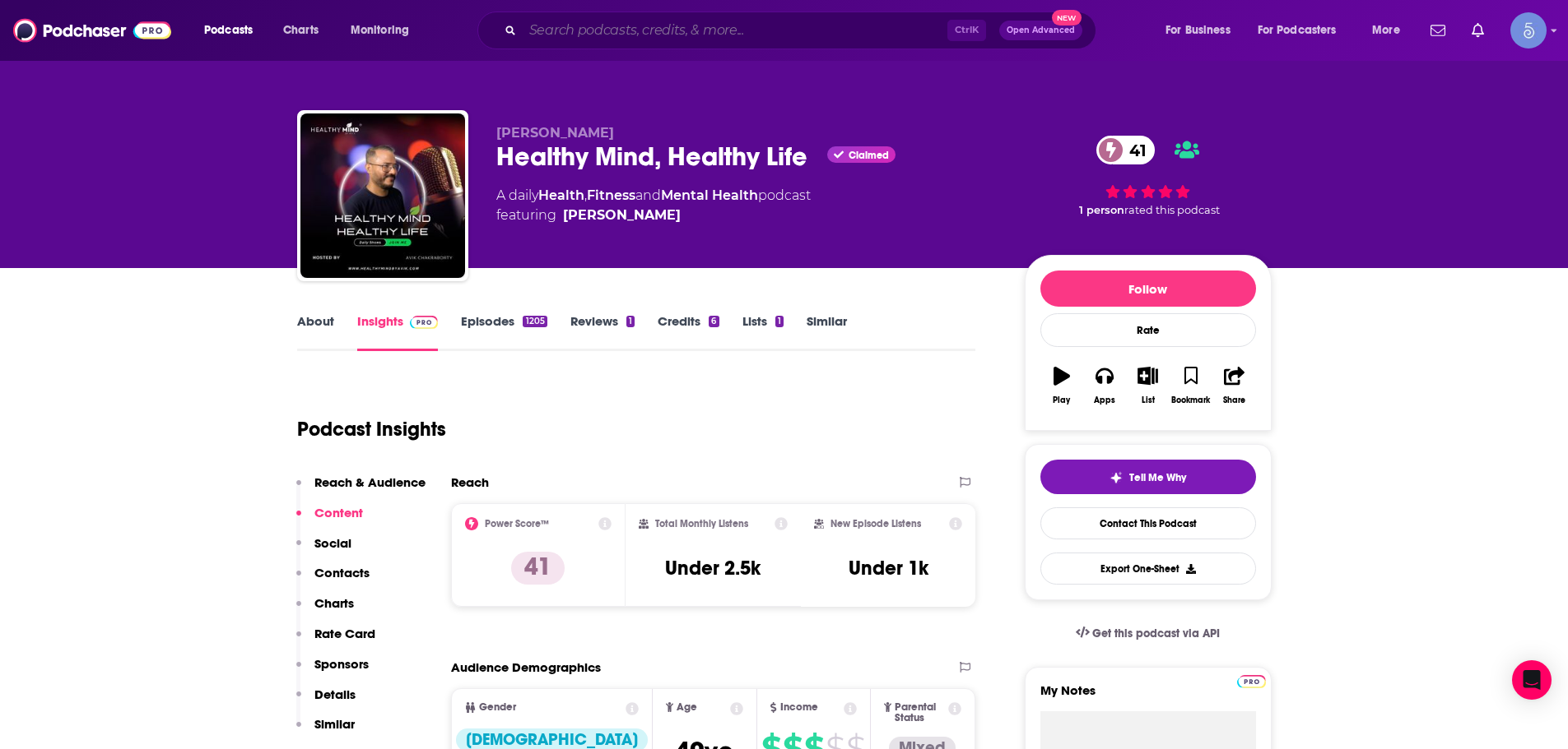
click at [608, 35] on input "Search podcasts, credits, & more..." at bounding box center [735, 30] width 425 height 26
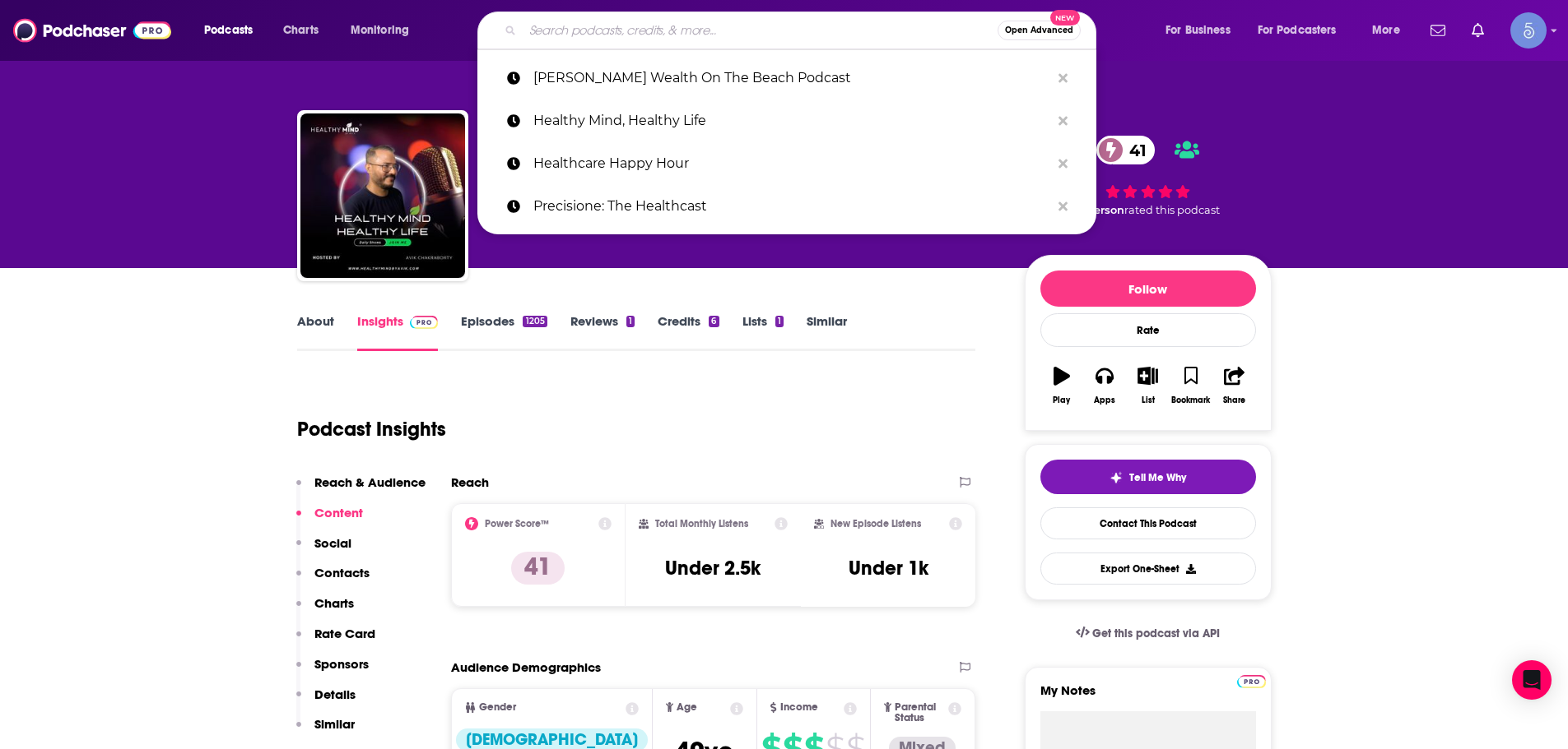
paste input "TrueLife"
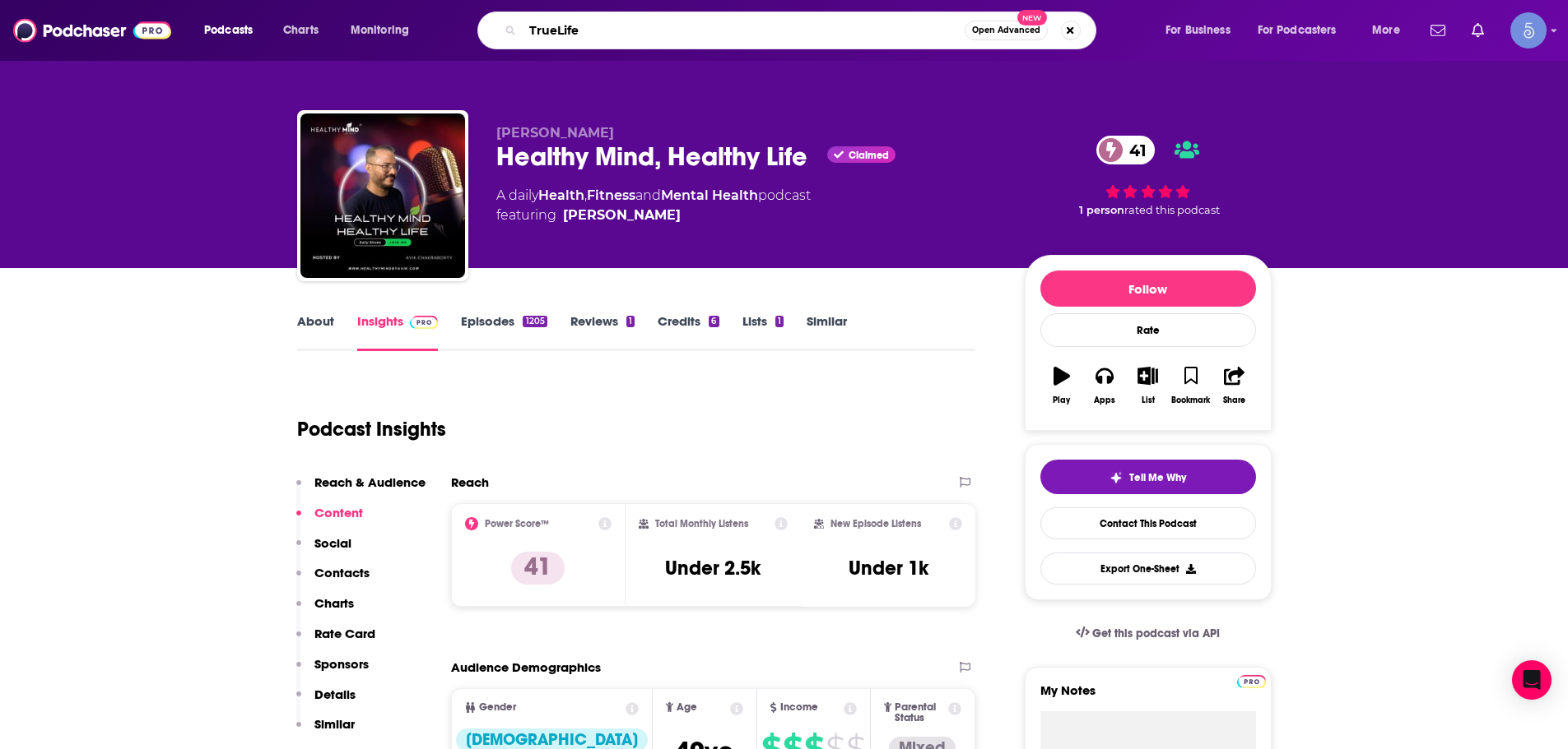
type input "TrueLife"
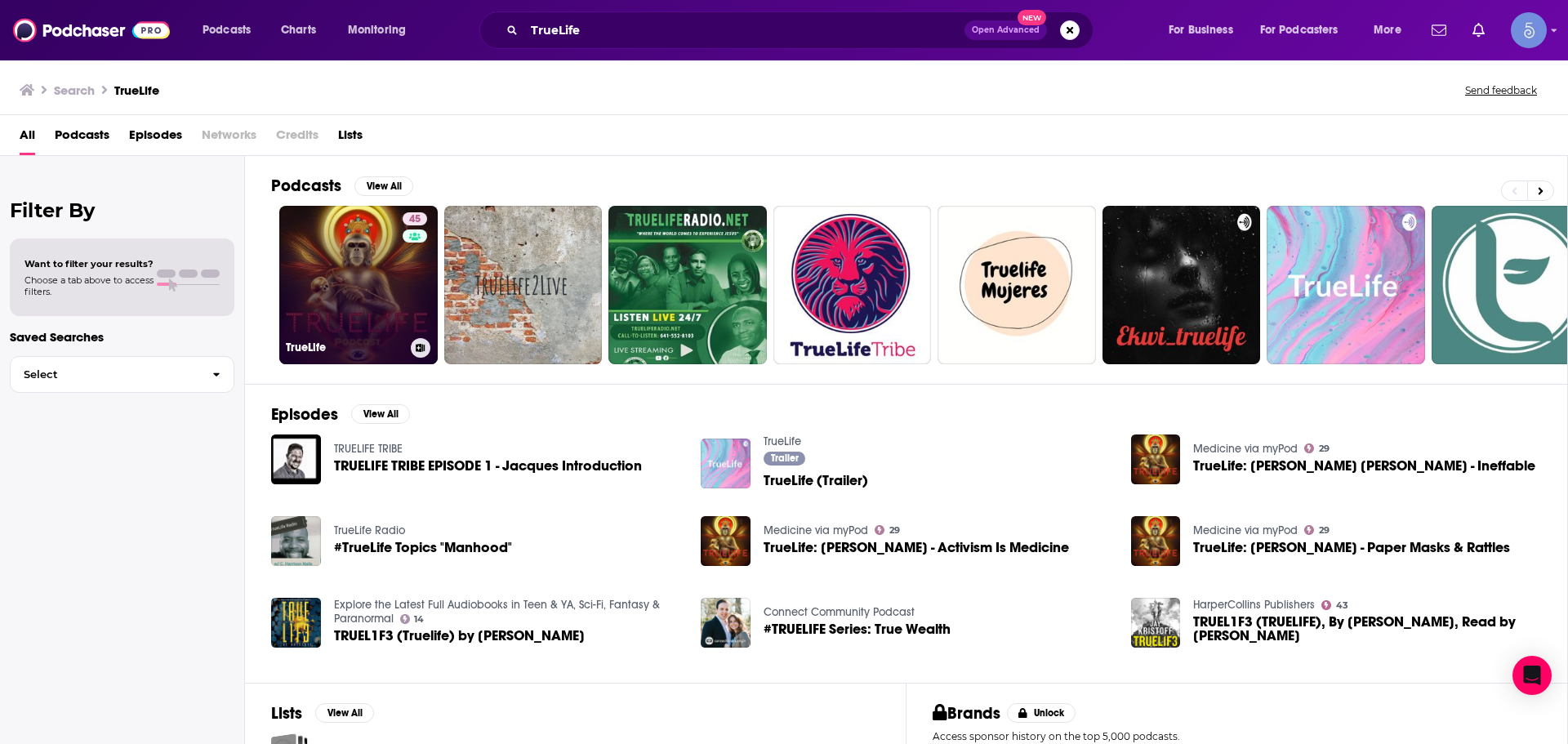
click at [314, 237] on link "45 TrueLife" at bounding box center [358, 284] width 158 height 159
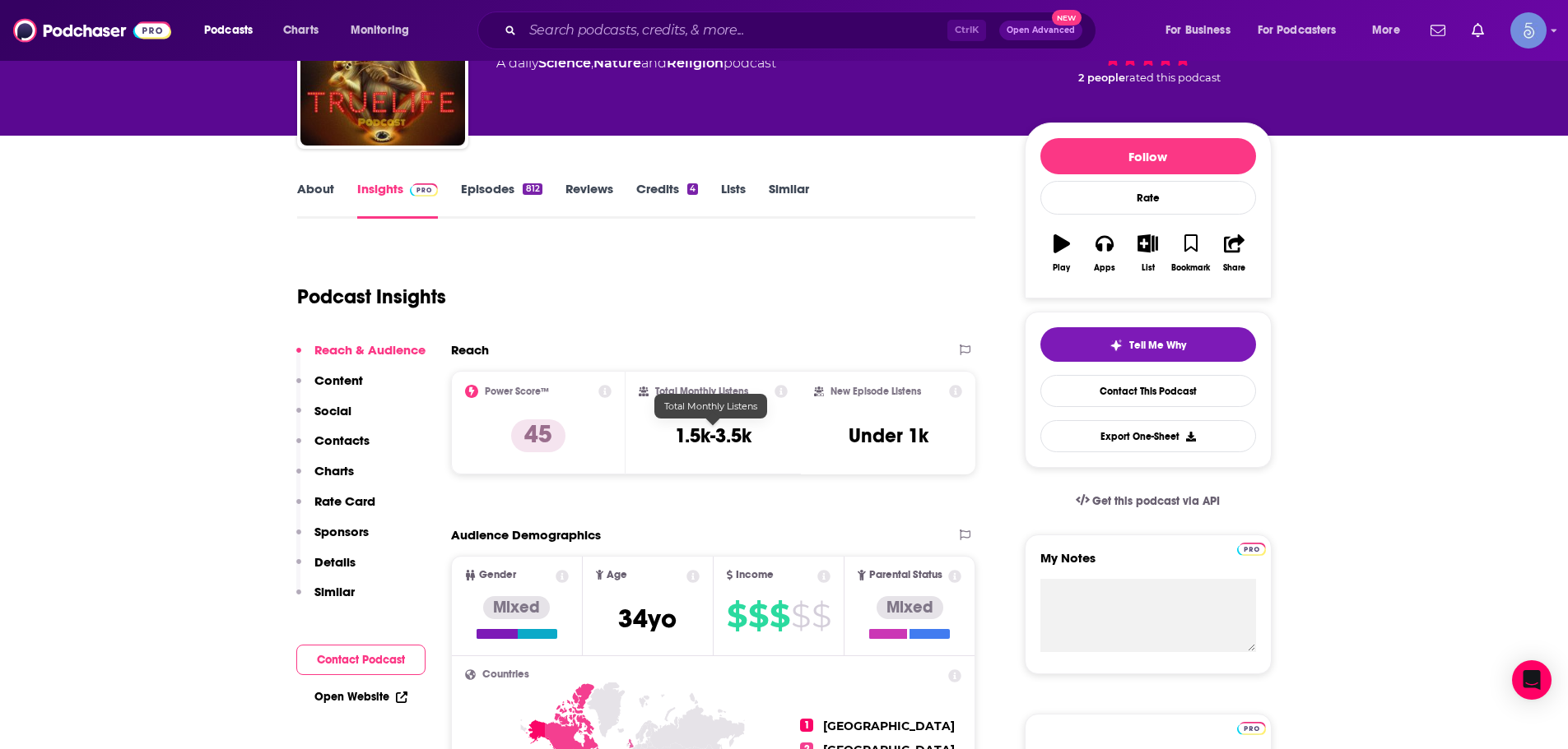
scroll to position [165, 0]
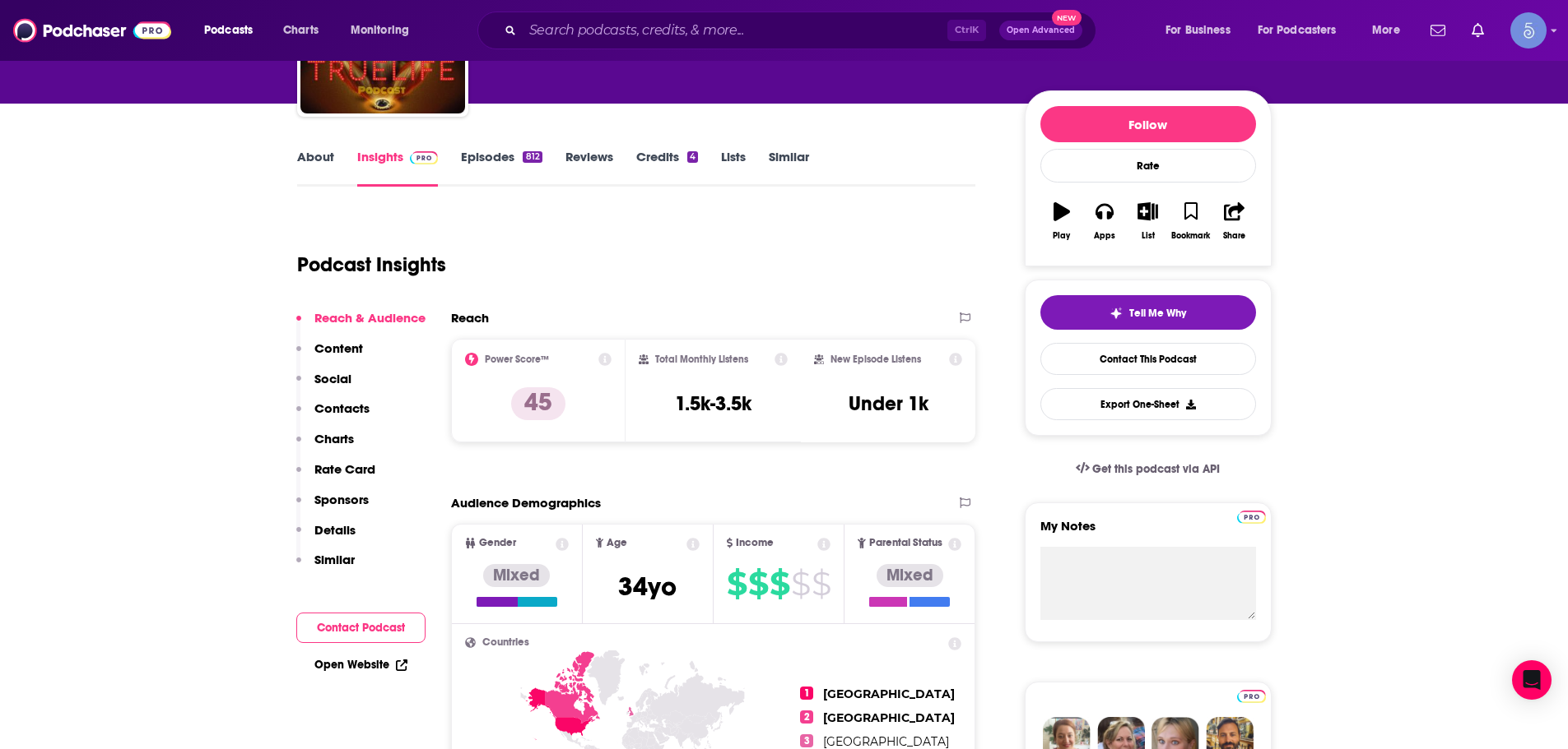
click at [837, 339] on div "New Episode Listens Under 1k" at bounding box center [888, 390] width 175 height 103
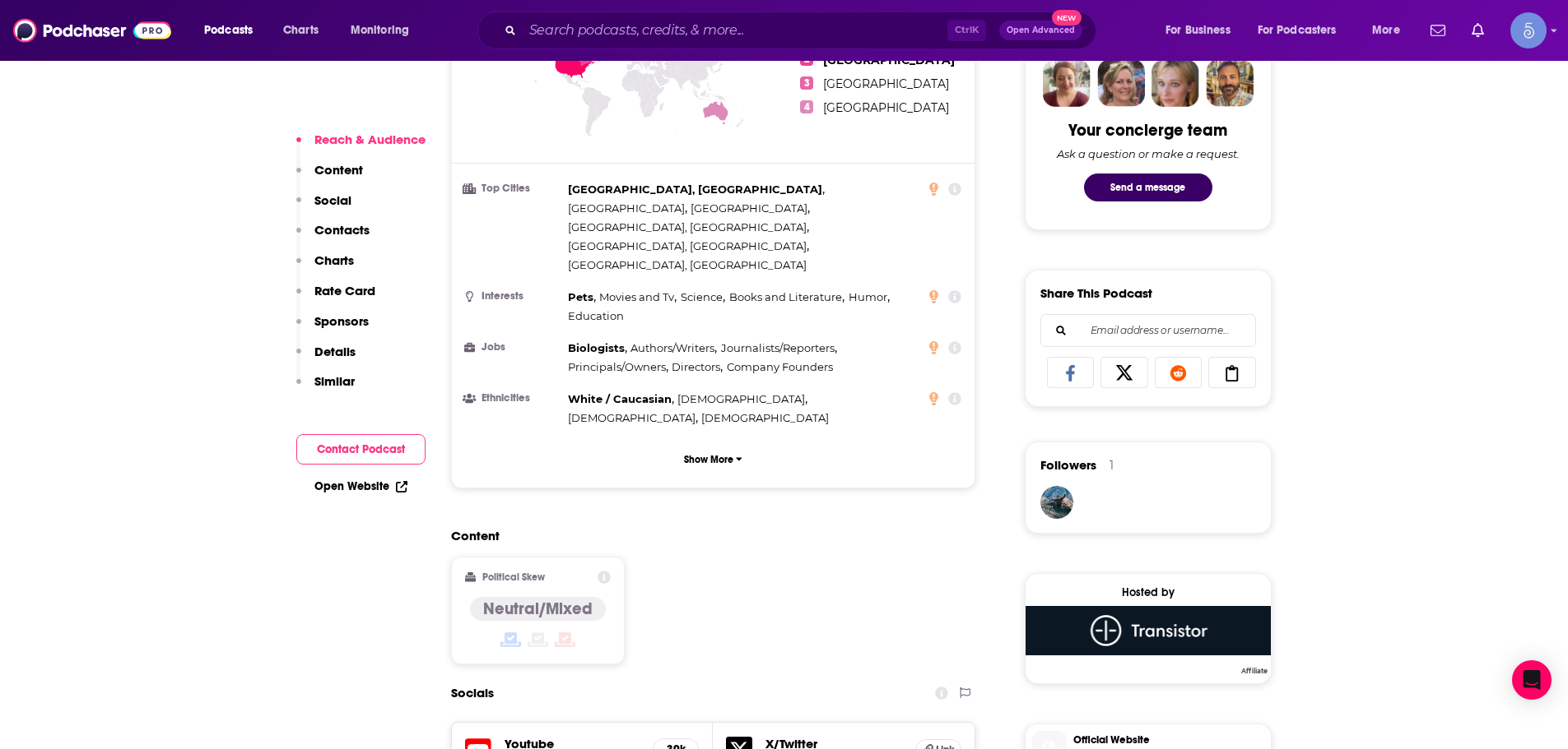
scroll to position [905, 0]
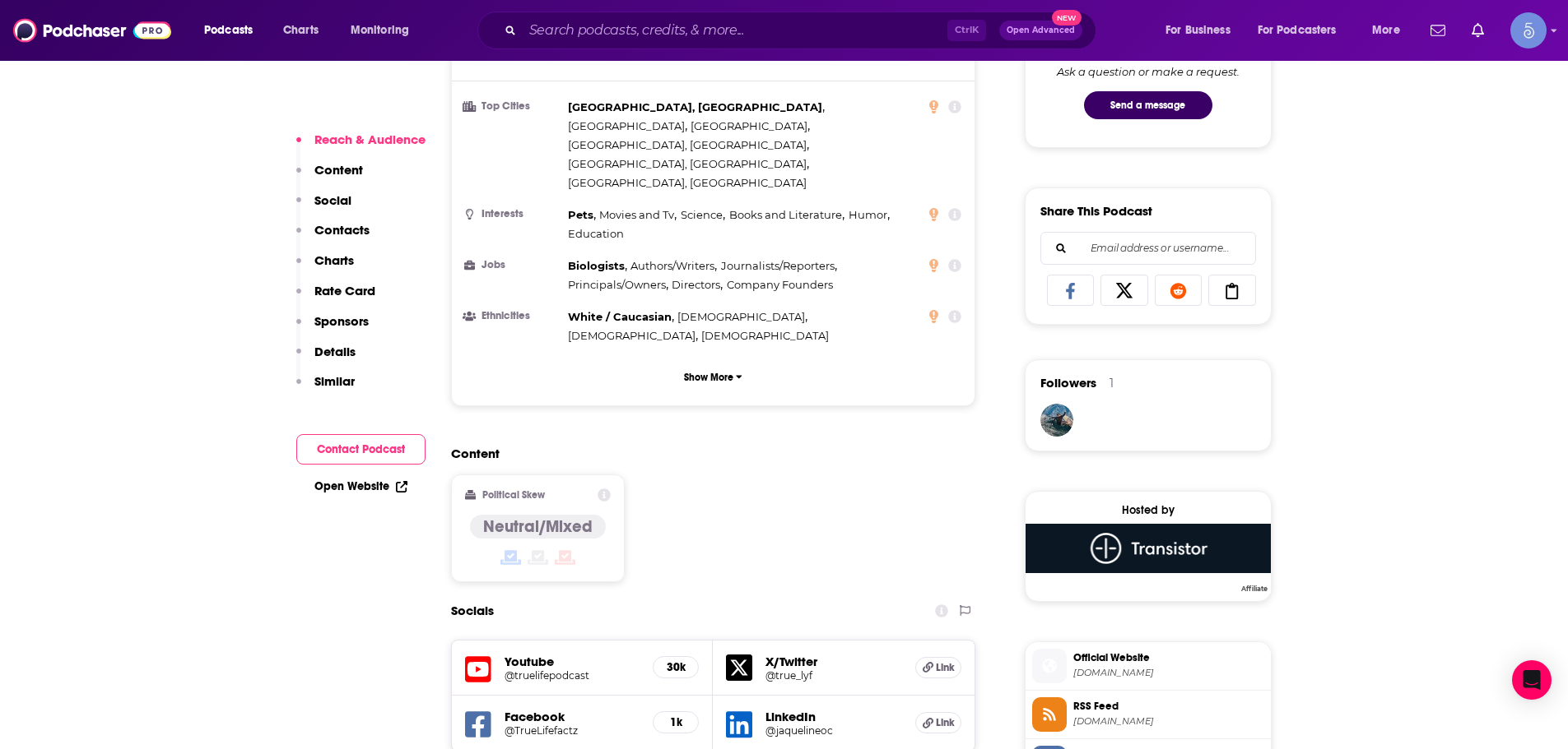
click at [743, 446] on div "Content Political Skew Neutral/Mixed" at bounding box center [714, 520] width 525 height 149
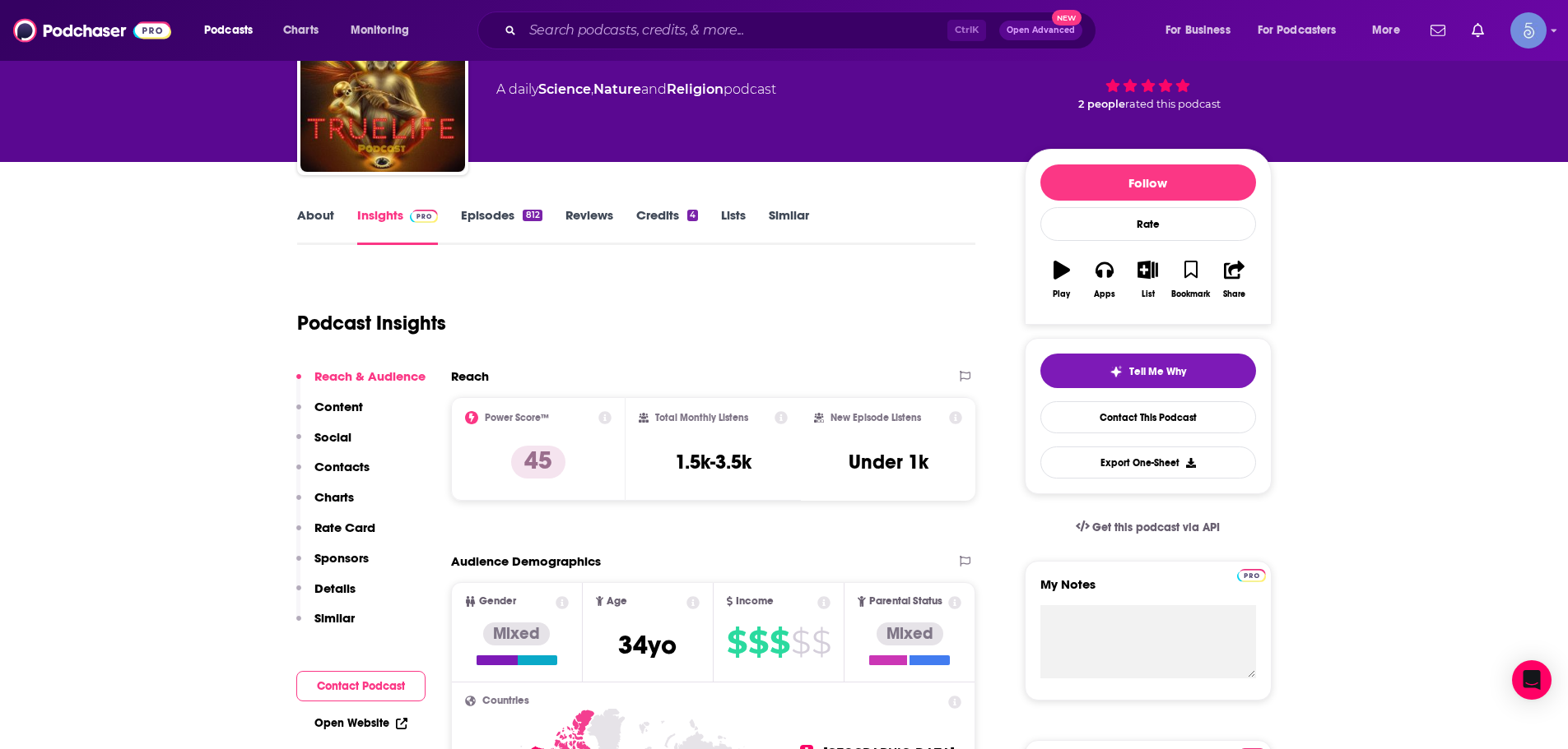
scroll to position [82, 0]
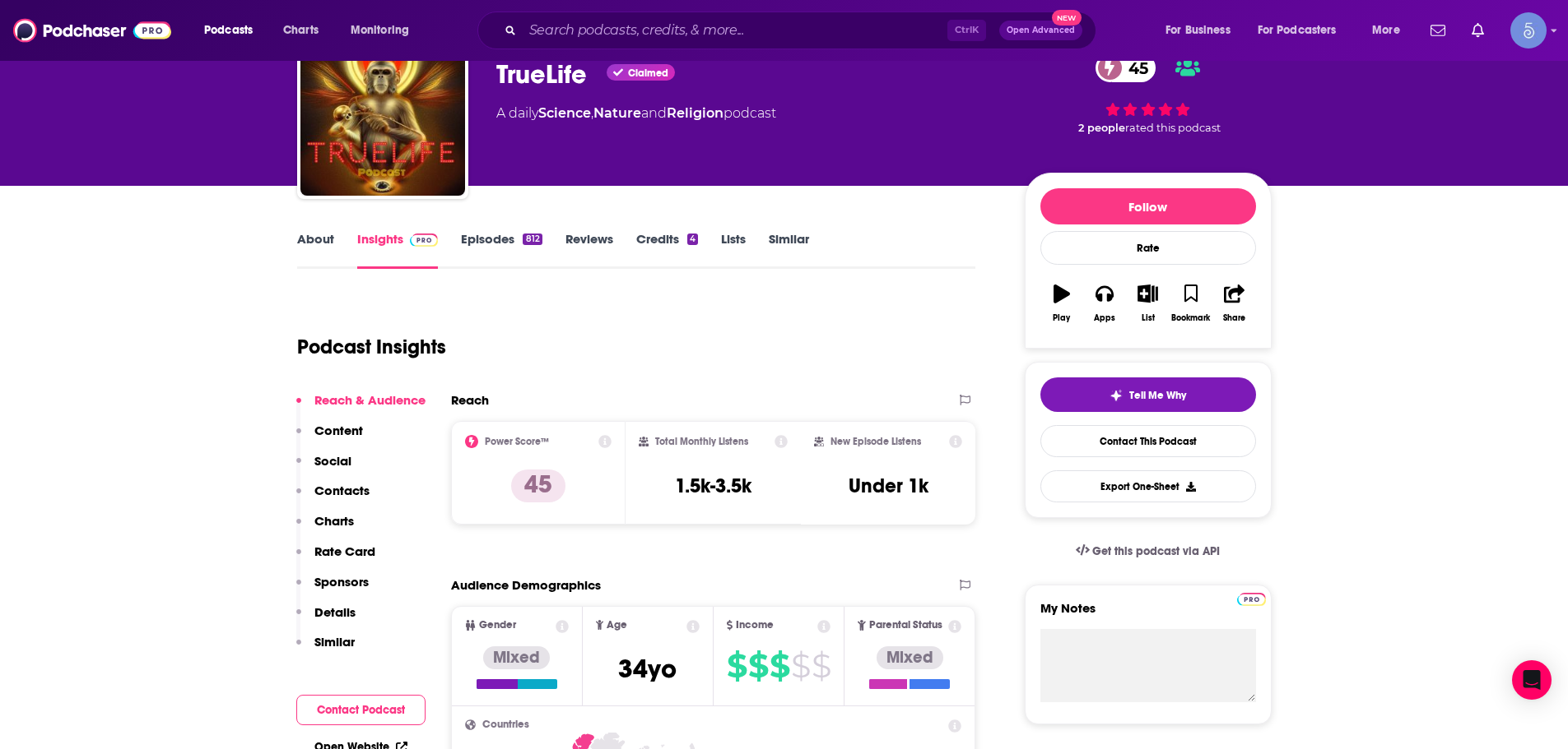
drag, startPoint x: 1384, startPoint y: 426, endPoint x: 1386, endPoint y: 437, distance: 11.2
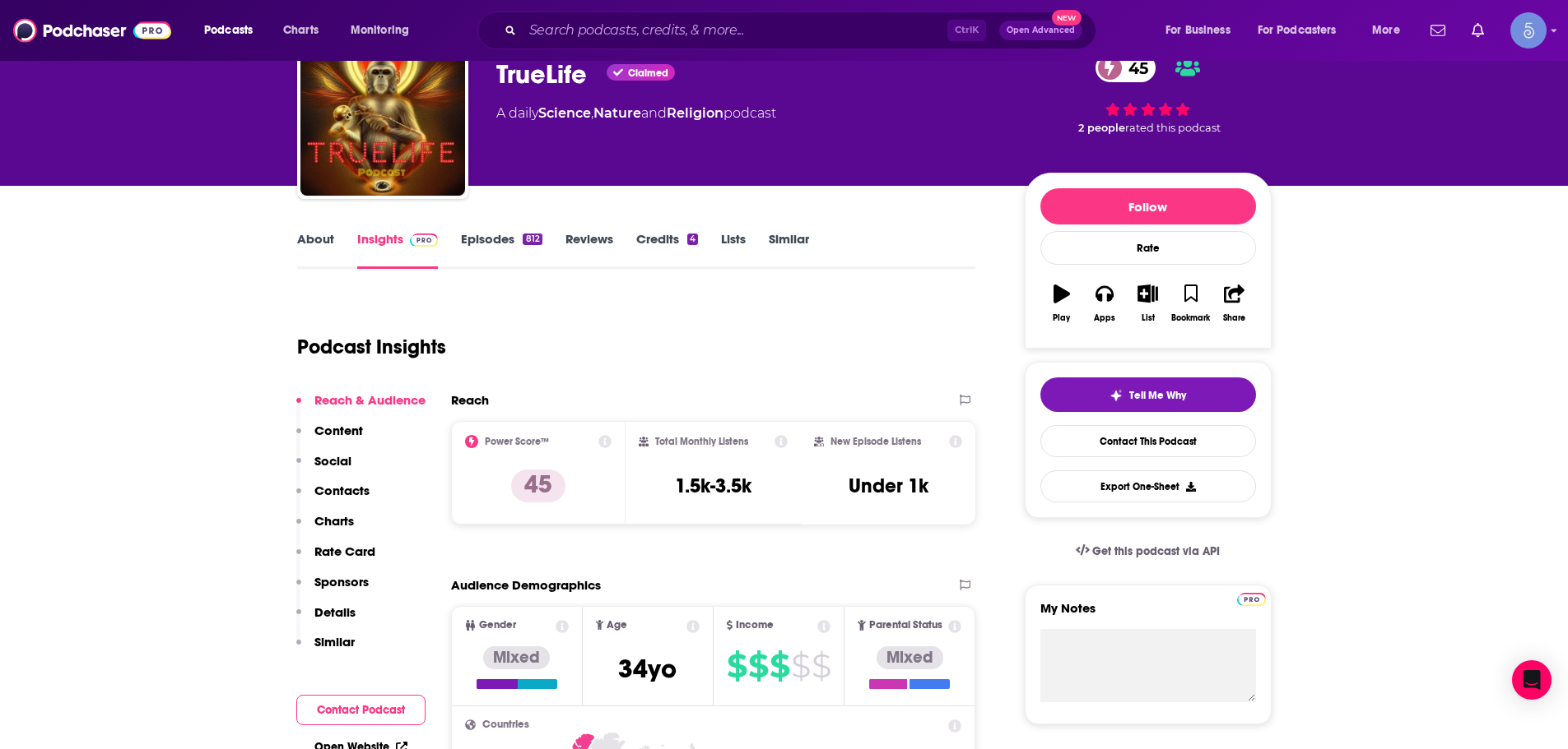
drag, startPoint x: 1375, startPoint y: 439, endPoint x: 1225, endPoint y: 368, distance: 166.0
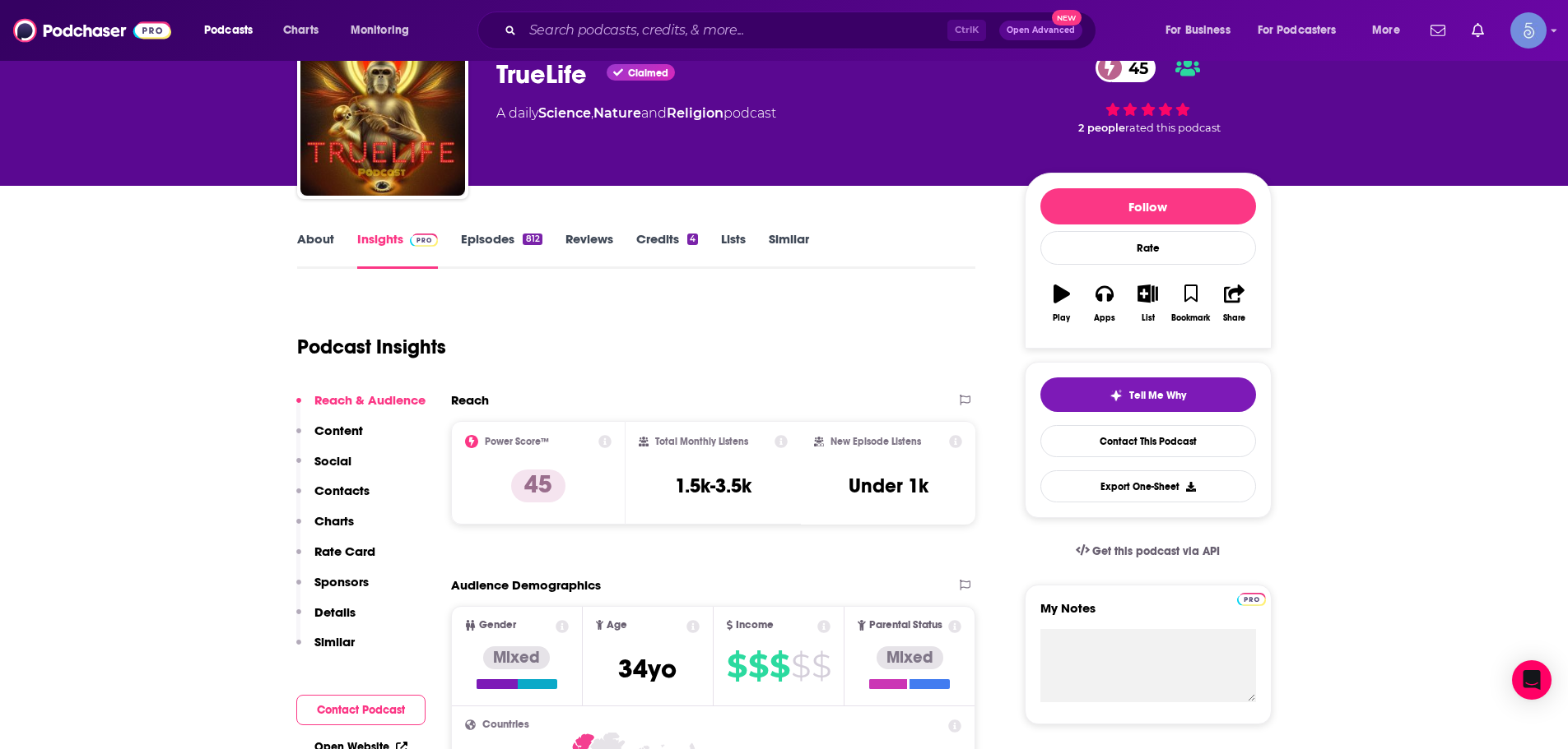
drag, startPoint x: 742, startPoint y: 350, endPoint x: 801, endPoint y: 334, distance: 61.1
click at [738, 348] on div "Podcast Insights" at bounding box center [630, 337] width 666 height 84
drag, startPoint x: 801, startPoint y: 334, endPoint x: 966, endPoint y: 226, distance: 197.2
click at [800, 332] on div "Podcast Insights" at bounding box center [630, 337] width 666 height 84
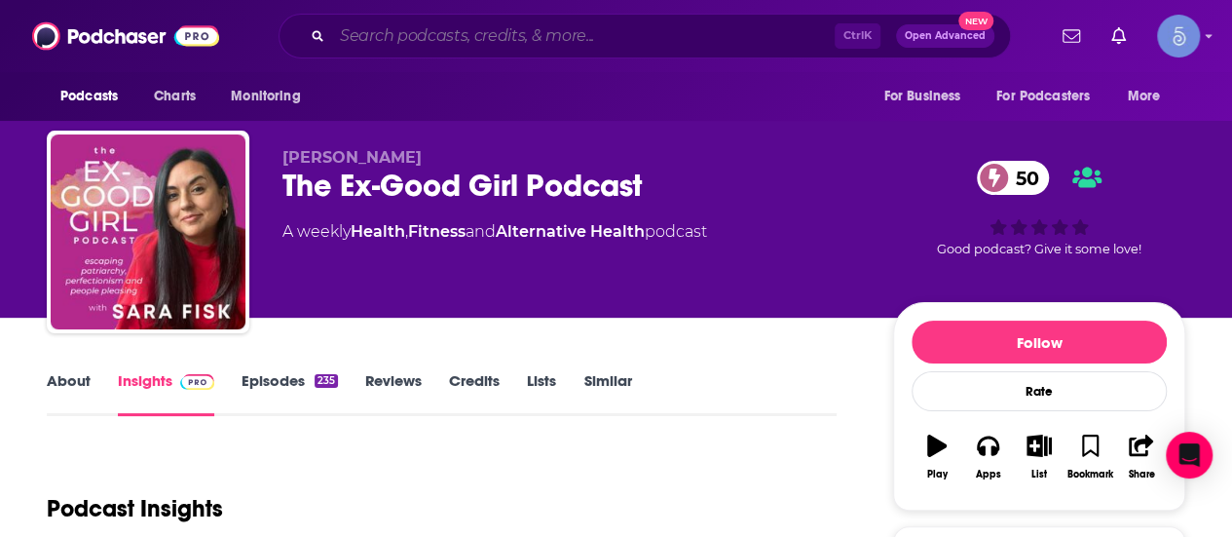
click at [487, 36] on input "Search podcasts, credits, & more..." at bounding box center [583, 35] width 503 height 31
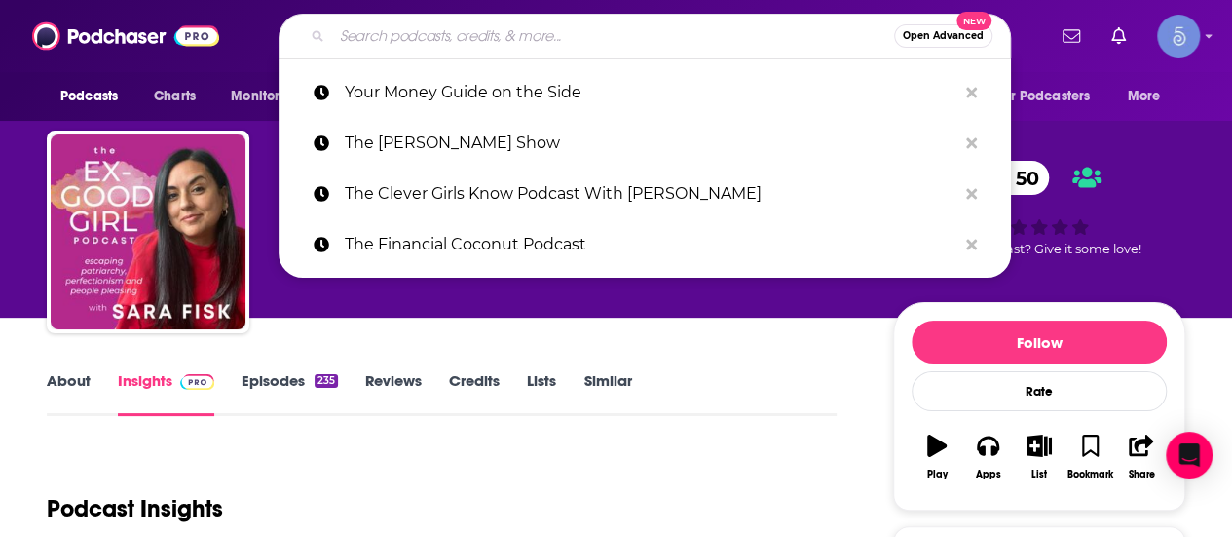
paste input "SHE Talks Health | Thyroid Health Tips, Functional Medicine, Hashimoto's, Hypot…"
type input "SHE Talks Health | Thyroid Health Tips, Functional Medicine, Hashimoto's, Hypot…"
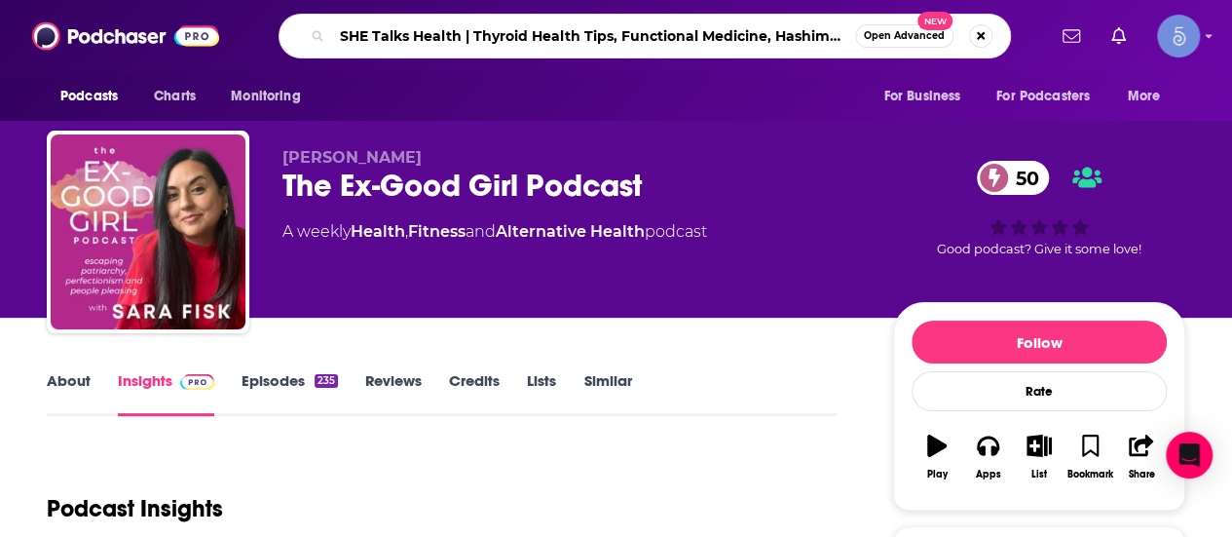
scroll to position [0, 398]
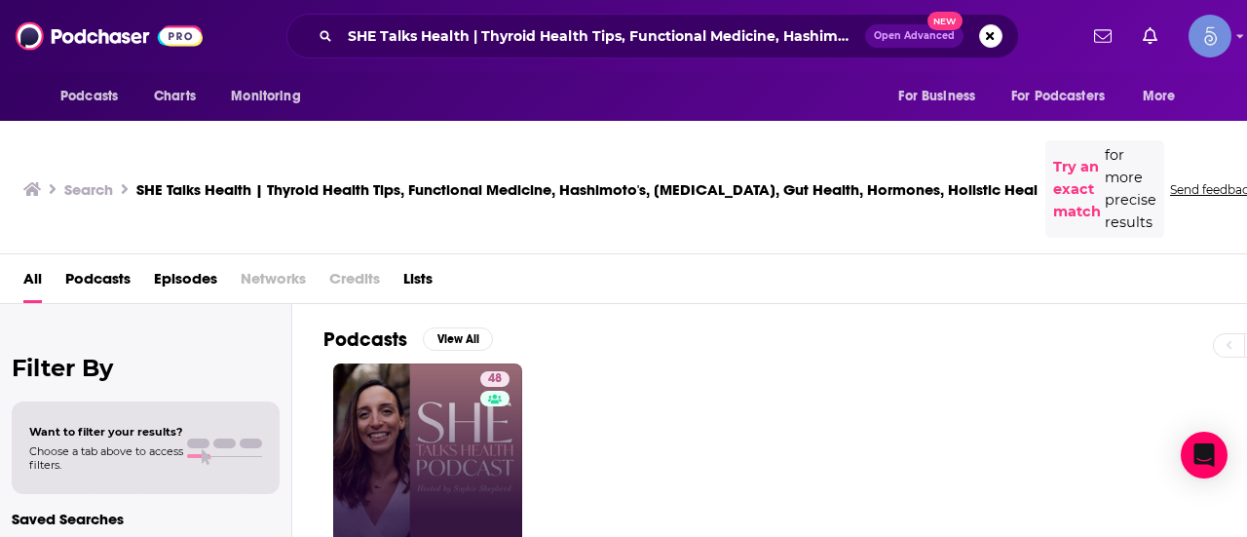
click at [429, 413] on link "48" at bounding box center [427, 457] width 189 height 189
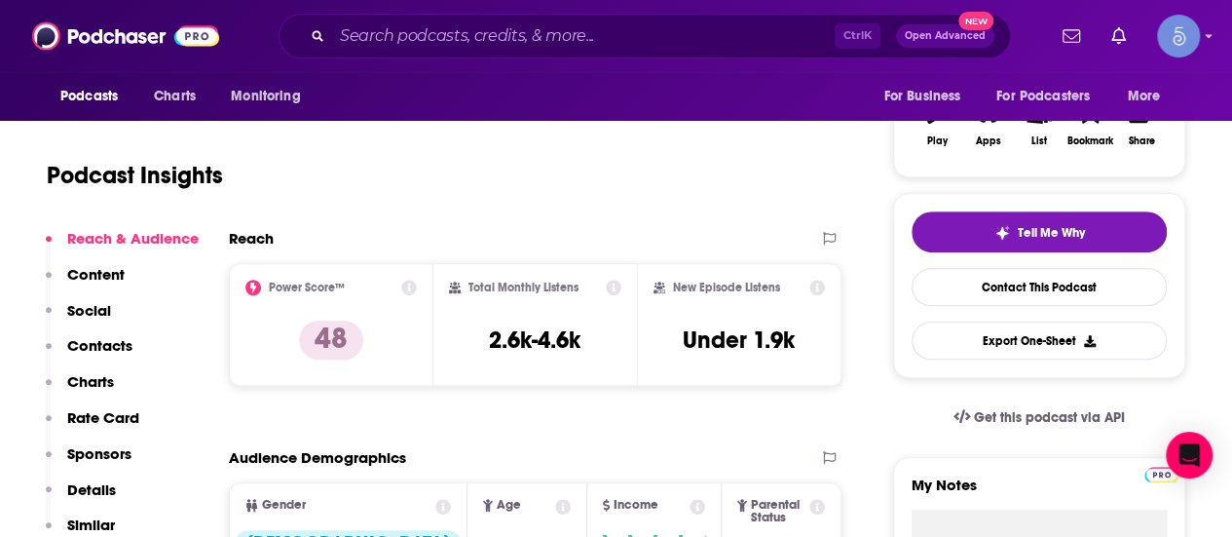
scroll to position [292, 0]
